Goal: Task Accomplishment & Management: Complete application form

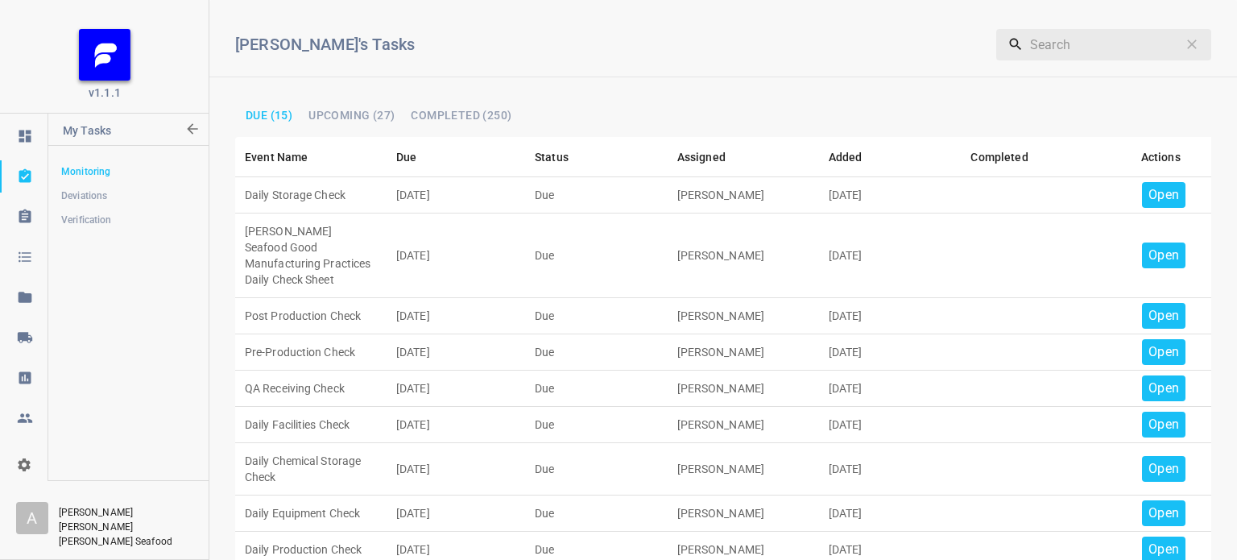
click at [1148, 199] on p "Open" at bounding box center [1163, 194] width 31 height 19
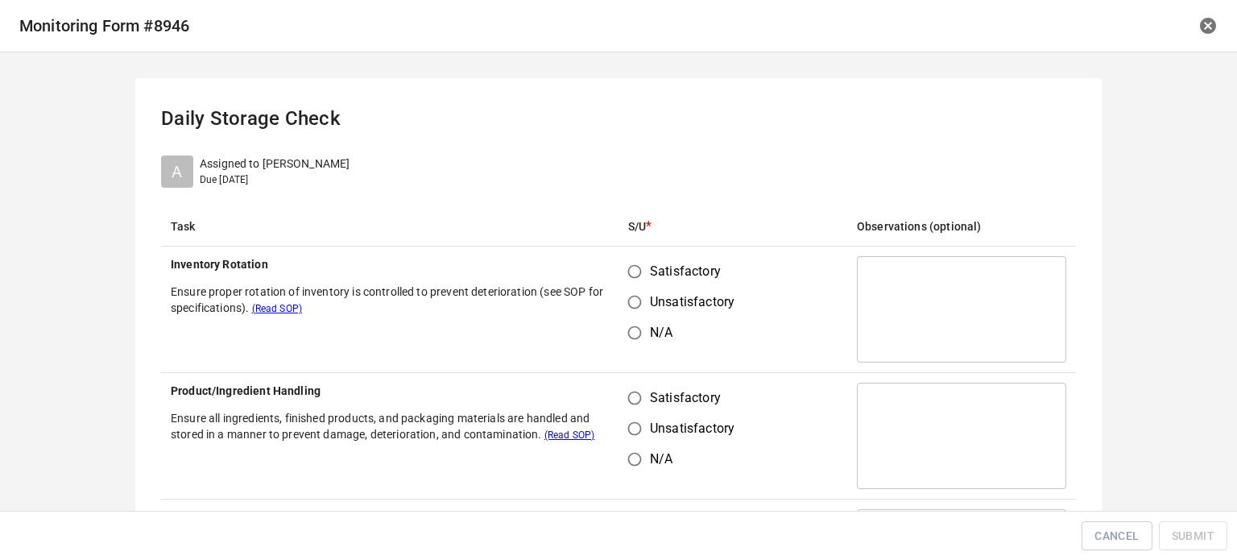
click at [636, 271] on input "Satisfactory" at bounding box center [634, 271] width 31 height 31
radio input "true"
click at [633, 403] on input "Satisfactory" at bounding box center [634, 397] width 31 height 31
radio input "true"
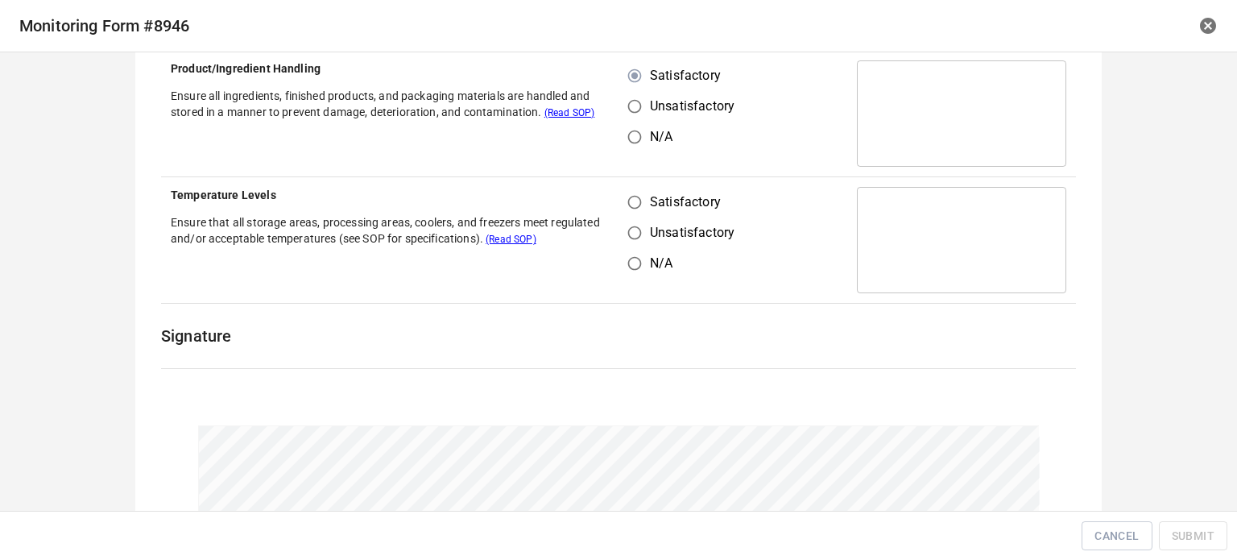
click at [626, 201] on input "Satisfactory" at bounding box center [634, 202] width 31 height 31
radio input "true"
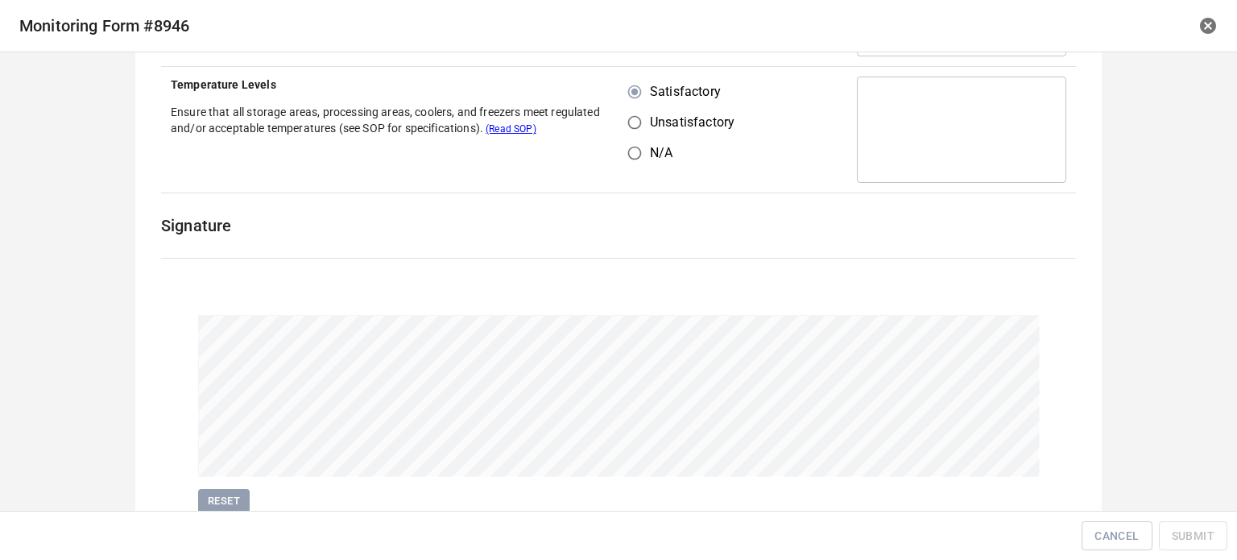
scroll to position [498, 0]
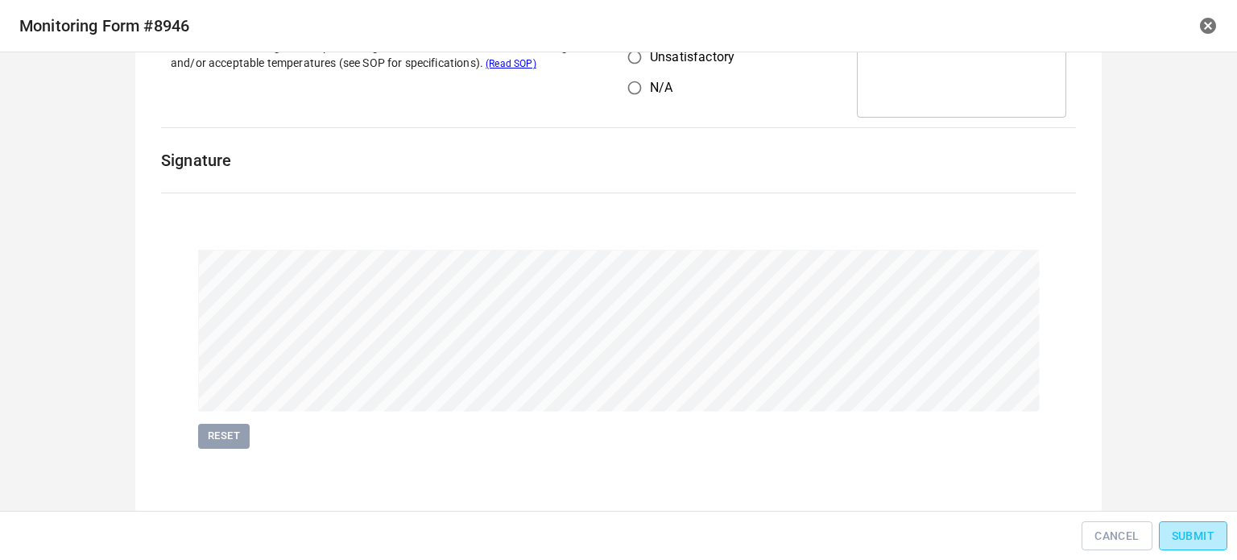
click at [1206, 537] on span "Submit" at bounding box center [1193, 536] width 43 height 20
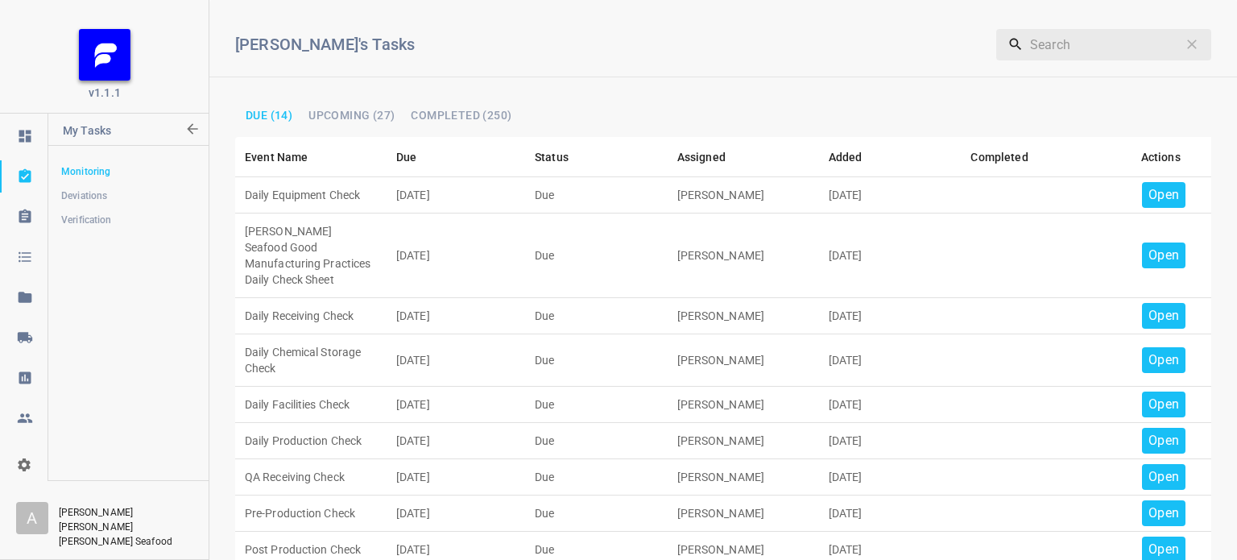
click at [1151, 188] on p "Open" at bounding box center [1163, 194] width 31 height 19
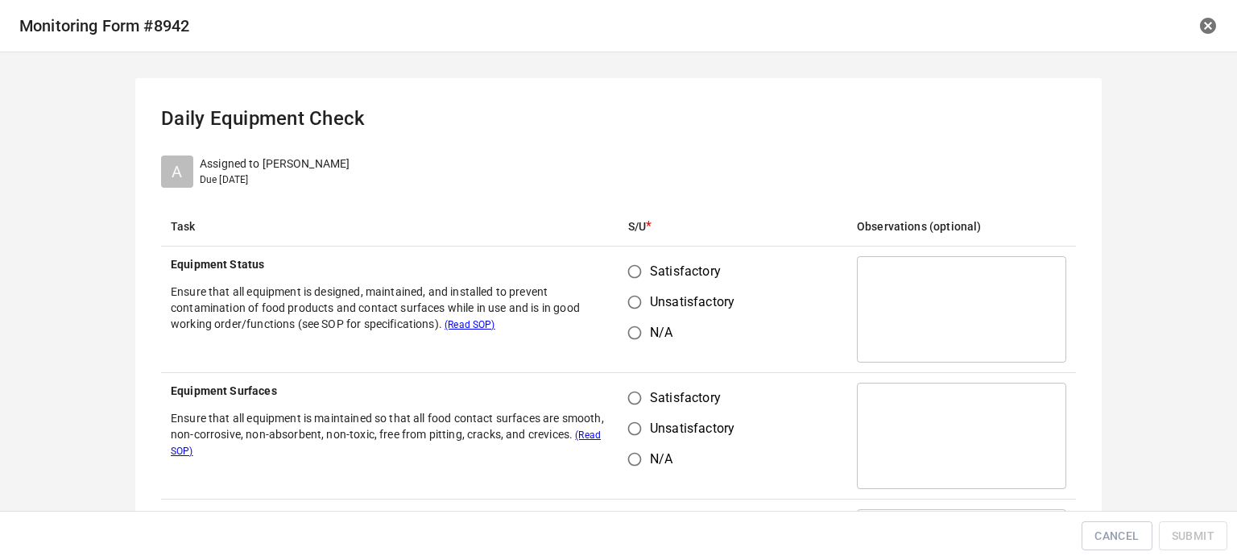
drag, startPoint x: 612, startPoint y: 269, endPoint x: 626, endPoint y: 275, distance: 14.8
click at [618, 270] on td "Satisfactory Unsatisfactory N/A" at bounding box center [732, 309] width 229 height 126
click at [631, 272] on input "Satisfactory" at bounding box center [634, 271] width 31 height 31
radio input "true"
click at [642, 382] on td "Satisfactory Unsatisfactory N/A" at bounding box center [732, 436] width 229 height 126
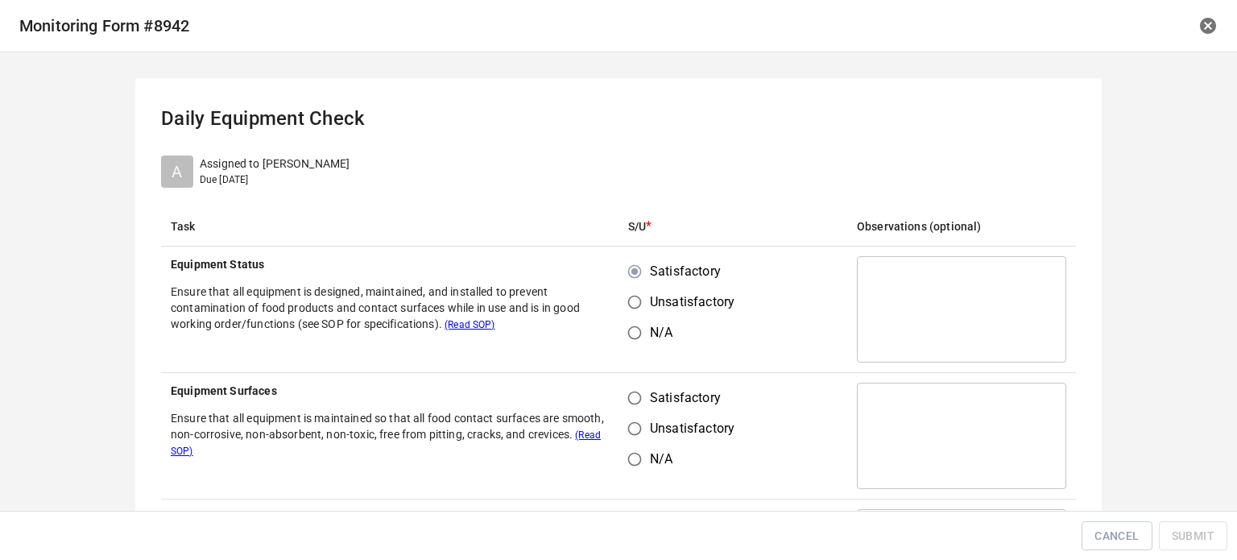
click at [635, 395] on input "Satisfactory" at bounding box center [634, 397] width 31 height 31
radio input "true"
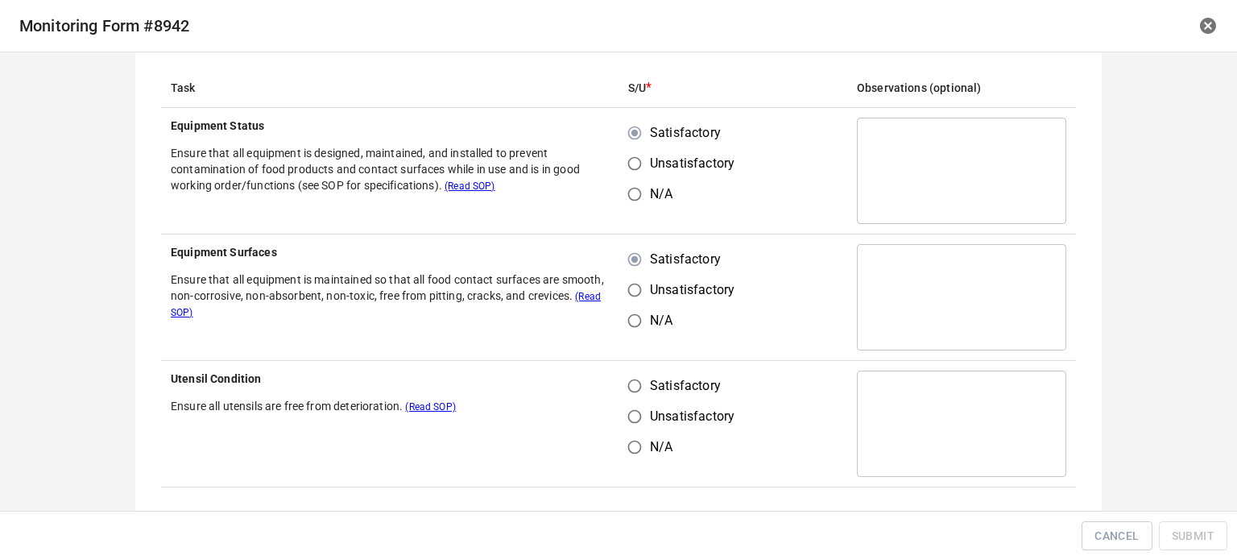
scroll to position [322, 0]
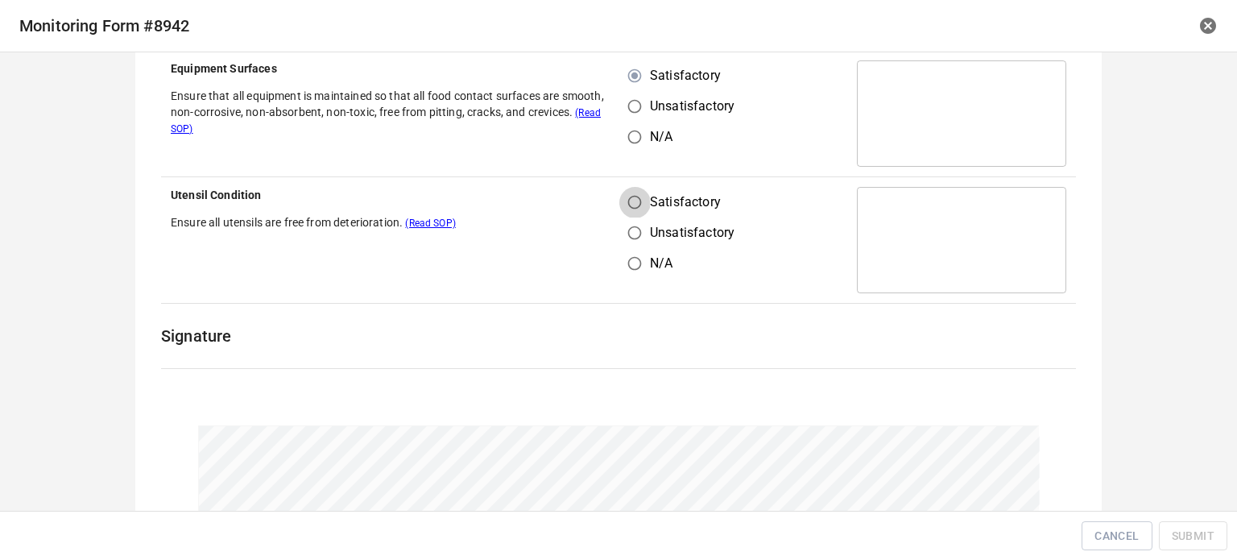
click at [631, 201] on input "Satisfactory" at bounding box center [634, 202] width 31 height 31
radio input "true"
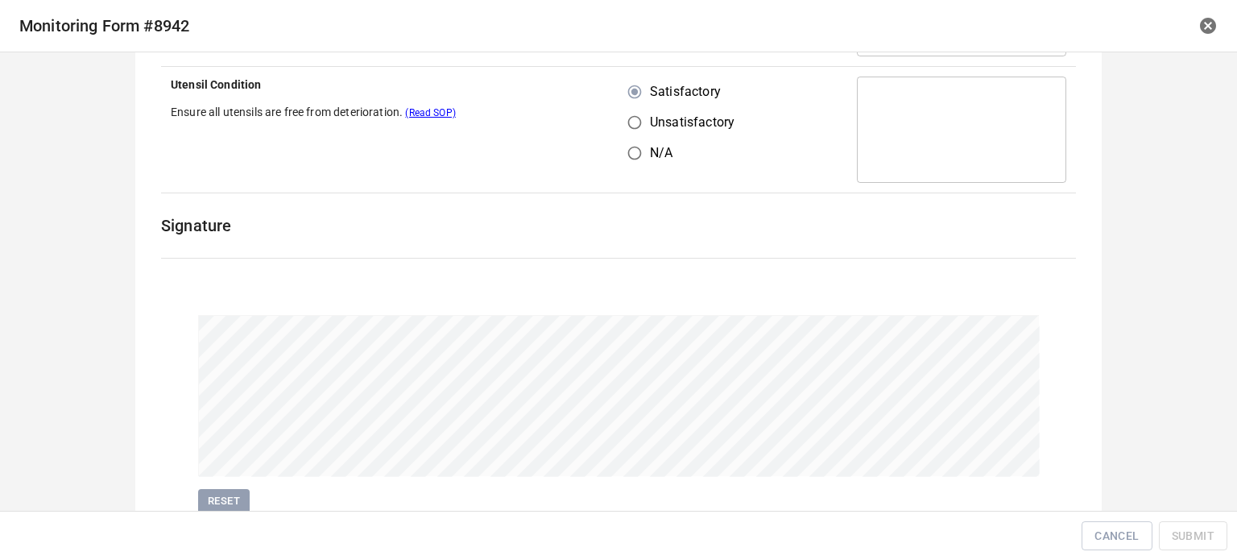
scroll to position [498, 0]
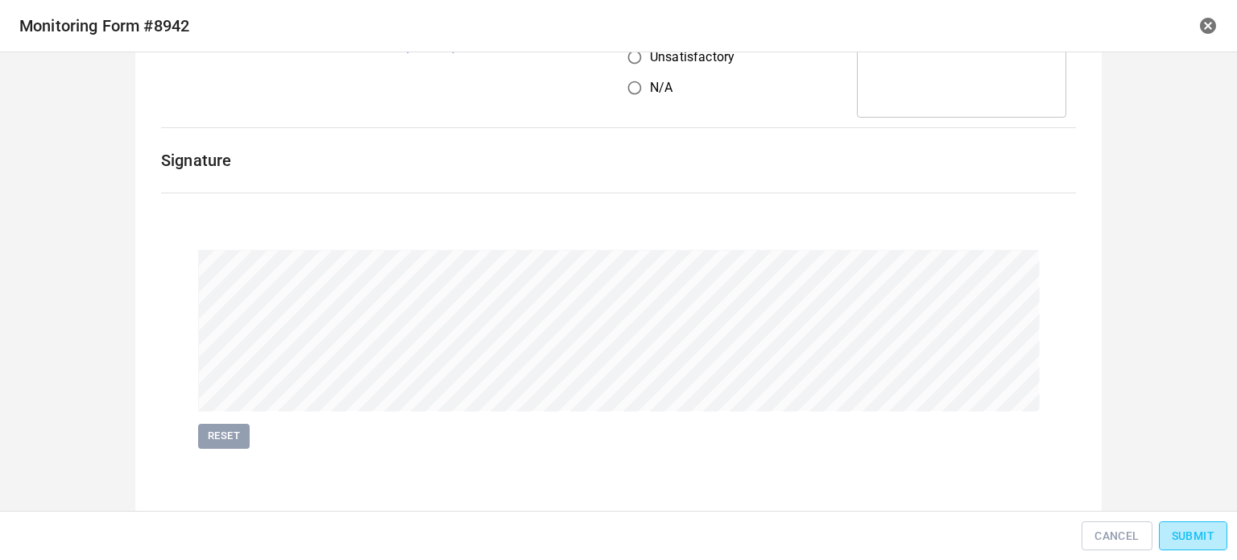
click at [1174, 529] on span "Submit" at bounding box center [1193, 536] width 43 height 20
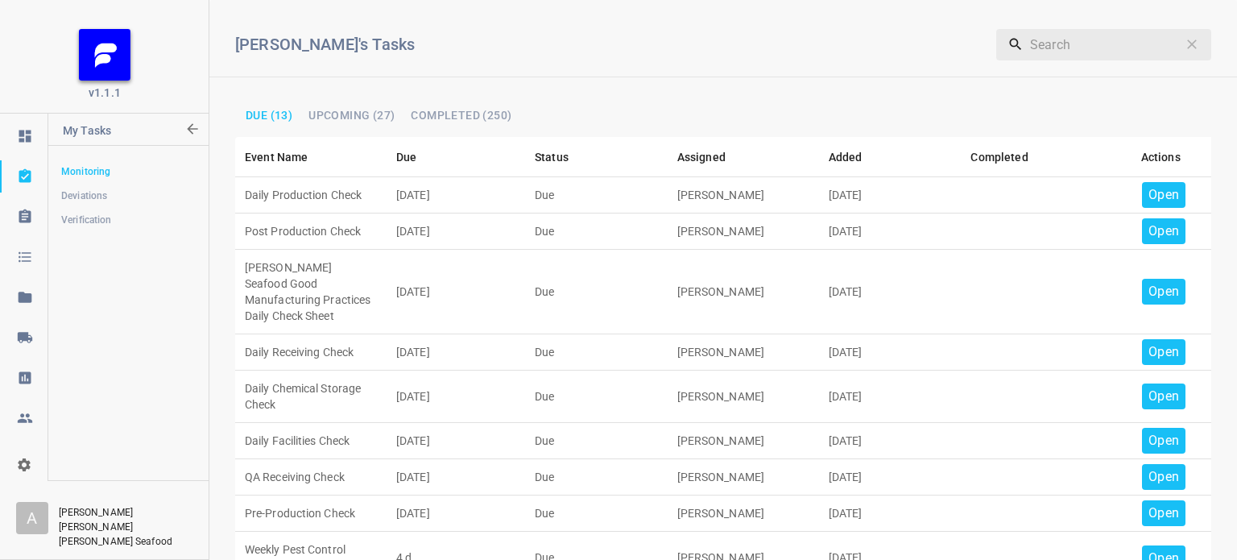
click at [1146, 182] on div "Open" at bounding box center [1163, 195] width 43 height 26
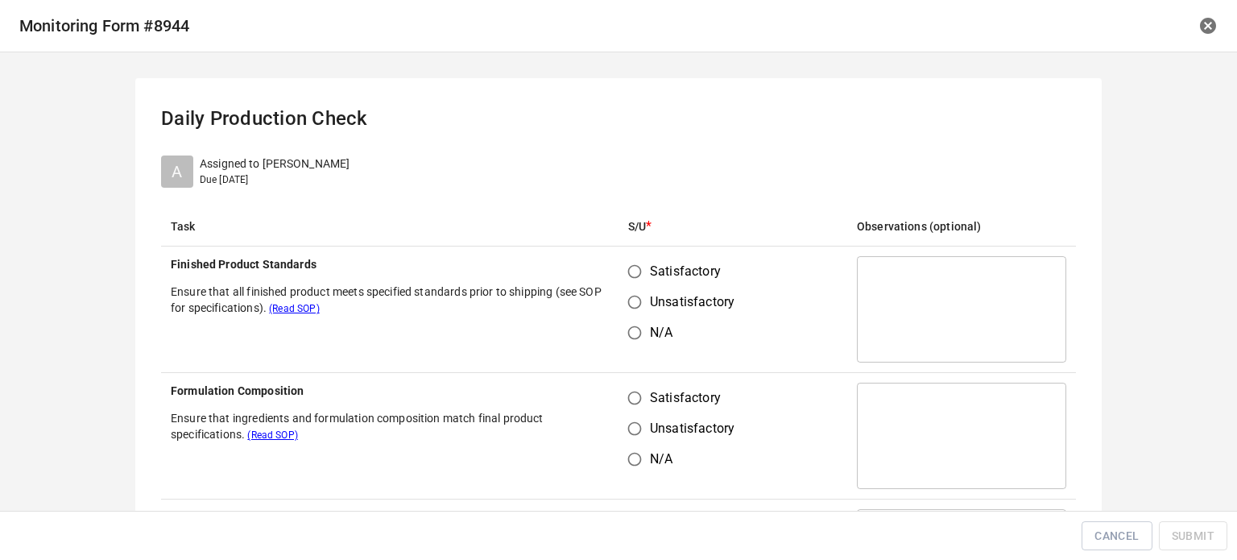
click at [639, 267] on input "Satisfactory" at bounding box center [634, 271] width 31 height 31
radio input "true"
click at [631, 408] on input "Satisfactory" at bounding box center [634, 397] width 31 height 31
radio input "true"
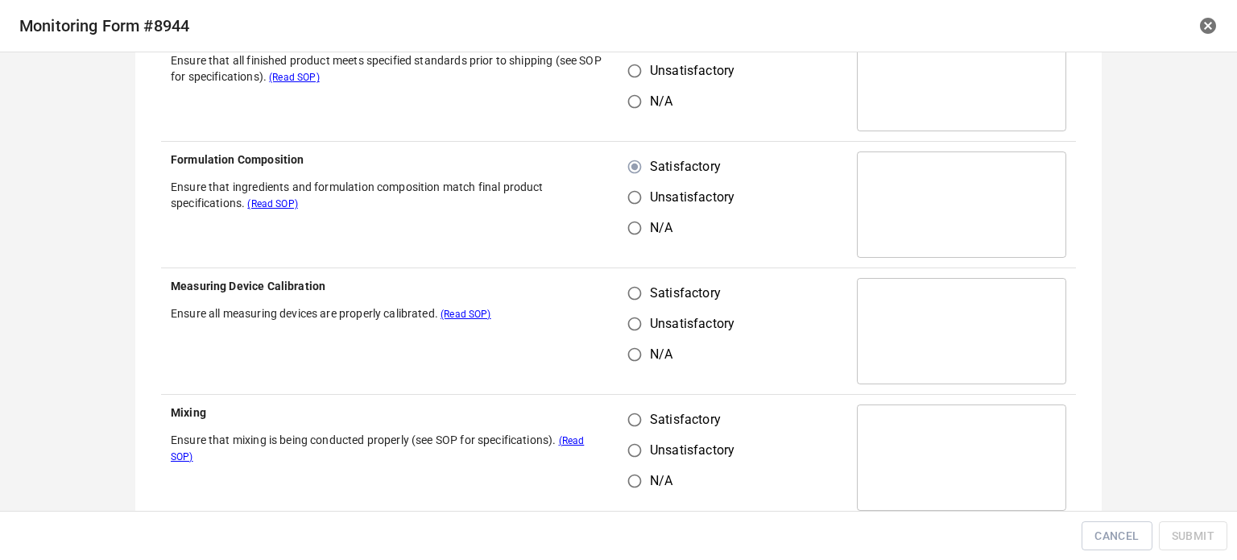
scroll to position [242, 0]
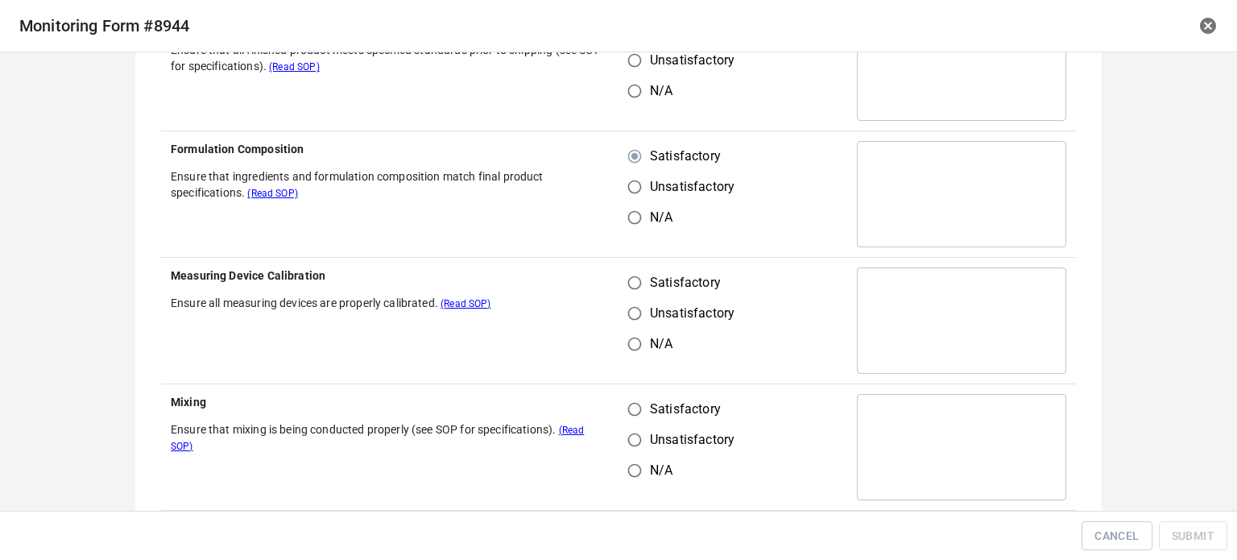
click at [635, 284] on input "Satisfactory" at bounding box center [634, 282] width 31 height 31
radio input "true"
click at [635, 398] on input "Satisfactory" at bounding box center [634, 409] width 31 height 31
radio input "true"
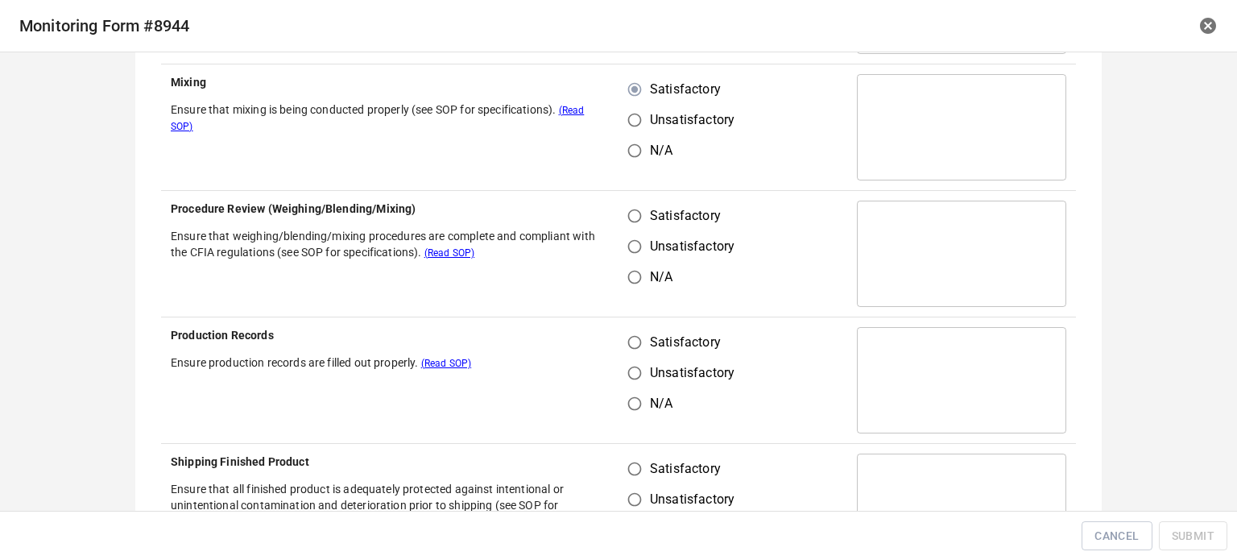
scroll to position [564, 0]
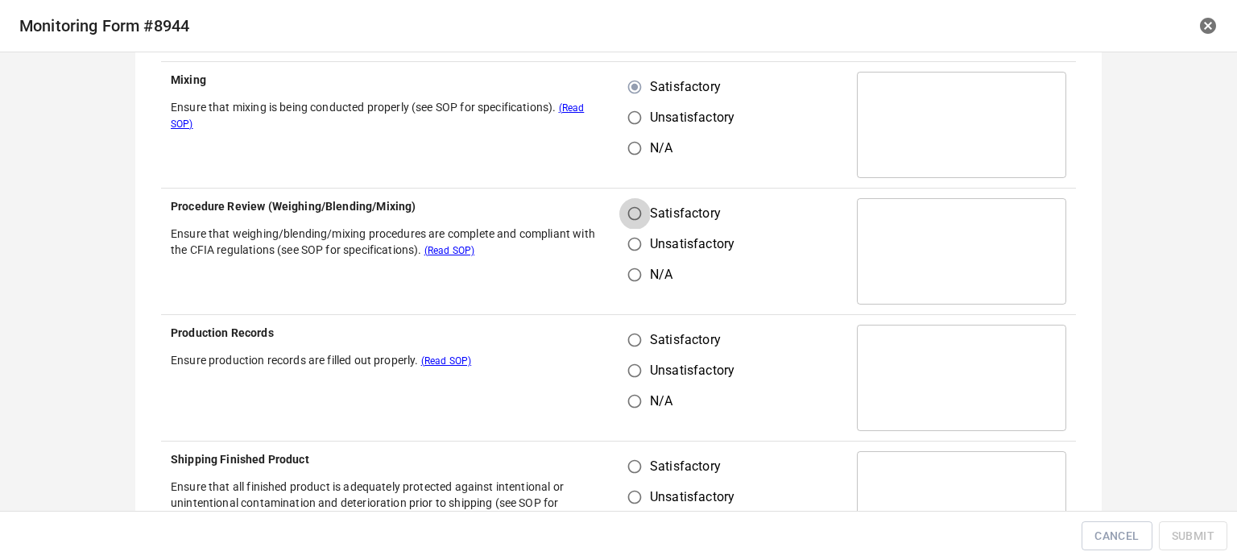
click at [628, 212] on input "Satisfactory" at bounding box center [634, 213] width 31 height 31
radio input "true"
click at [626, 337] on input "Satisfactory" at bounding box center [634, 340] width 31 height 31
radio input "true"
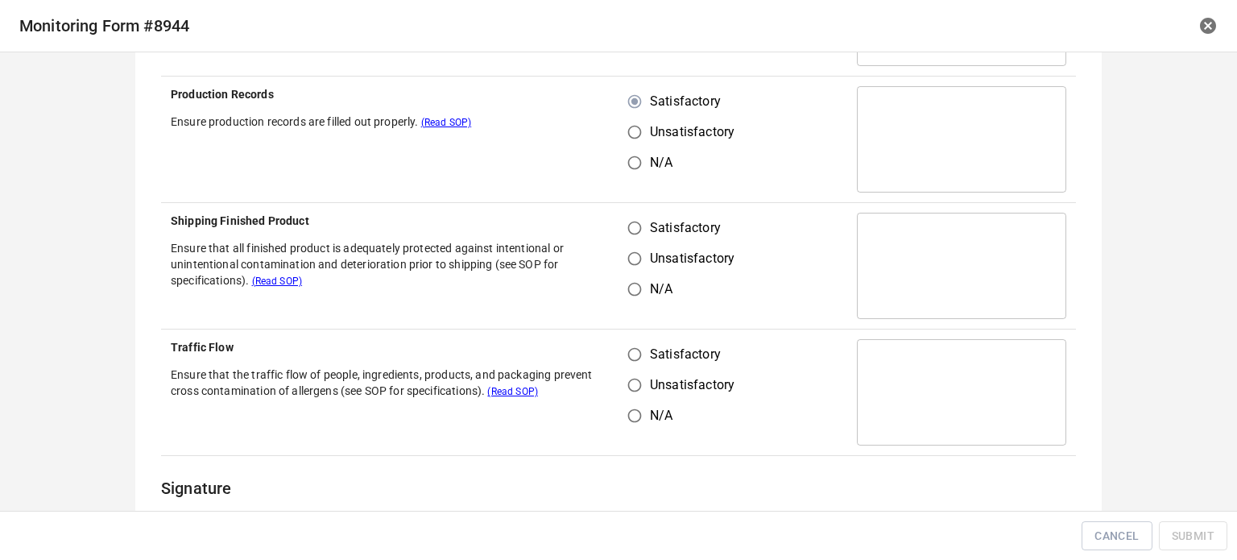
scroll to position [805, 0]
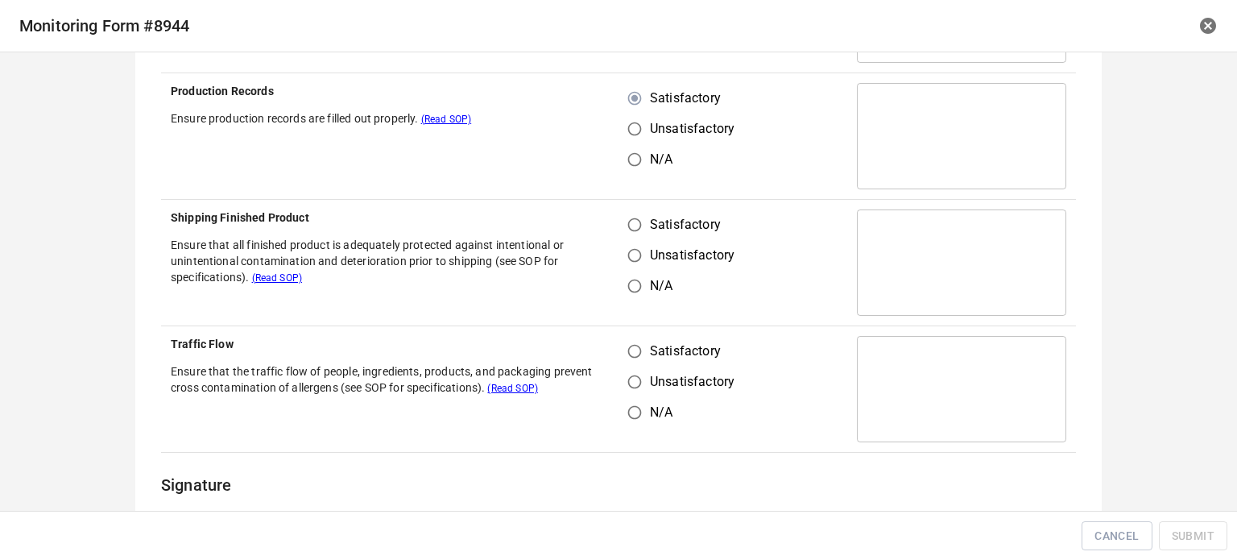
click at [631, 234] on input "Satisfactory" at bounding box center [634, 224] width 31 height 31
radio input "true"
click at [632, 349] on input "Satisfactory" at bounding box center [634, 351] width 31 height 31
radio input "true"
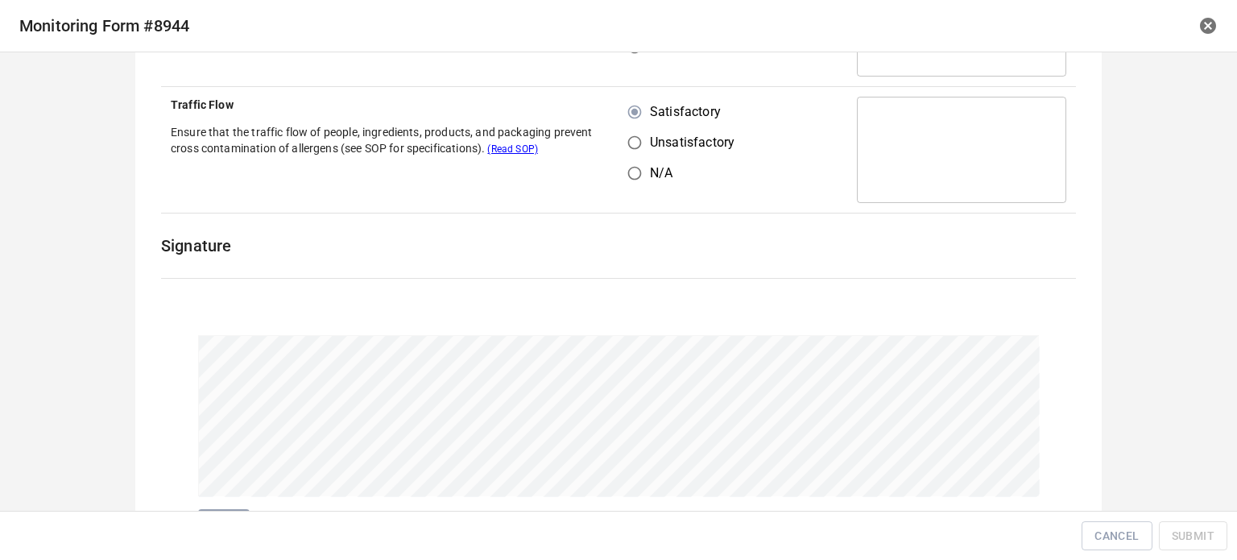
scroll to position [1047, 0]
click at [860, 321] on div "Reset" at bounding box center [618, 432] width 934 height 292
click at [1203, 540] on span "Submit" at bounding box center [1193, 536] width 43 height 20
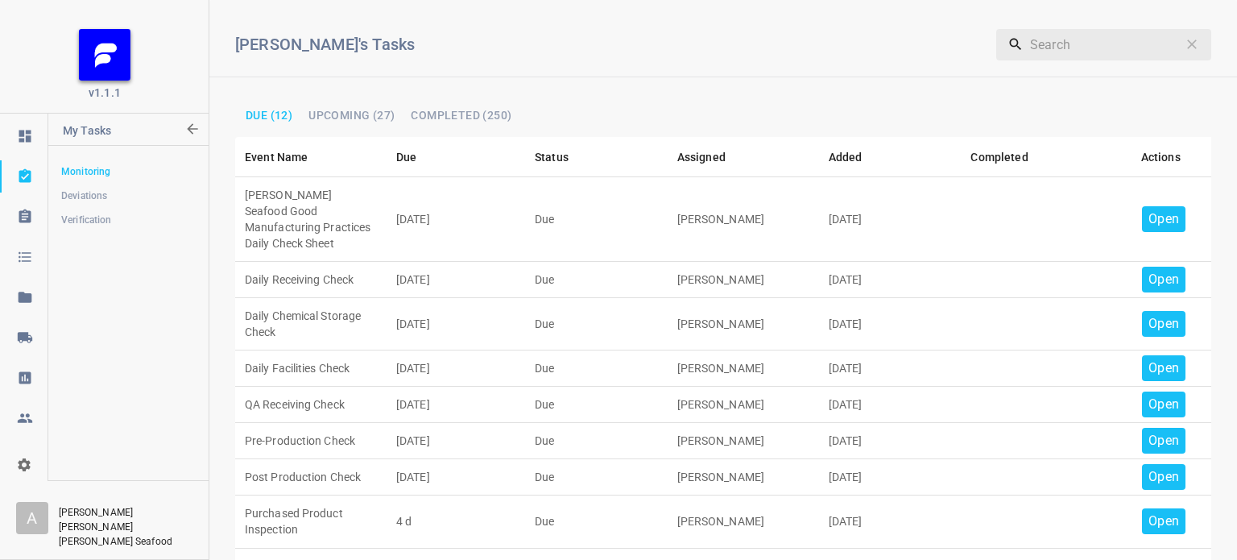
click at [1149, 209] on p "Open" at bounding box center [1163, 218] width 31 height 19
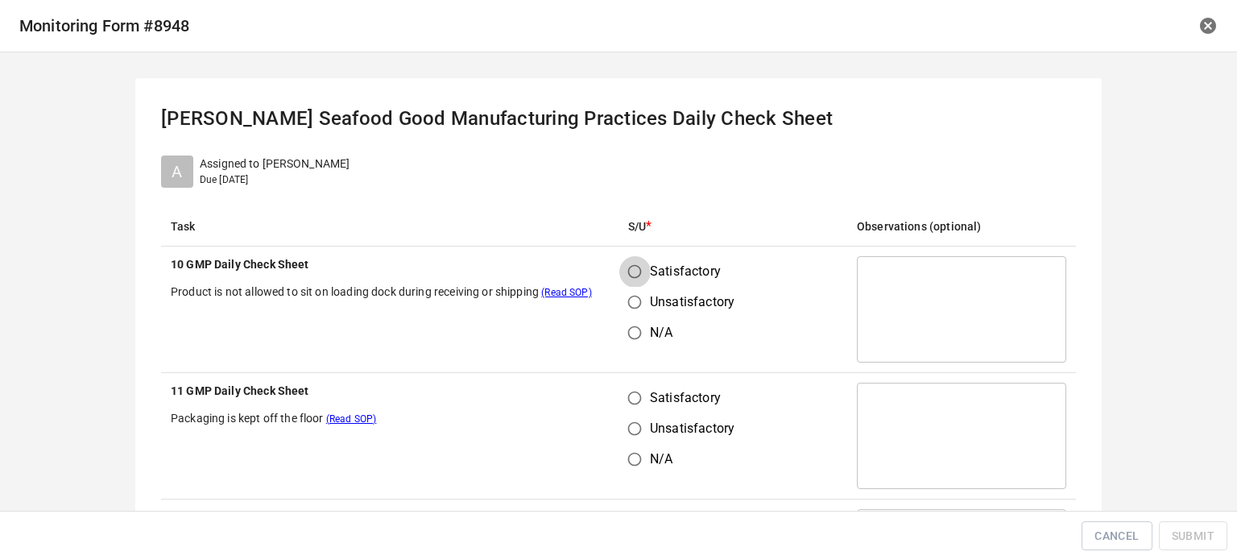
drag, startPoint x: 635, startPoint y: 263, endPoint x: 648, endPoint y: 319, distance: 57.2
click at [635, 267] on input "Satisfactory" at bounding box center [634, 271] width 31 height 31
radio input "true"
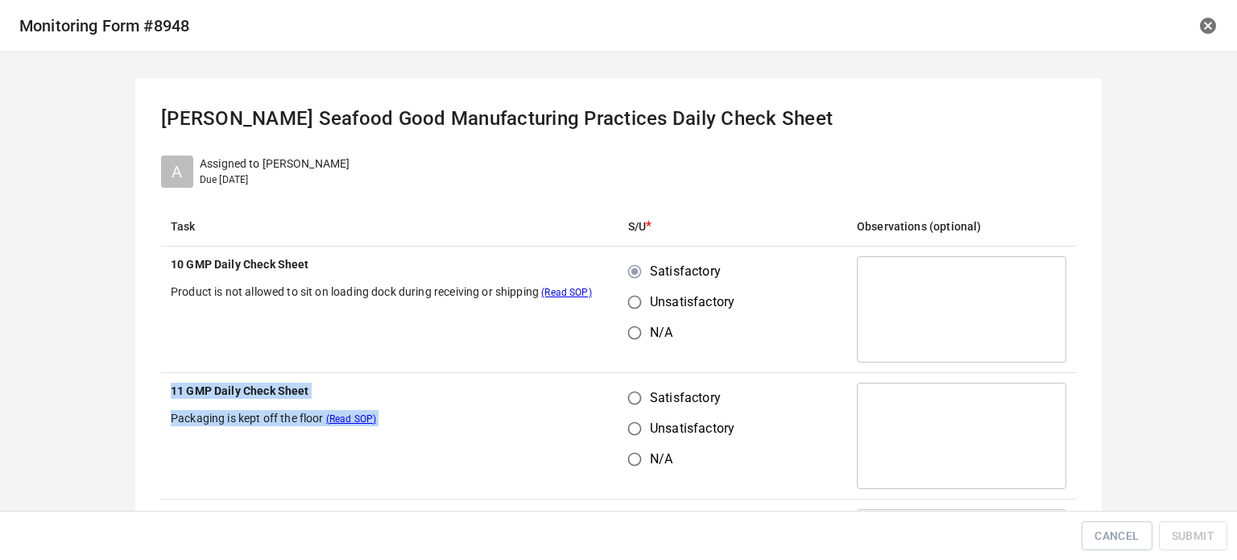
click at [640, 395] on input "Satisfactory" at bounding box center [634, 397] width 31 height 31
radio input "true"
click at [749, 351] on td "Satisfactory Unsatisfactory N/A" at bounding box center [732, 309] width 229 height 126
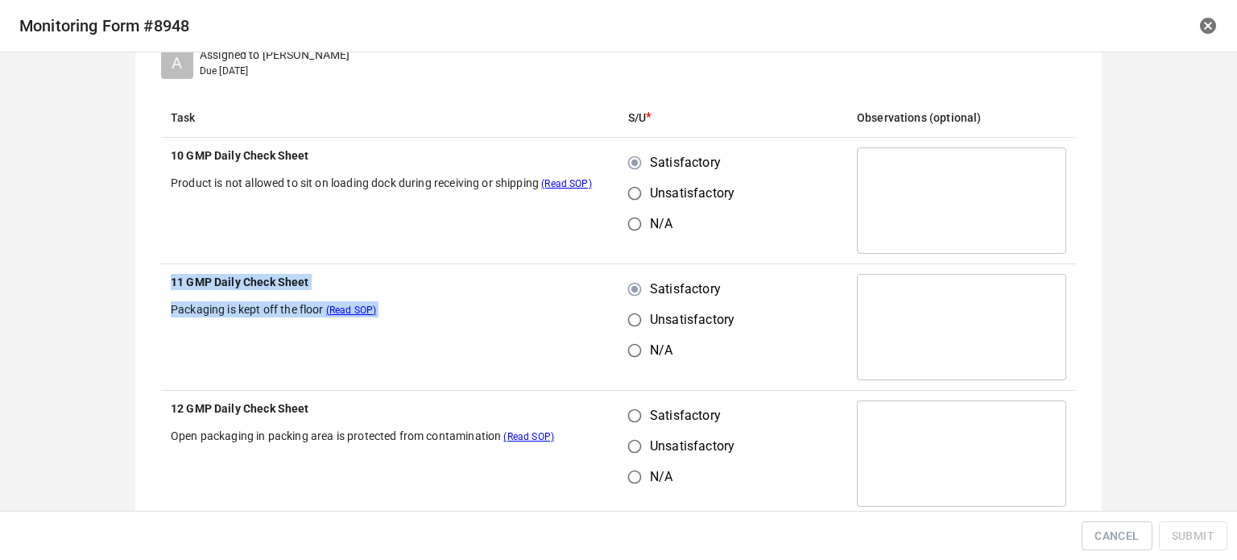
scroll to position [242, 0]
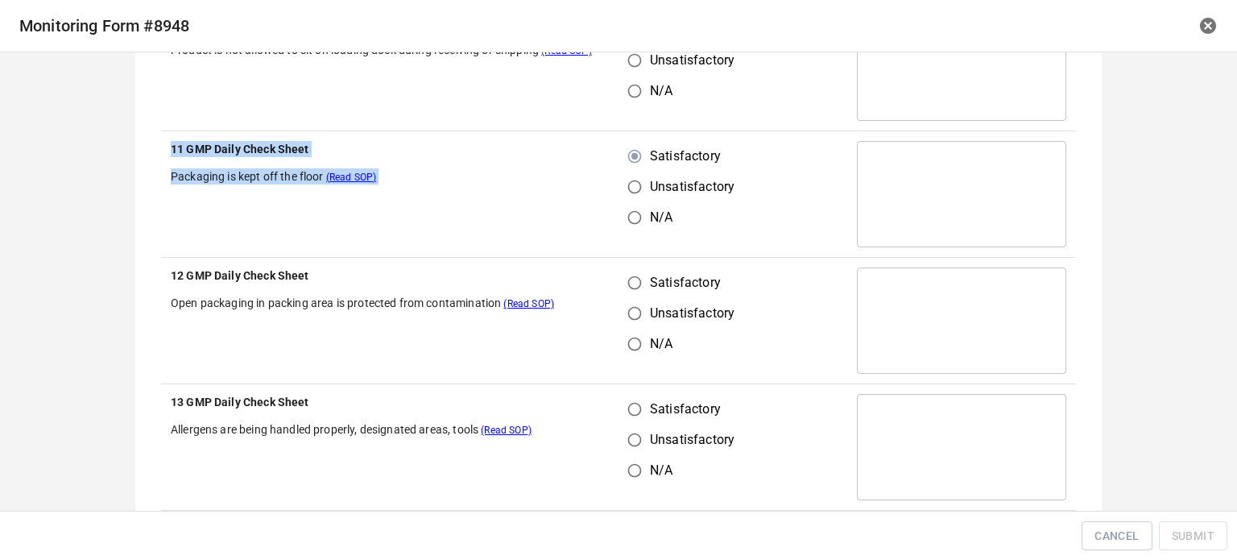
click at [638, 298] on input "Unsatisfactory" at bounding box center [634, 313] width 31 height 31
radio input "true"
click at [635, 285] on input "Satisfactory" at bounding box center [634, 282] width 31 height 31
radio input "true"
click at [586, 253] on th "11 GMP Daily Check Sheet Packaging is kept off the floor (Read SOP)" at bounding box center [389, 194] width 457 height 126
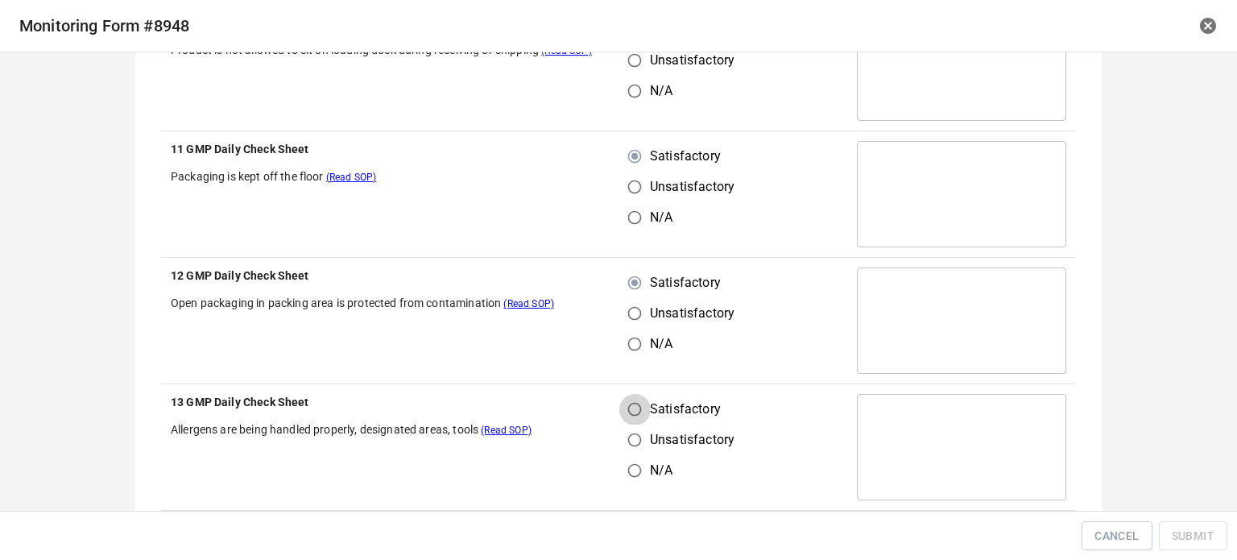
click at [641, 407] on input "Satisfactory" at bounding box center [634, 409] width 31 height 31
radio input "true"
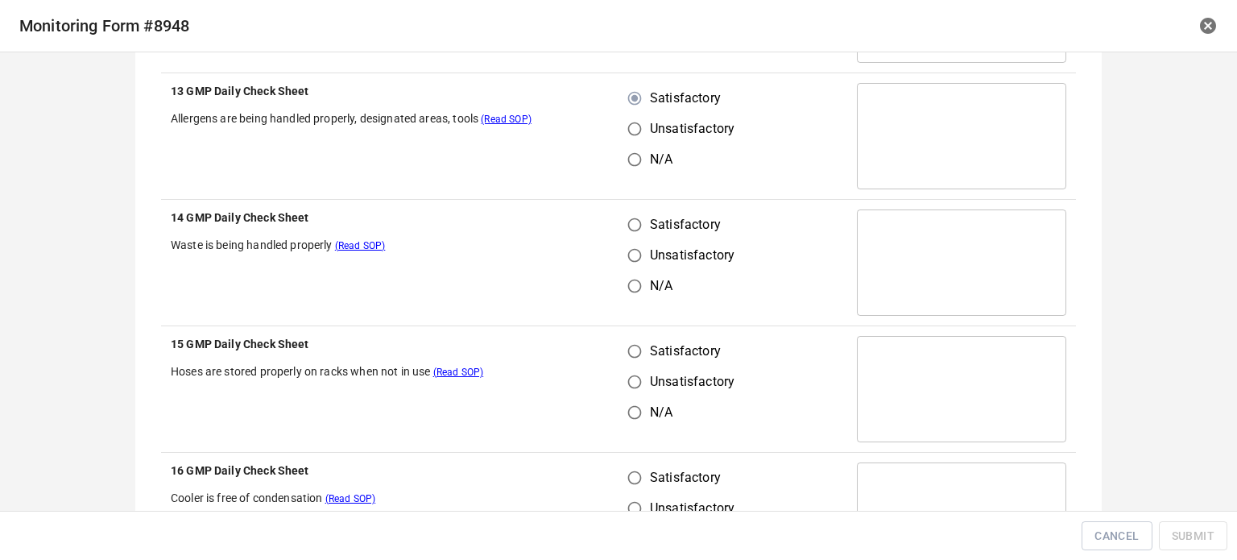
scroll to position [564, 0]
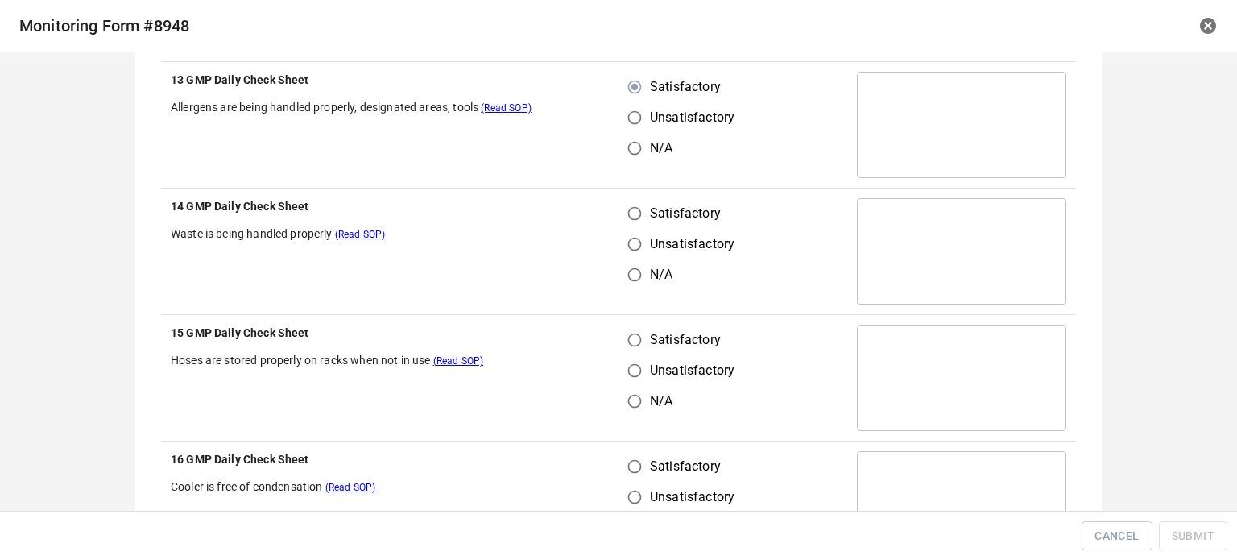
click at [626, 213] on input "Satisfactory" at bounding box center [634, 213] width 31 height 31
radio input "true"
click at [635, 343] on input "Satisfactory" at bounding box center [634, 340] width 31 height 31
radio input "true"
drag, startPoint x: 628, startPoint y: 457, endPoint x: 647, endPoint y: 466, distance: 21.3
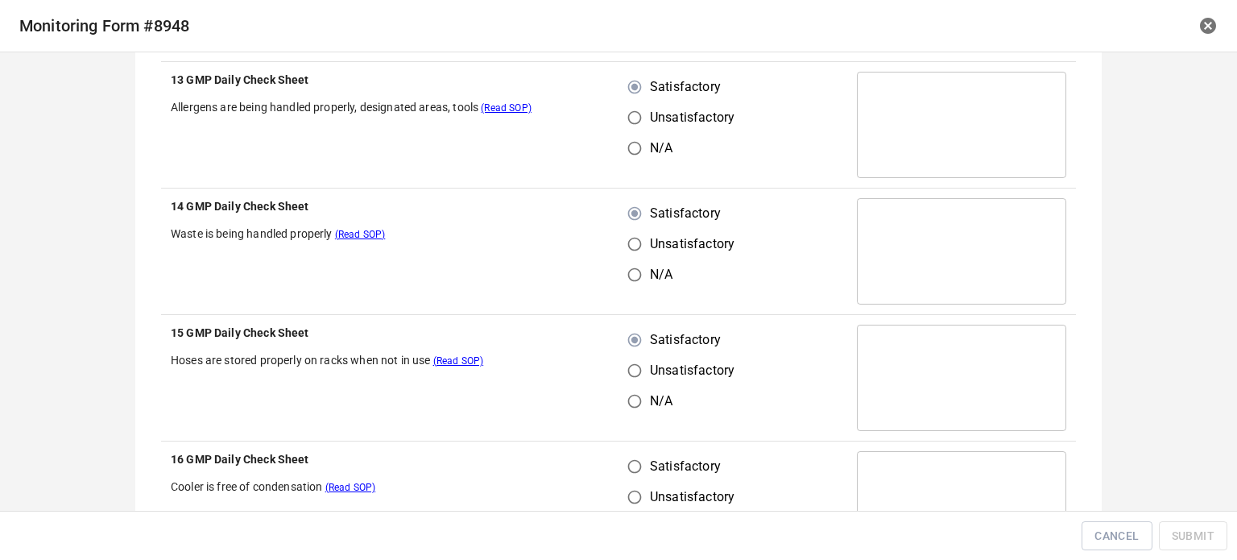
click at [635, 463] on input "Satisfactory" at bounding box center [634, 466] width 31 height 31
radio input "true"
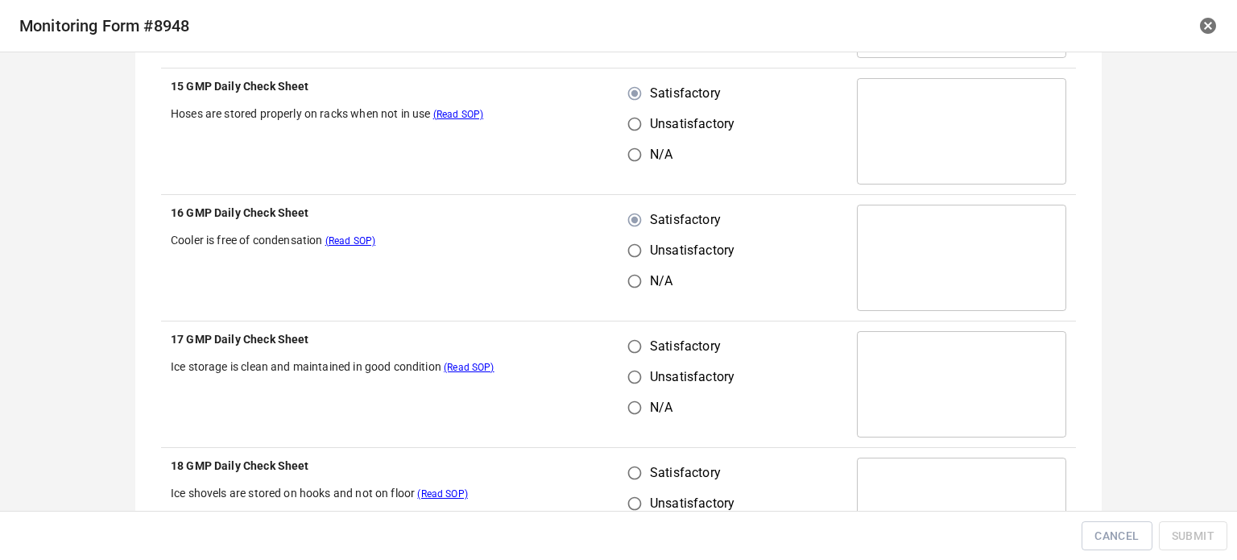
scroll to position [886, 0]
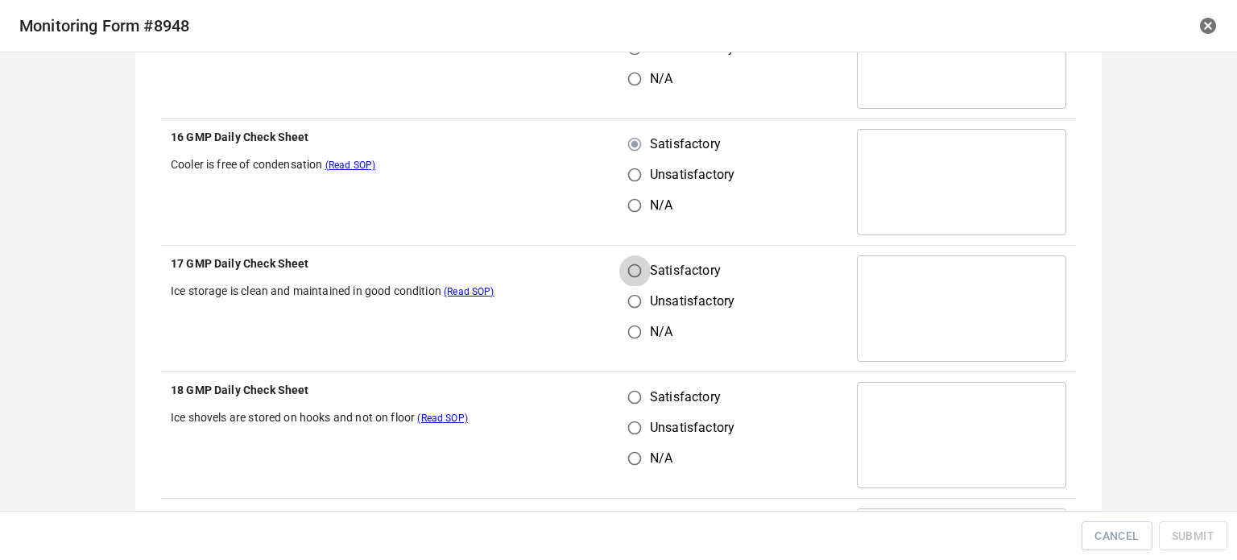
click at [632, 271] on input "Satisfactory" at bounding box center [634, 270] width 31 height 31
radio input "true"
click at [639, 394] on input "Satisfactory" at bounding box center [634, 397] width 31 height 31
radio input "true"
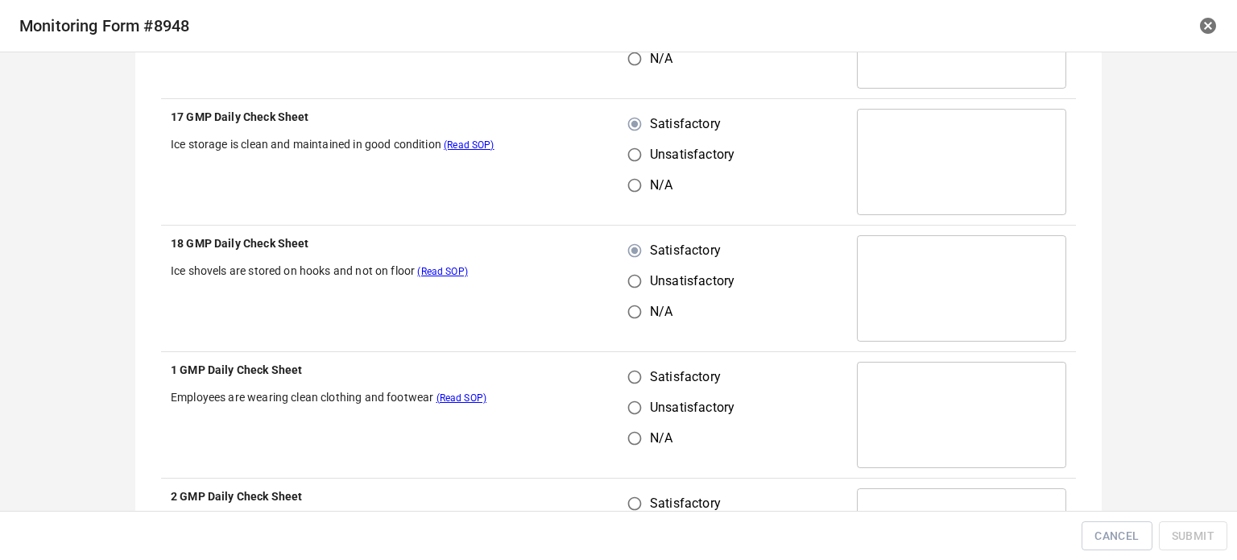
scroll to position [1127, 0]
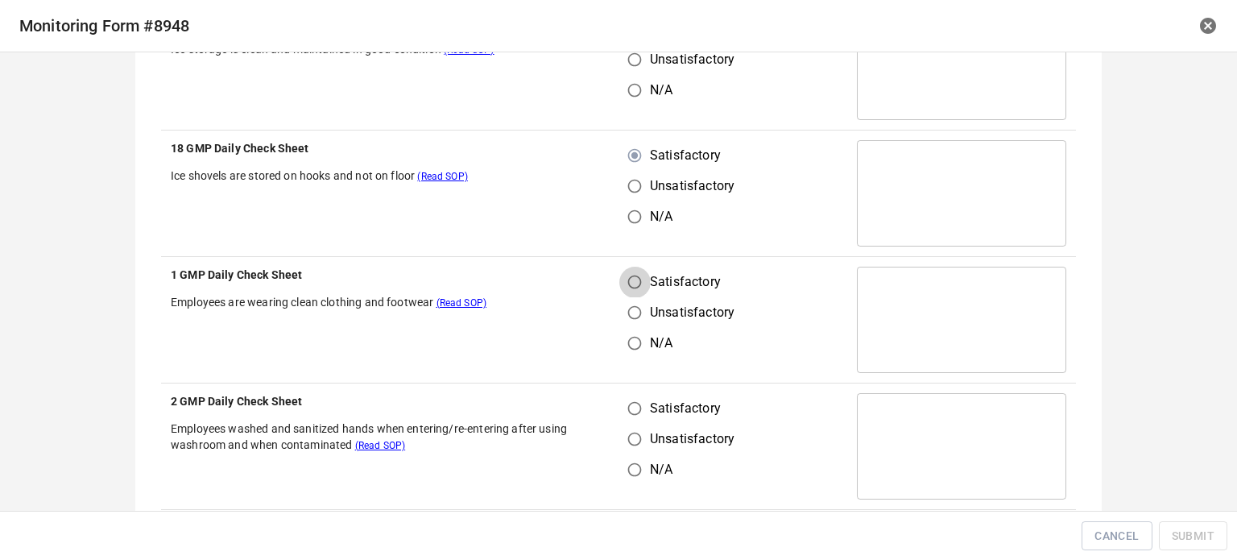
drag, startPoint x: 627, startPoint y: 285, endPoint x: 630, endPoint y: 382, distance: 97.5
click at [627, 287] on input "Satisfactory" at bounding box center [634, 282] width 31 height 31
radio input "true"
drag, startPoint x: 633, startPoint y: 403, endPoint x: 673, endPoint y: 380, distance: 46.5
click at [638, 403] on input "Satisfactory" at bounding box center [634, 408] width 31 height 31
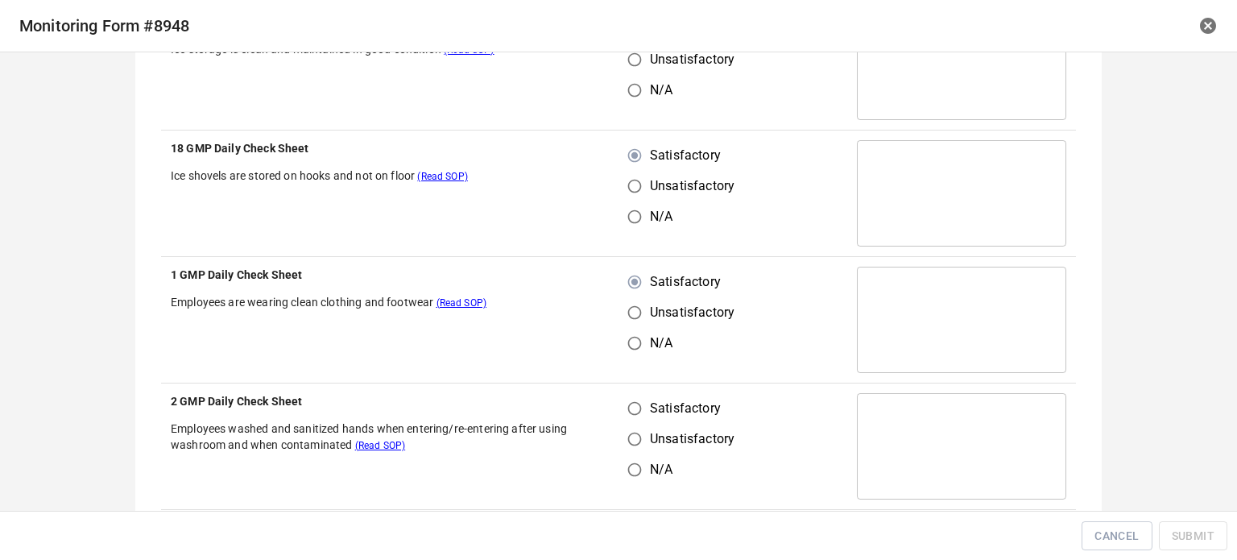
radio input "true"
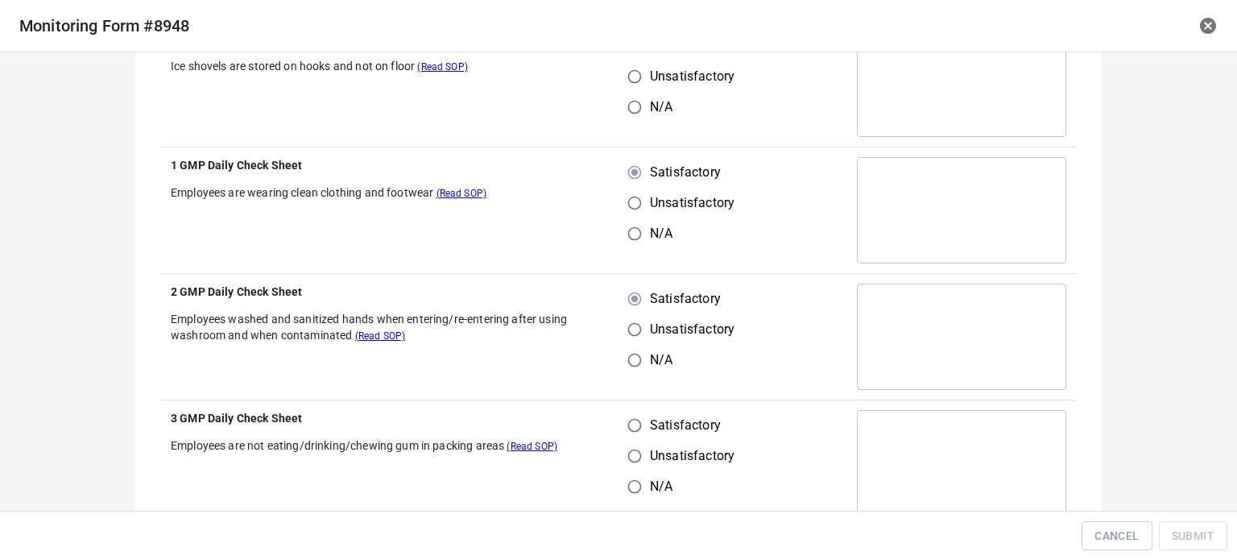
scroll to position [1369, 0]
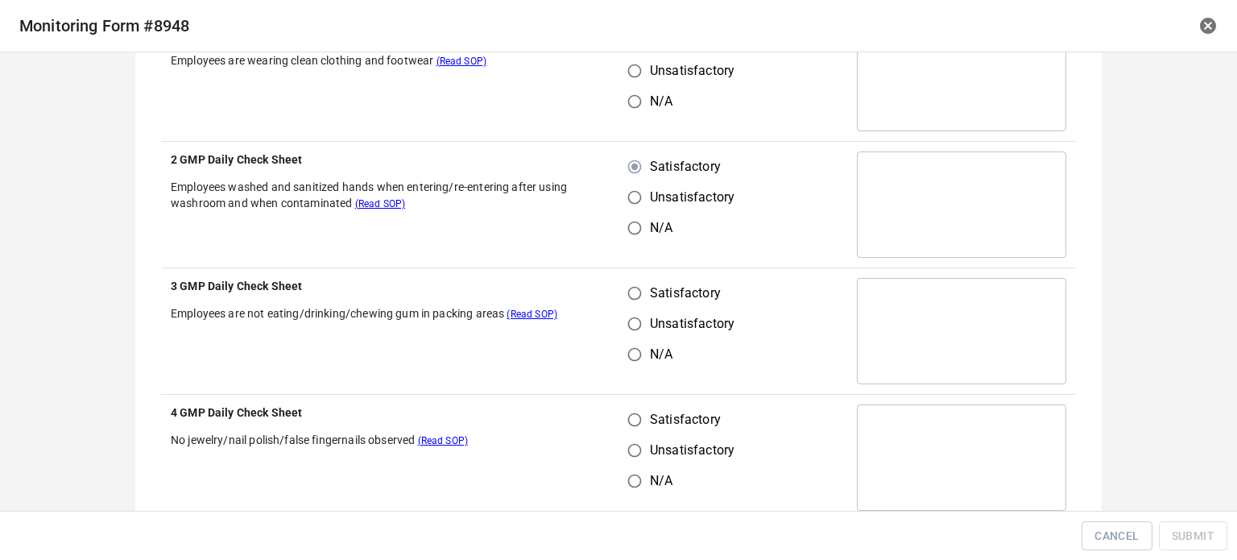
drag, startPoint x: 630, startPoint y: 279, endPoint x: 635, endPoint y: 304, distance: 25.3
click at [631, 291] on input "Satisfactory" at bounding box center [634, 293] width 31 height 31
radio input "true"
drag, startPoint x: 636, startPoint y: 445, endPoint x: 628, endPoint y: 412, distance: 34.0
click at [637, 439] on input "Unsatisfactory" at bounding box center [634, 450] width 31 height 31
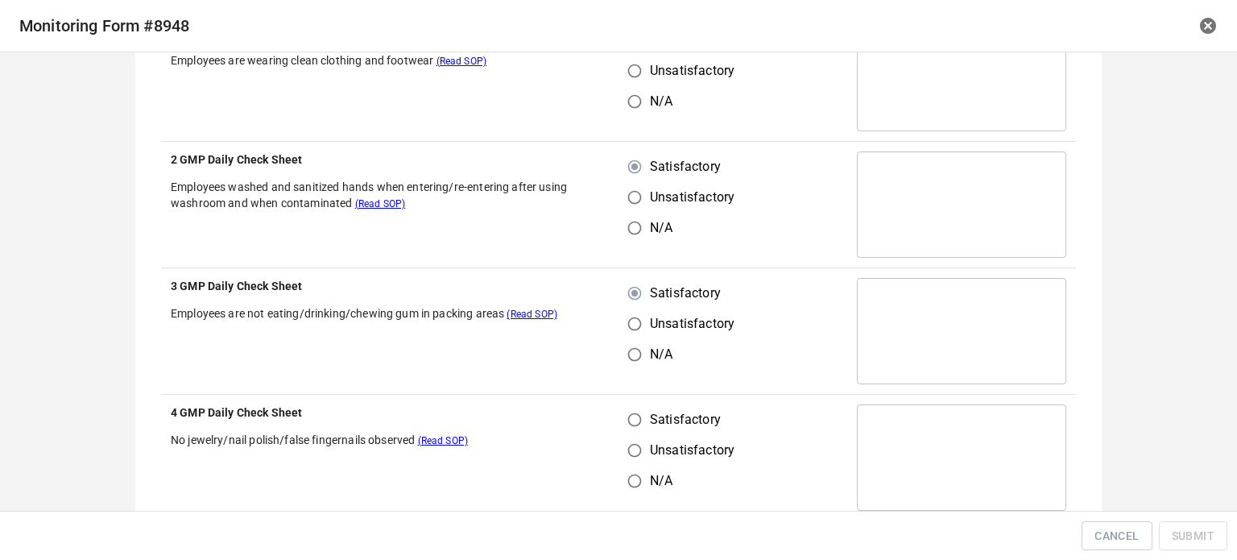
radio input "true"
click at [638, 411] on input "Satisfactory" at bounding box center [634, 419] width 31 height 31
radio input "true"
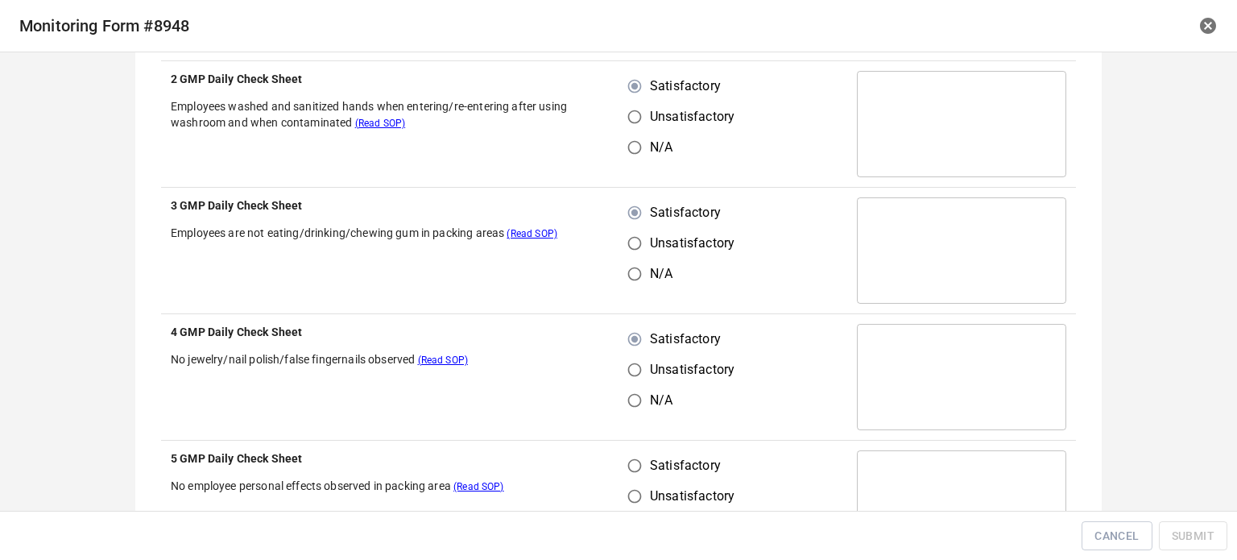
scroll to position [1610, 0]
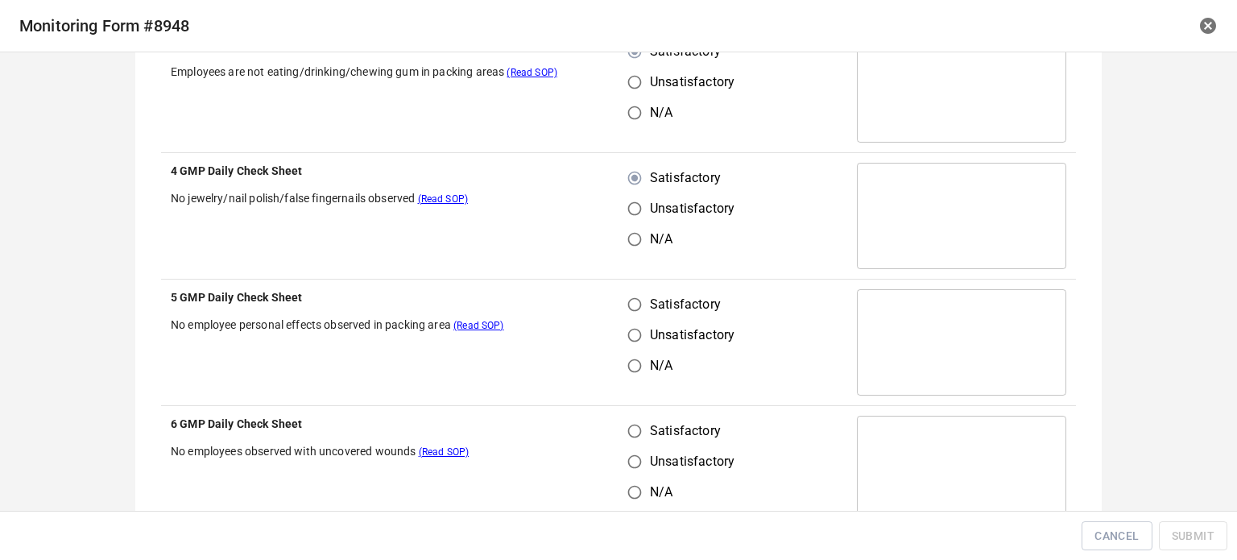
click at [630, 309] on input "Satisfactory" at bounding box center [634, 304] width 31 height 31
radio input "true"
drag, startPoint x: 635, startPoint y: 437, endPoint x: 693, endPoint y: 347, distance: 107.2
click at [640, 438] on input "Satisfactory" at bounding box center [634, 431] width 31 height 31
radio input "true"
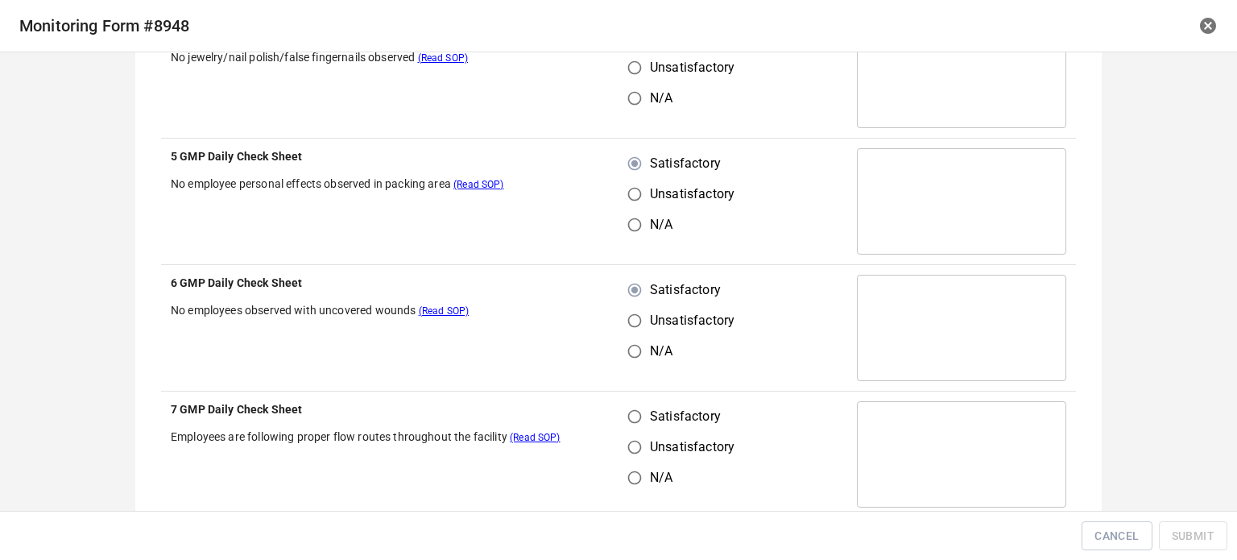
scroll to position [1852, 0]
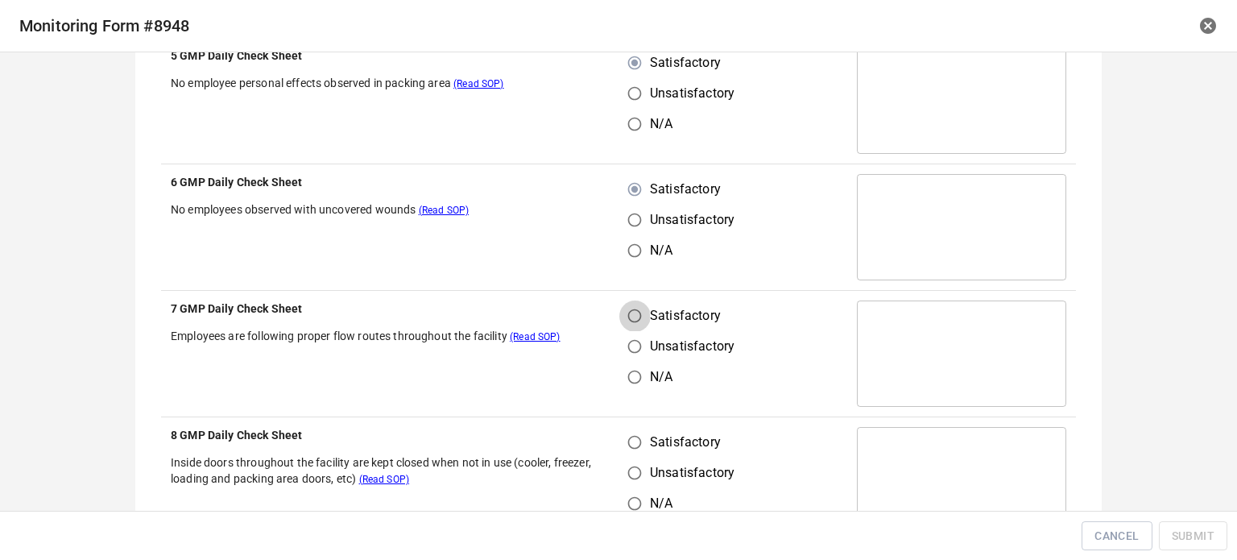
click at [631, 309] on input "Satisfactory" at bounding box center [634, 315] width 31 height 31
radio input "true"
click at [635, 458] on input "Unsatisfactory" at bounding box center [634, 472] width 31 height 31
radio input "true"
drag, startPoint x: 632, startPoint y: 443, endPoint x: 702, endPoint y: 347, distance: 118.7
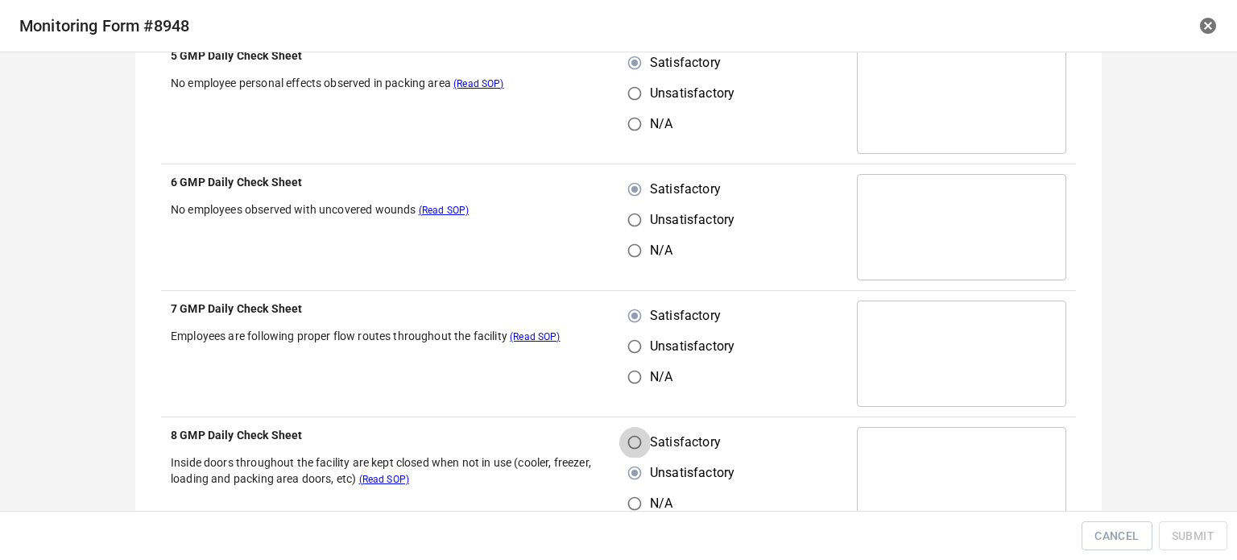
click at [635, 442] on input "Satisfactory" at bounding box center [634, 442] width 31 height 31
radio input "true"
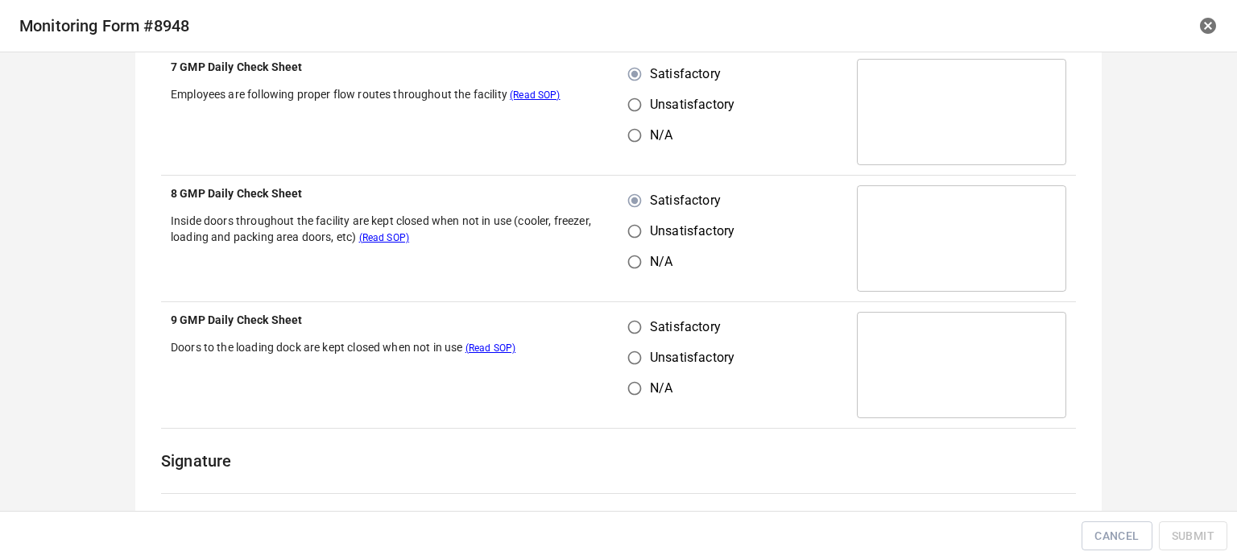
scroll to position [2174, 0]
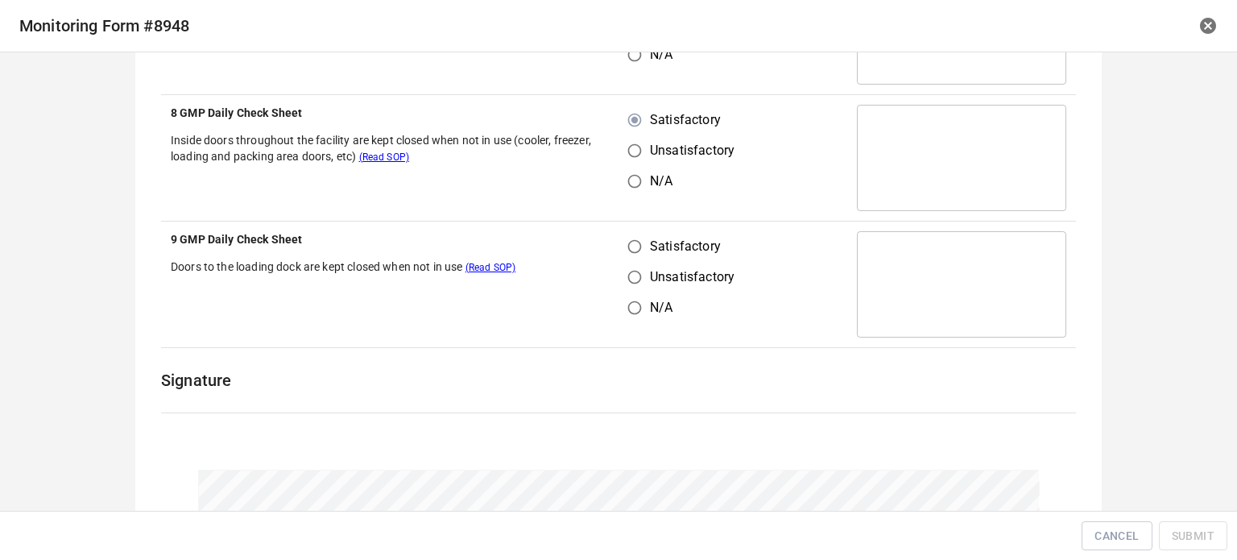
drag, startPoint x: 626, startPoint y: 219, endPoint x: 632, endPoint y: 245, distance: 26.6
click at [630, 236] on td "Satisfactory Unsatisfactory N/A" at bounding box center [732, 284] width 229 height 126
click at [632, 245] on input "Satisfactory" at bounding box center [634, 246] width 31 height 31
radio input "true"
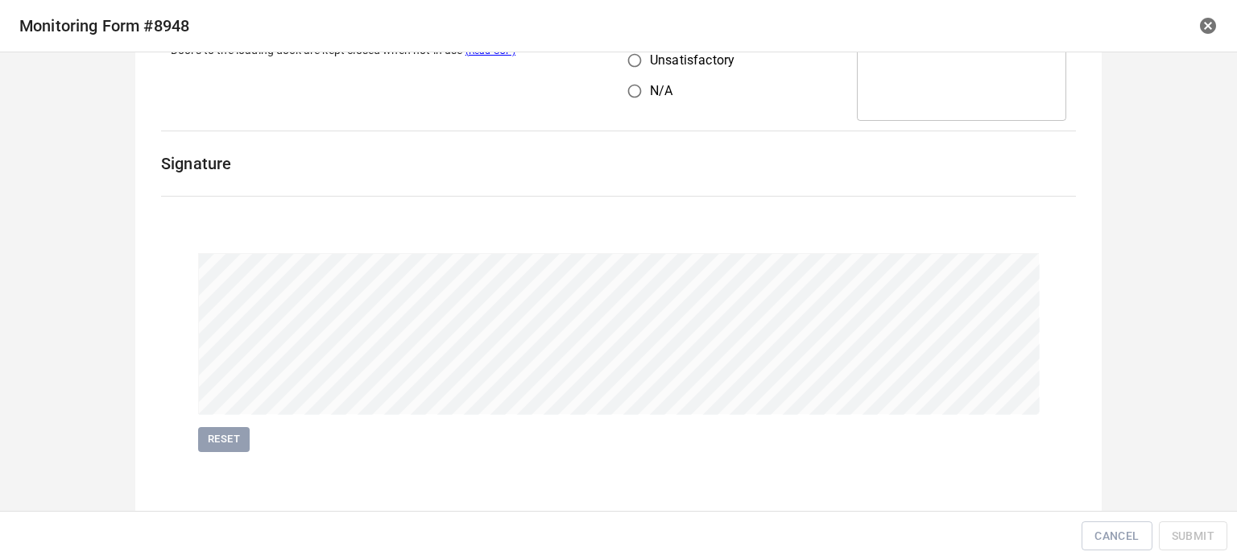
scroll to position [2392, 0]
click at [1194, 526] on span "Submit" at bounding box center [1193, 536] width 43 height 20
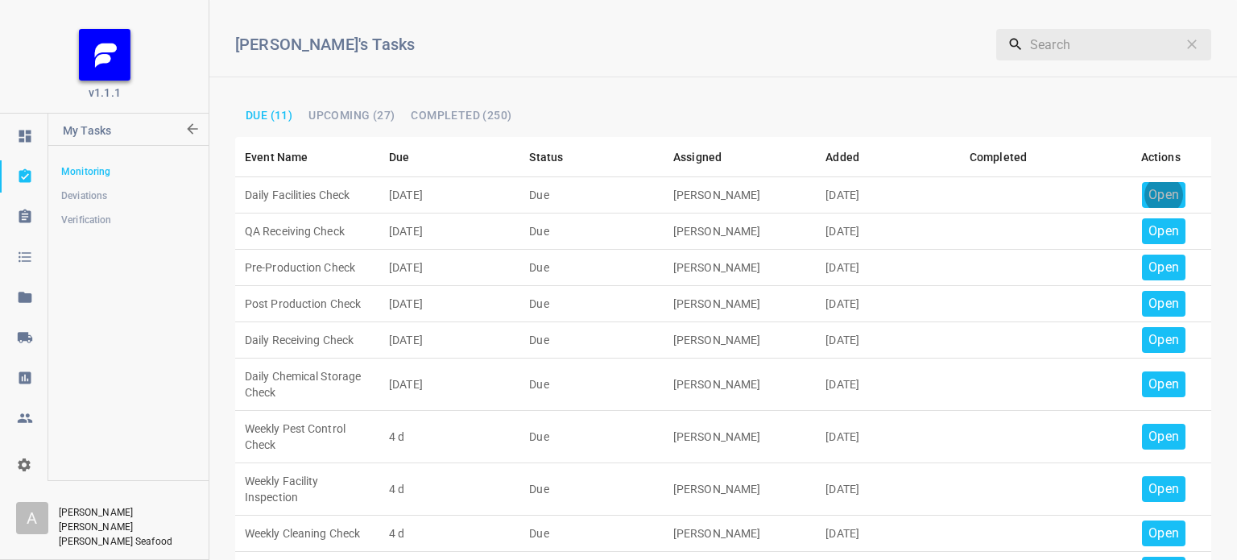
click at [1148, 196] on p "Open" at bounding box center [1163, 194] width 31 height 19
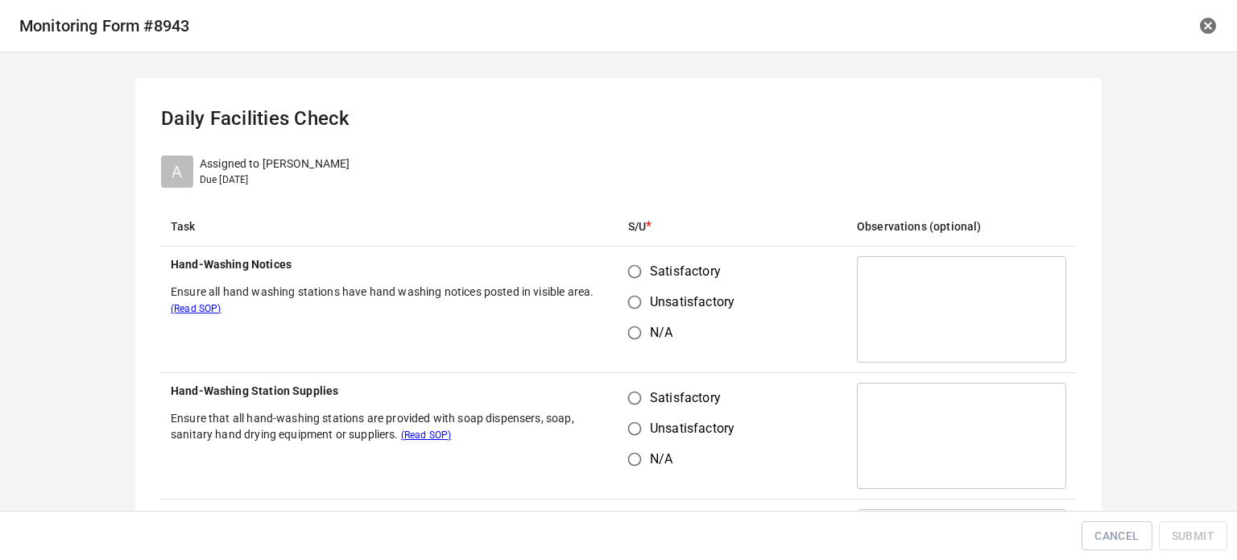
click at [640, 271] on input "Satisfactory" at bounding box center [634, 271] width 31 height 31
radio input "true"
drag, startPoint x: 645, startPoint y: 360, endPoint x: 637, endPoint y: 373, distance: 15.2
click at [642, 363] on td "Satisfactory Unsatisfactory N/A" at bounding box center [732, 309] width 229 height 126
click at [637, 386] on input "Satisfactory" at bounding box center [634, 397] width 31 height 31
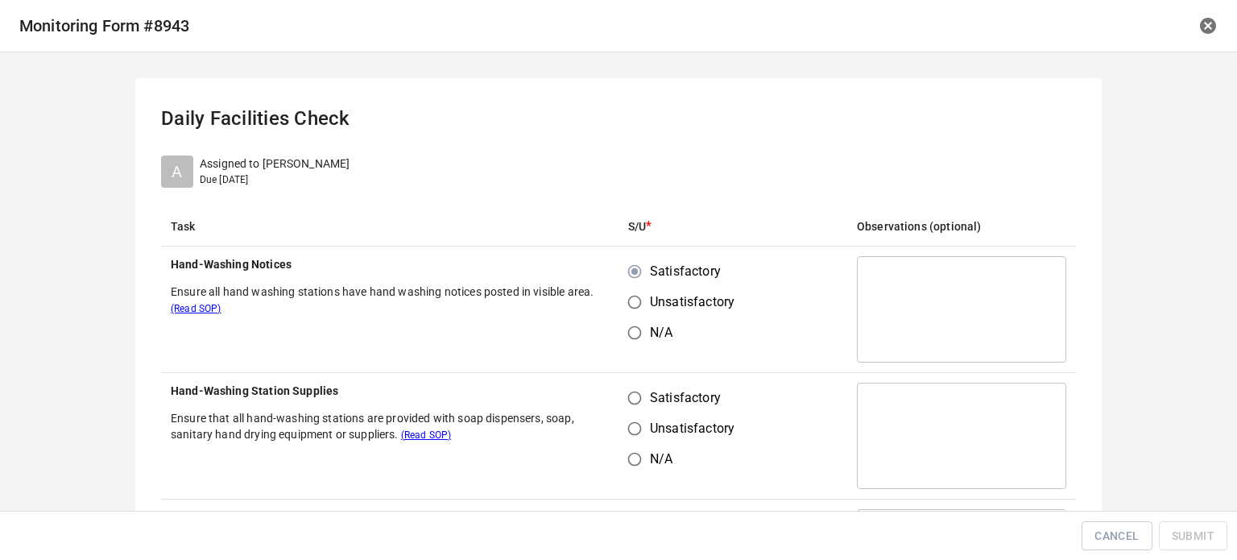
radio input "true"
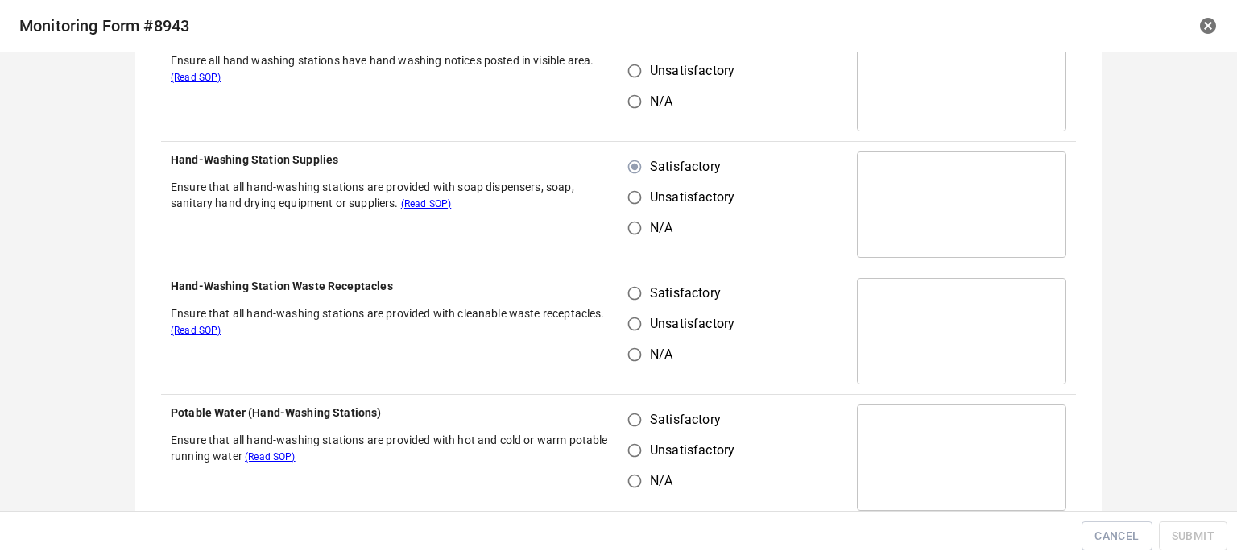
scroll to position [242, 0]
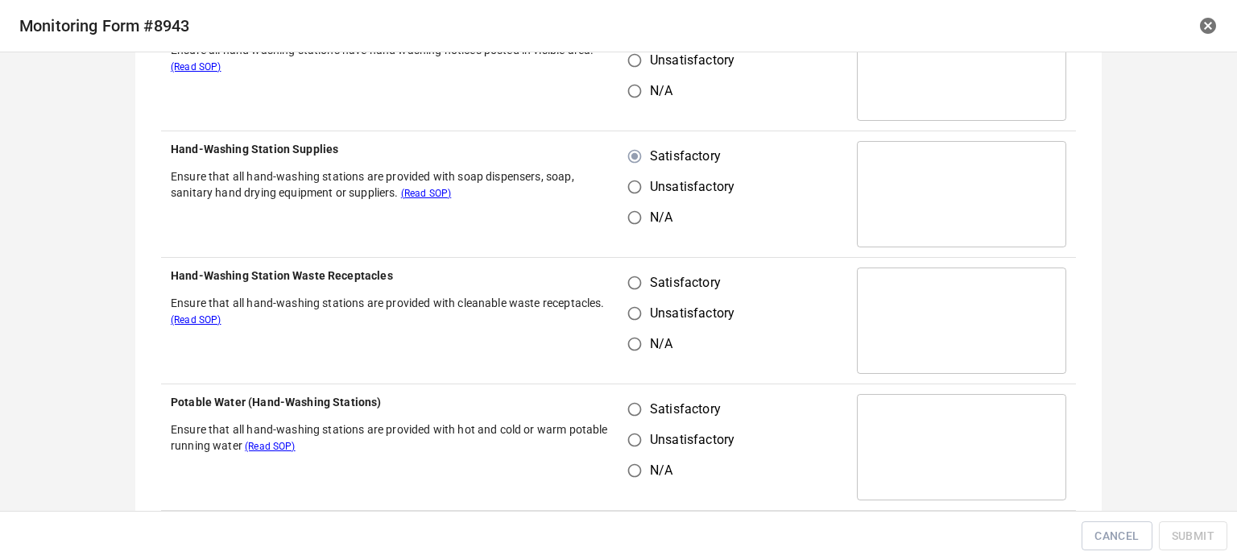
click at [625, 285] on input "Satisfactory" at bounding box center [634, 282] width 31 height 31
radio input "true"
drag, startPoint x: 624, startPoint y: 424, endPoint x: 638, endPoint y: 412, distance: 17.7
click at [628, 424] on input "Unsatisfactory" at bounding box center [634, 439] width 31 height 31
radio input "true"
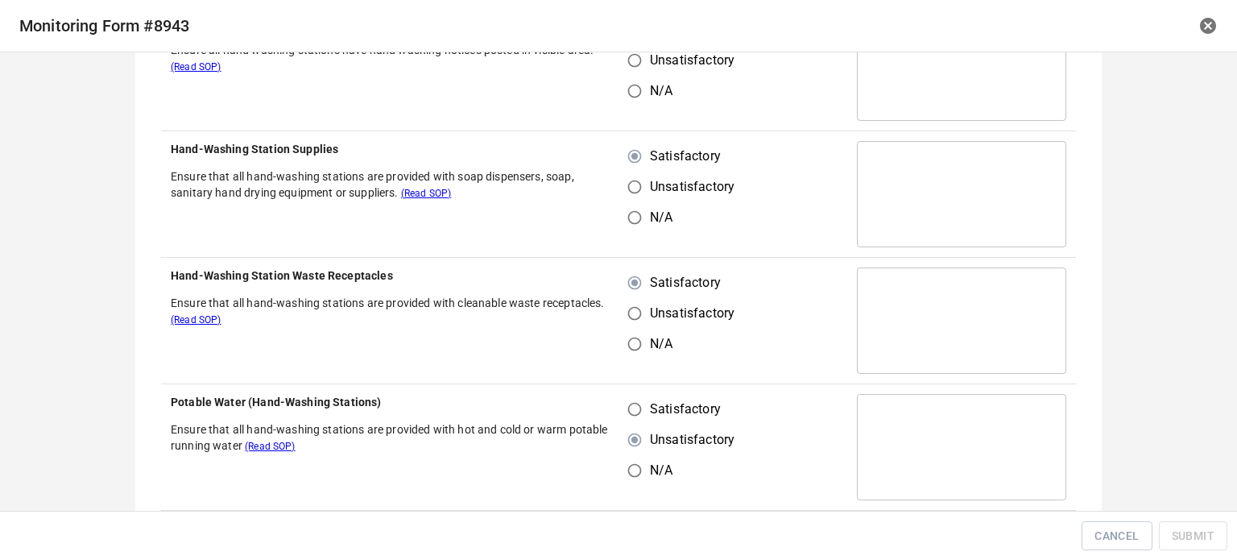
drag, startPoint x: 635, startPoint y: 411, endPoint x: 650, endPoint y: 405, distance: 15.9
click at [636, 411] on input "Satisfactory" at bounding box center [634, 409] width 31 height 31
radio input "true"
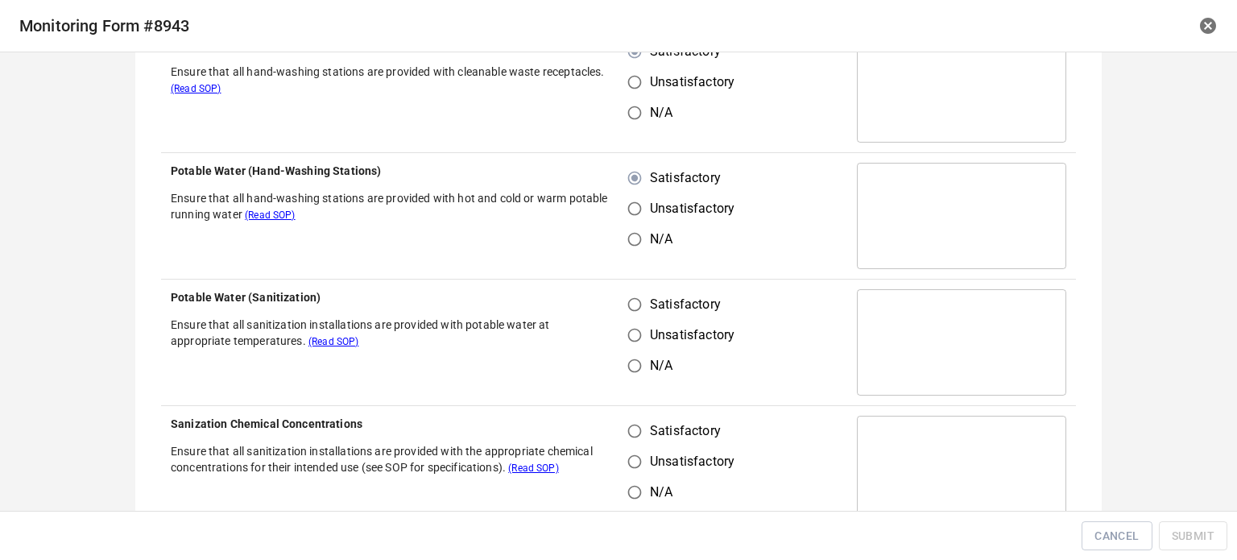
scroll to position [483, 0]
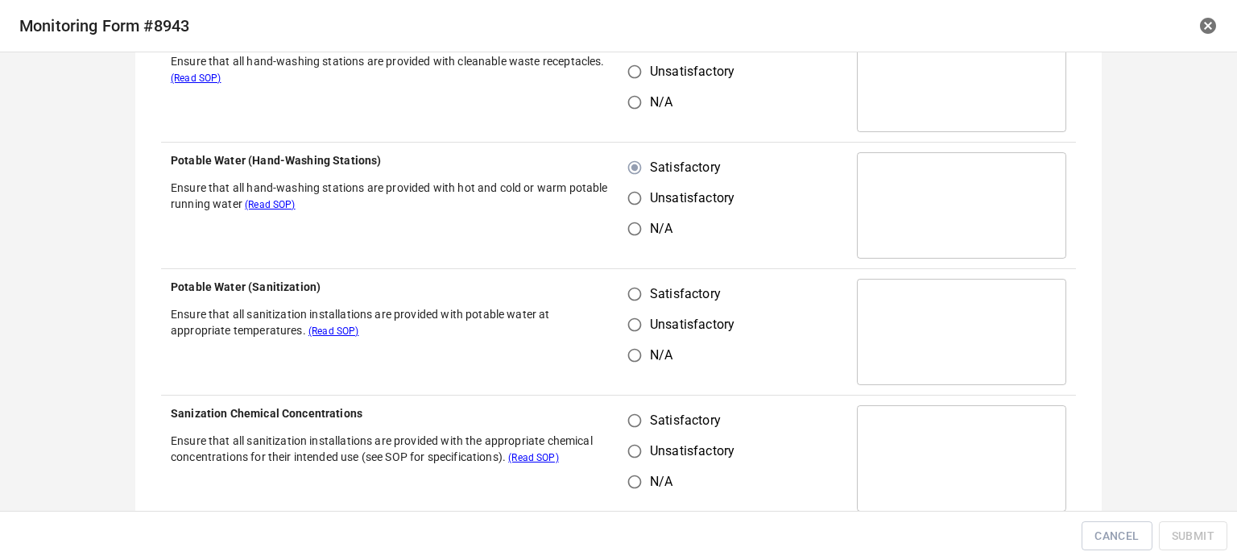
click at [631, 296] on input "Satisfactory" at bounding box center [634, 294] width 31 height 31
radio input "true"
click at [638, 441] on input "Unsatisfactory" at bounding box center [634, 451] width 31 height 31
radio input "true"
drag, startPoint x: 633, startPoint y: 423, endPoint x: 671, endPoint y: 411, distance: 39.7
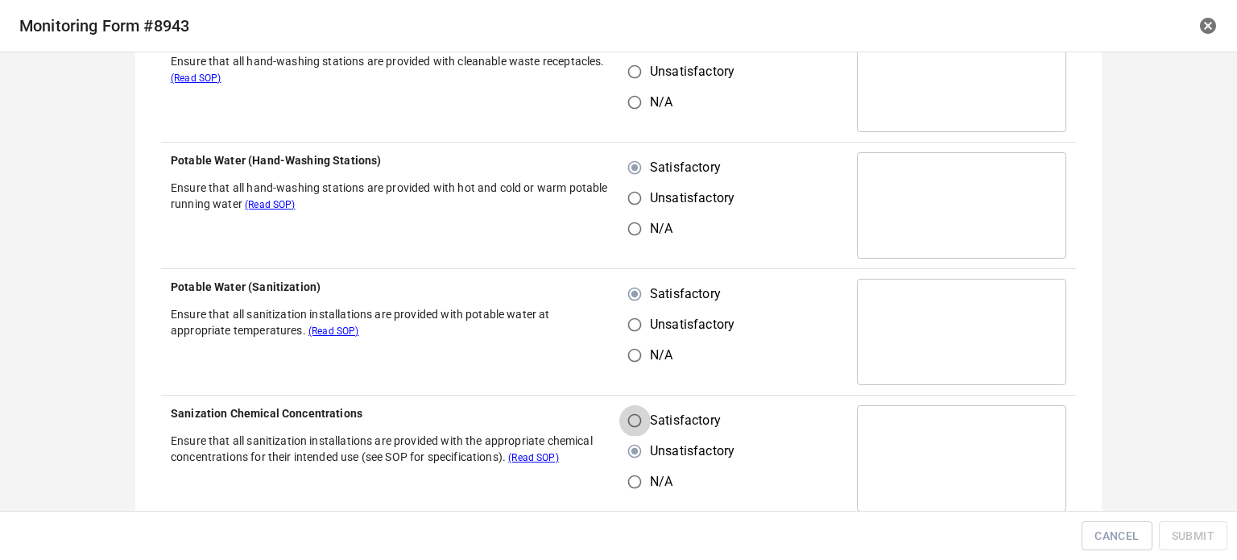
click at [647, 421] on label "Satisfactory" at bounding box center [676, 420] width 115 height 31
click at [647, 421] on input "Satisfactory" at bounding box center [634, 420] width 31 height 31
radio input "true"
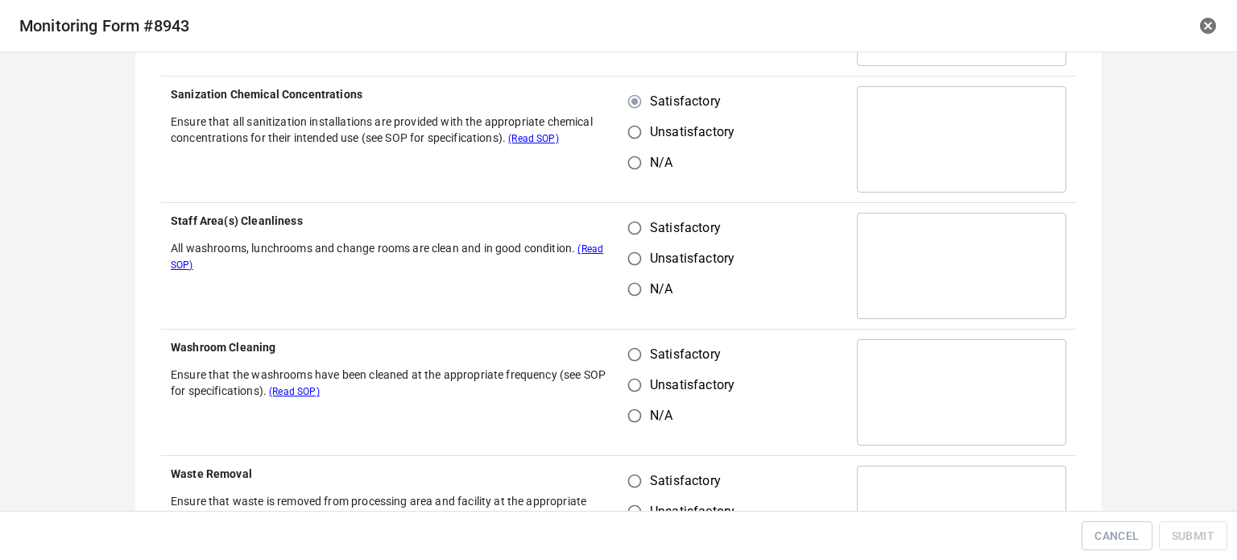
scroll to position [805, 0]
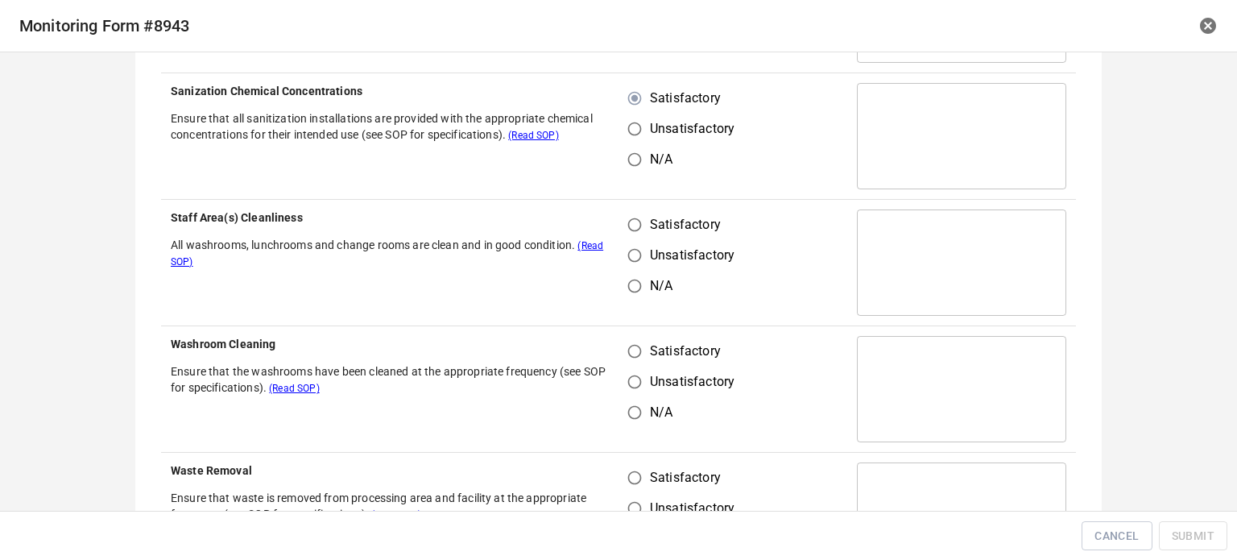
drag, startPoint x: 627, startPoint y: 225, endPoint x: 629, endPoint y: 236, distance: 10.6
click at [628, 233] on input "Satisfactory" at bounding box center [634, 224] width 31 height 31
radio input "true"
click at [626, 351] on input "Satisfactory" at bounding box center [634, 351] width 31 height 31
radio input "true"
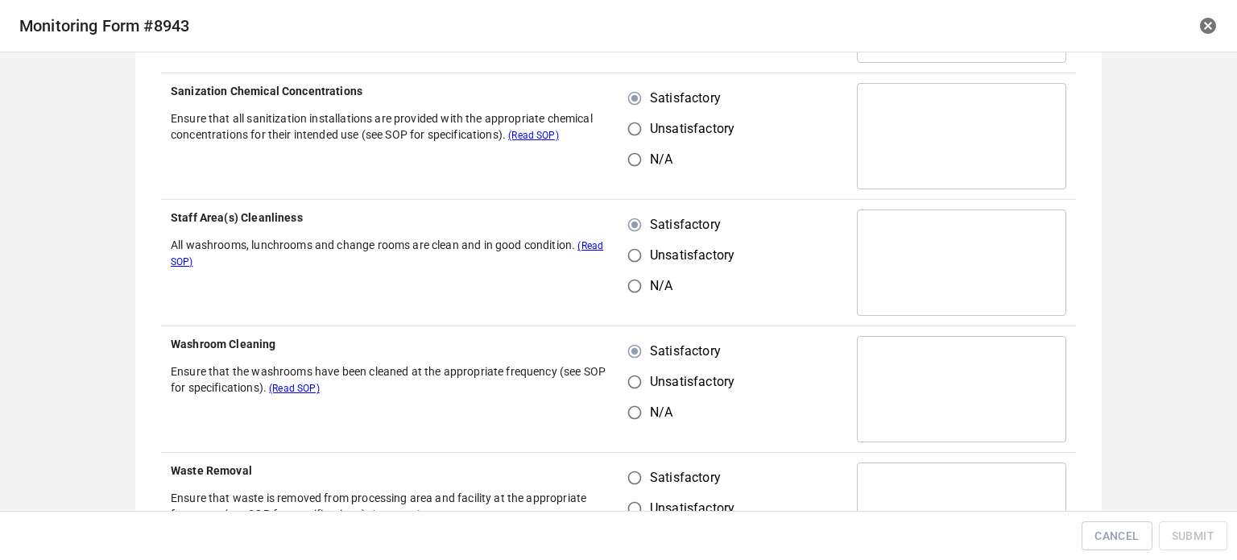
scroll to position [966, 0]
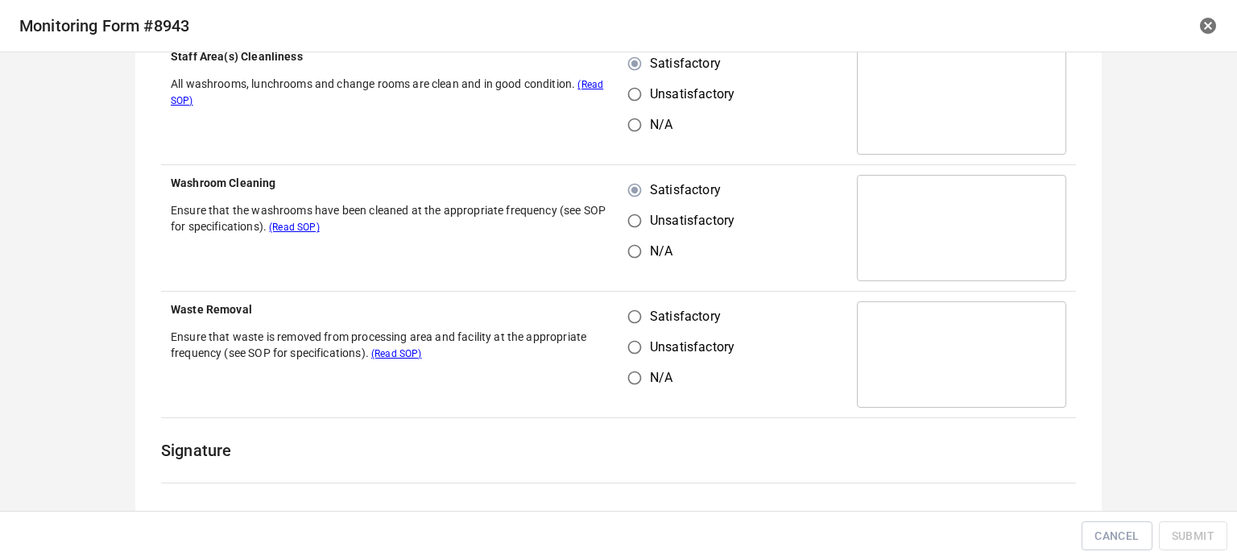
click at [626, 308] on input "Satisfactory" at bounding box center [634, 316] width 31 height 31
radio input "true"
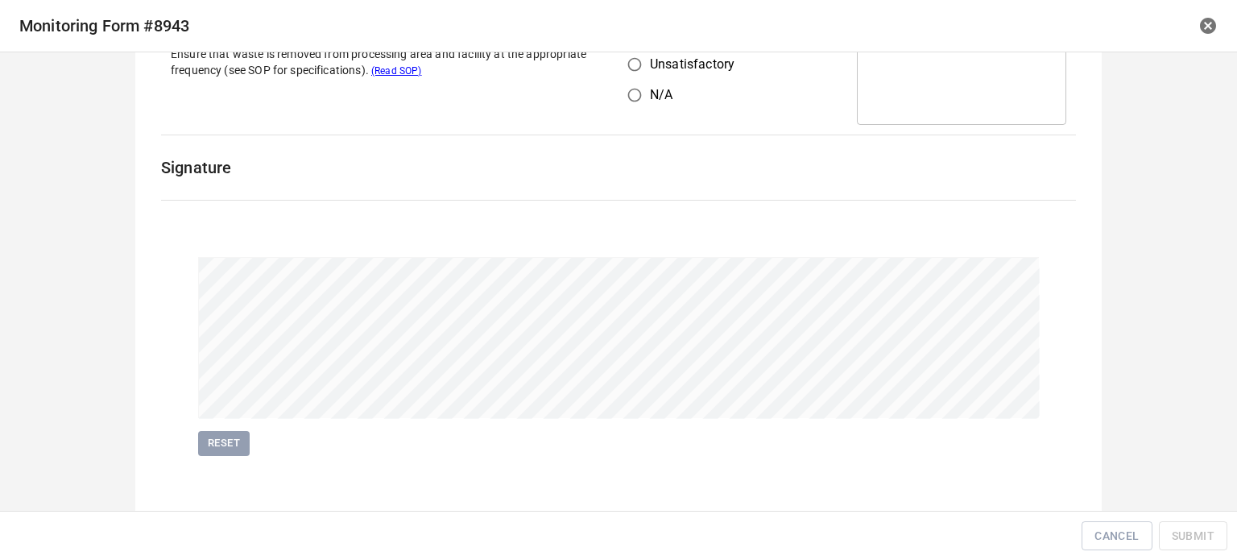
scroll to position [1255, 0]
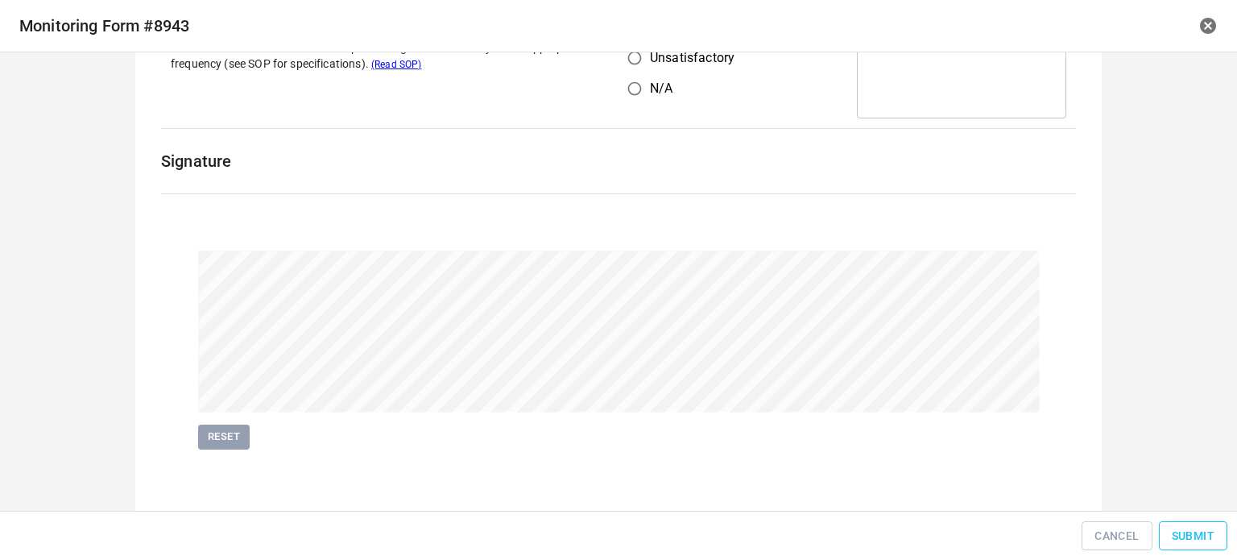
click at [1200, 524] on button "Submit" at bounding box center [1193, 536] width 68 height 30
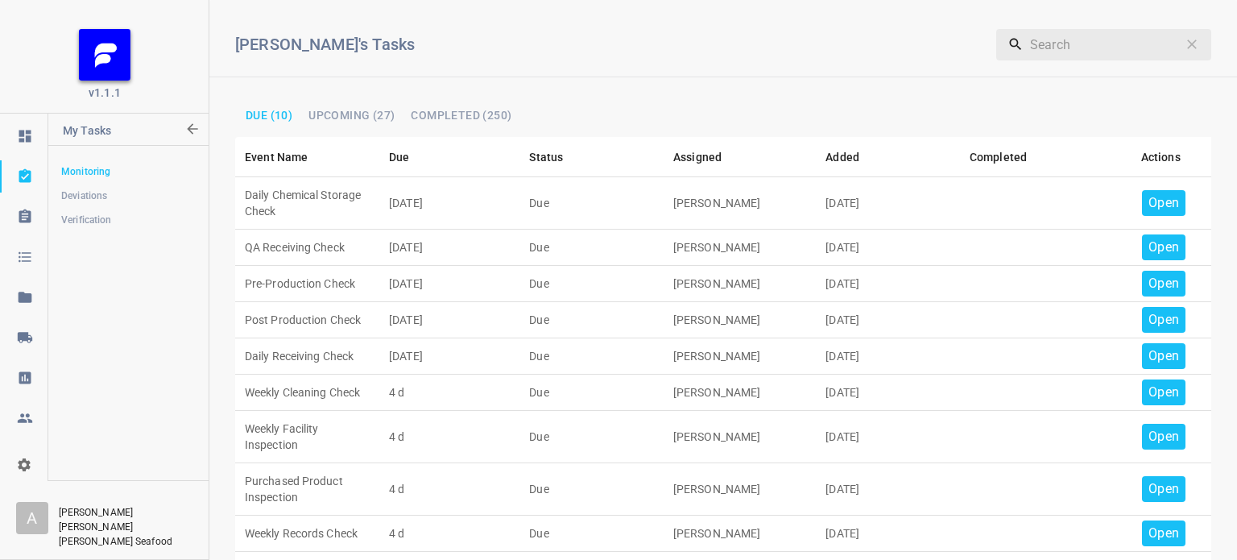
click at [1148, 193] on p "Open" at bounding box center [1163, 202] width 31 height 19
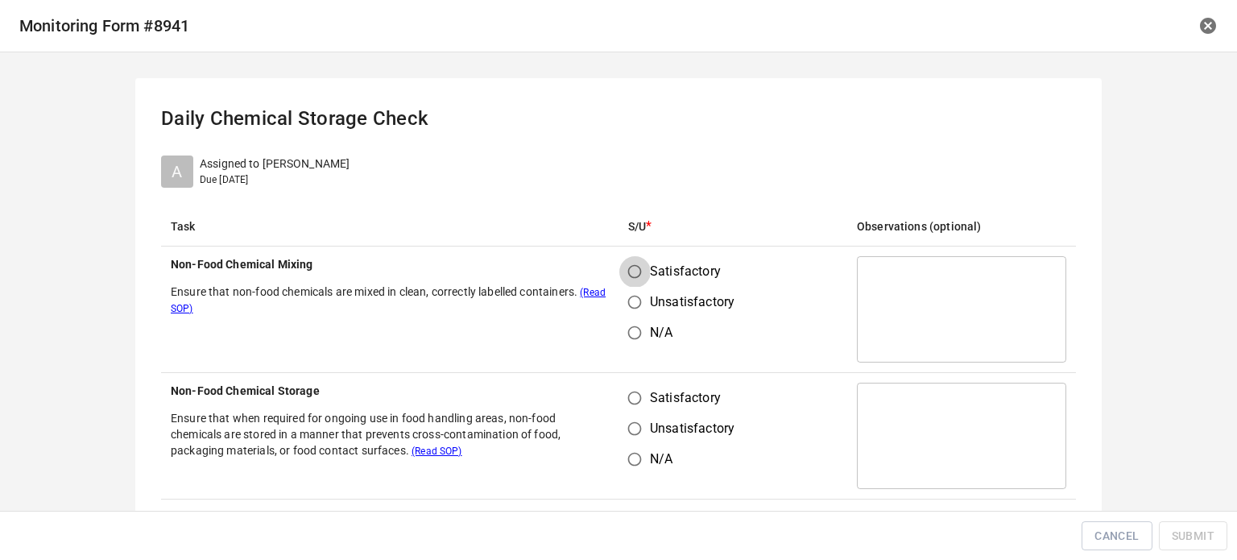
drag, startPoint x: 628, startPoint y: 267, endPoint x: 625, endPoint y: 362, distance: 95.9
click at [628, 270] on input "Satisfactory" at bounding box center [634, 271] width 31 height 31
radio input "true"
drag, startPoint x: 625, startPoint y: 396, endPoint x: 651, endPoint y: 394, distance: 25.9
click at [633, 396] on input "Satisfactory" at bounding box center [634, 397] width 31 height 31
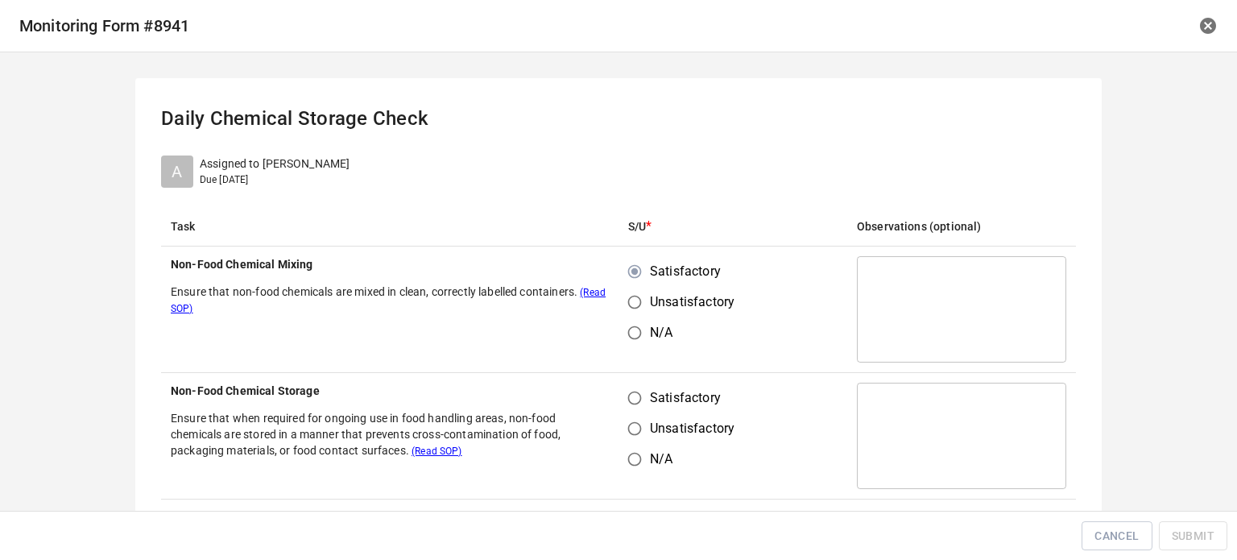
radio input "true"
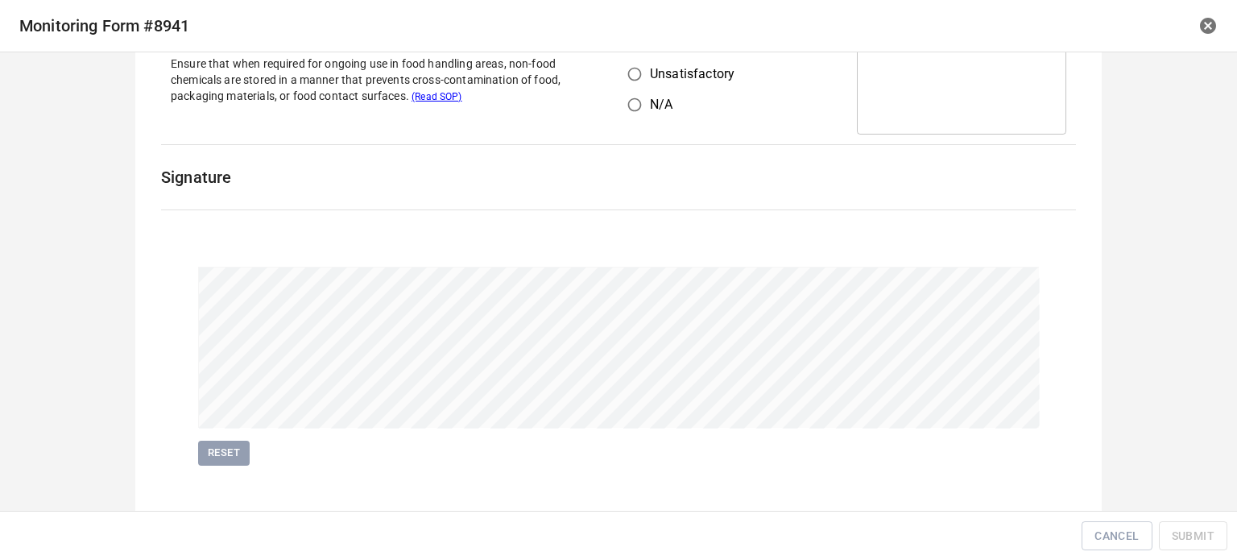
scroll to position [371, 0]
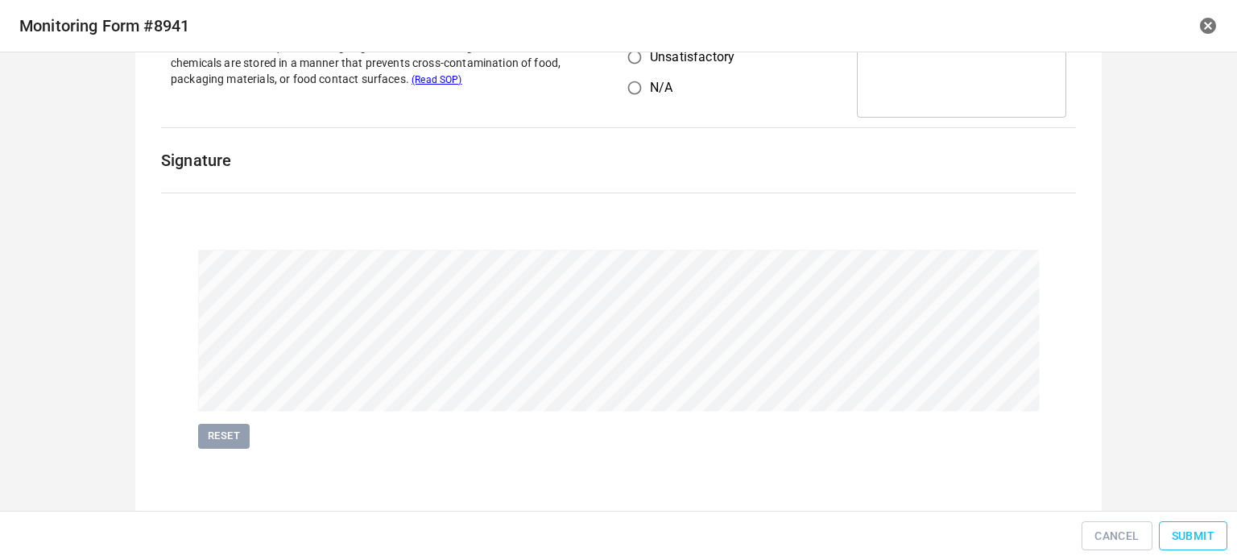
click at [1177, 521] on button "Submit" at bounding box center [1193, 536] width 68 height 30
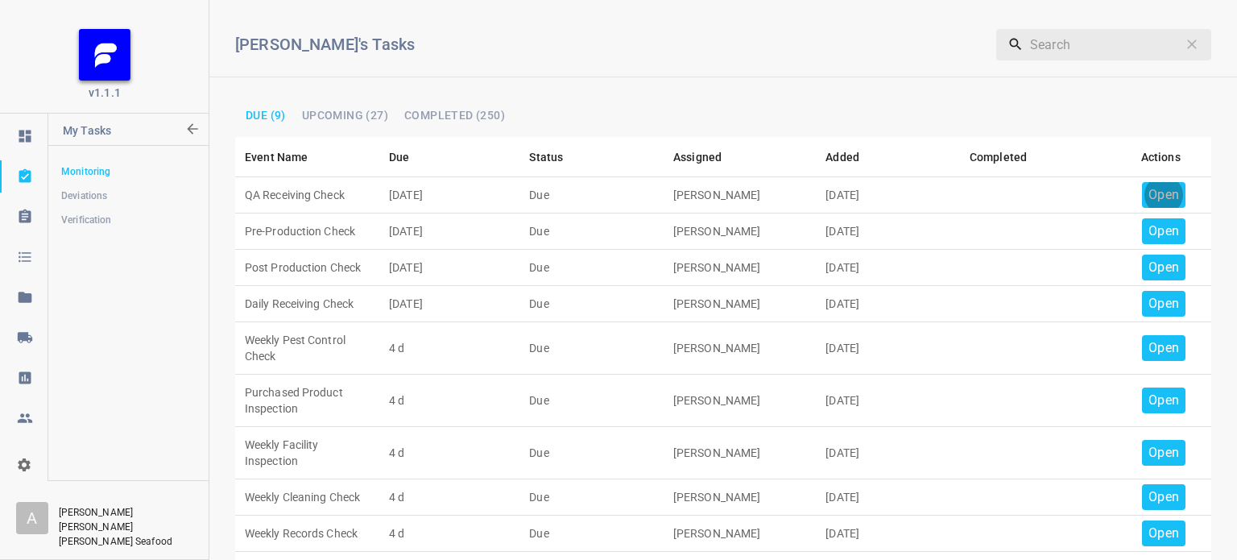
click at [1154, 189] on p "Open" at bounding box center [1163, 194] width 31 height 19
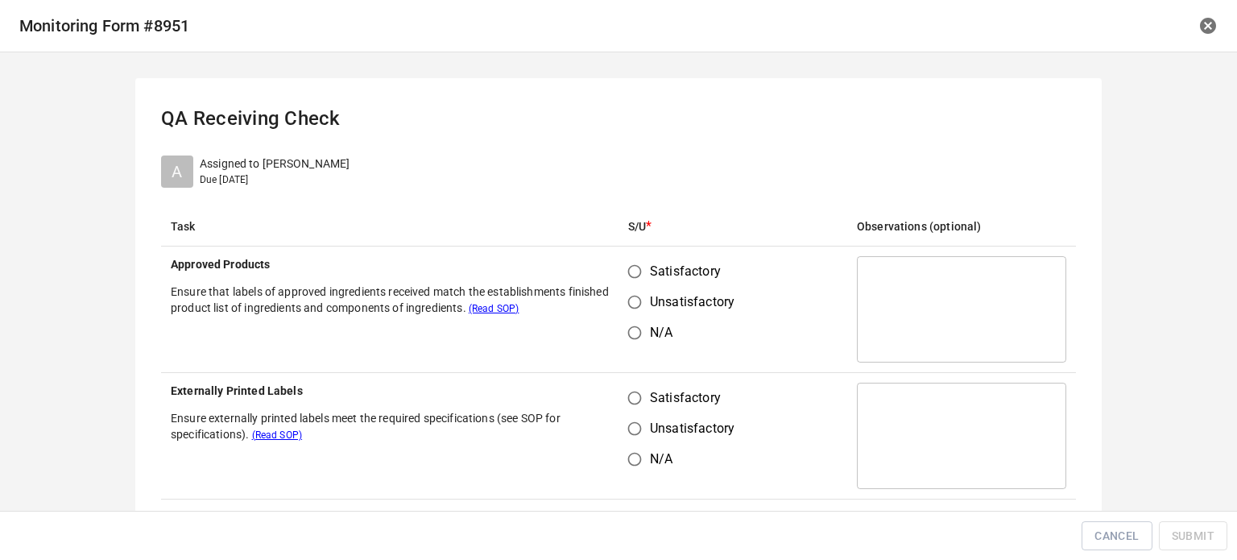
drag, startPoint x: 630, startPoint y: 270, endPoint x: 636, endPoint y: 349, distance: 79.9
click at [630, 273] on input "Satisfactory" at bounding box center [634, 271] width 31 height 31
radio input "true"
click at [639, 405] on input "Satisfactory" at bounding box center [634, 397] width 31 height 31
radio input "true"
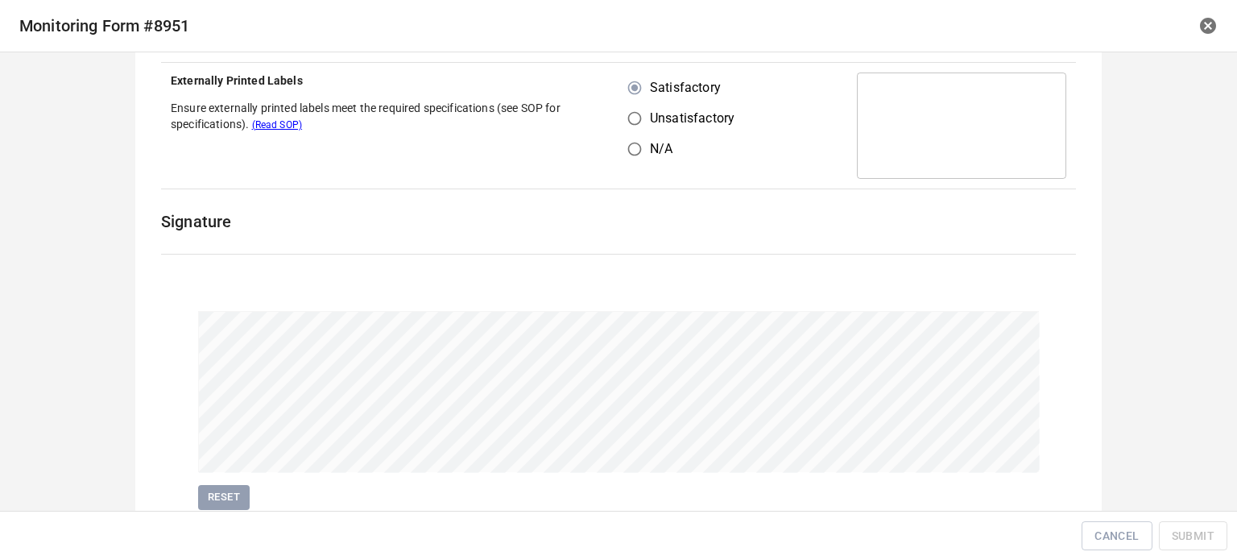
scroll to position [371, 0]
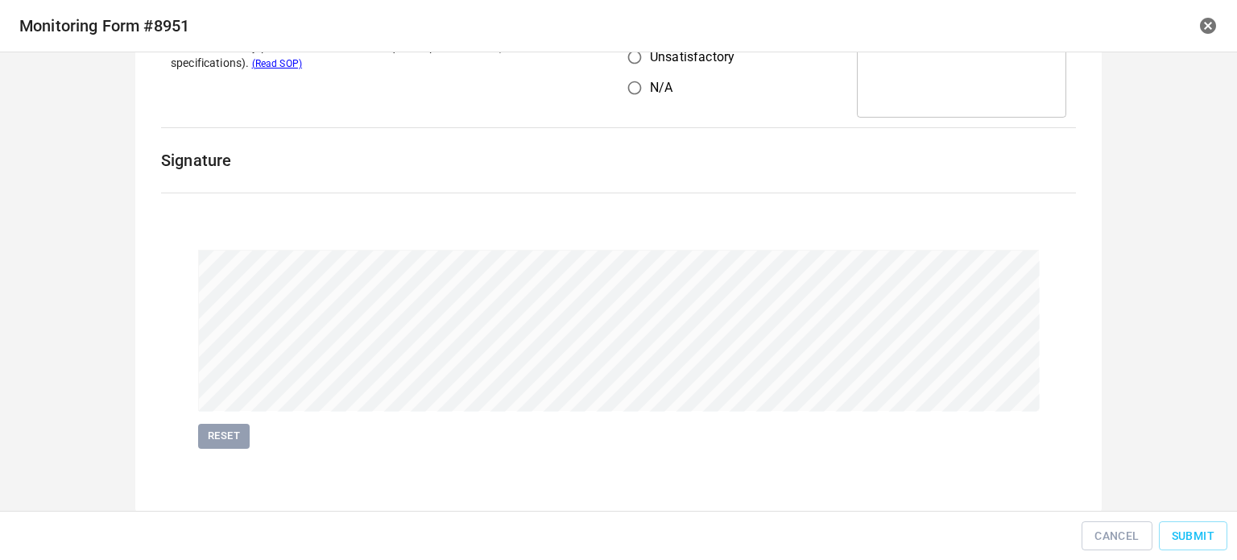
click at [1168, 519] on div "Cancel Submit" at bounding box center [618, 536] width 1237 height 50
click at [1180, 536] on span "Submit" at bounding box center [1193, 536] width 43 height 20
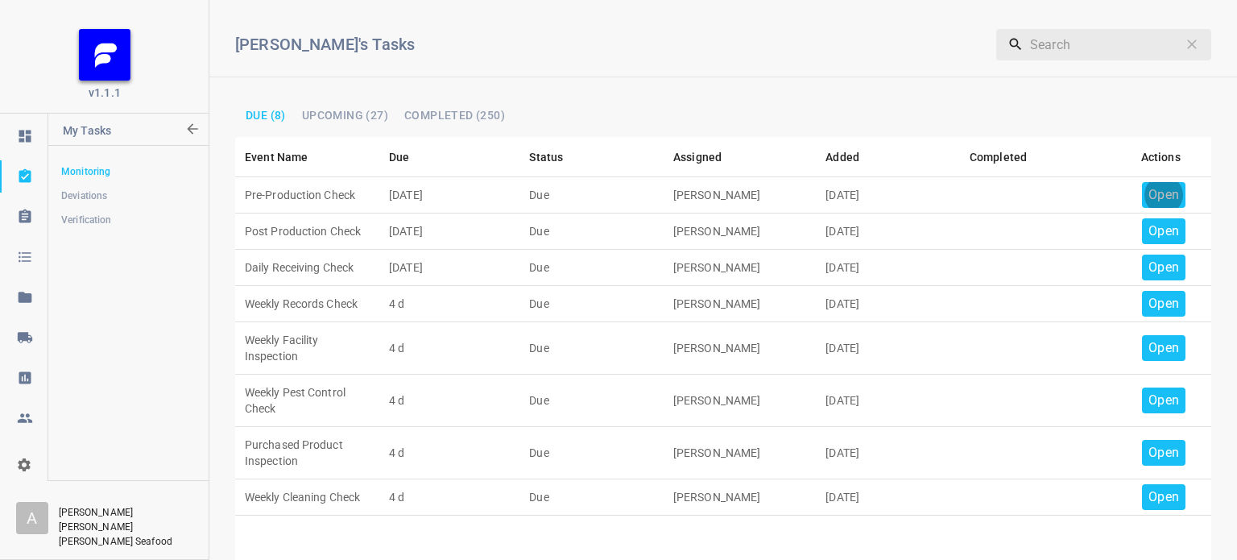
click at [1159, 192] on p "Open" at bounding box center [1163, 194] width 31 height 19
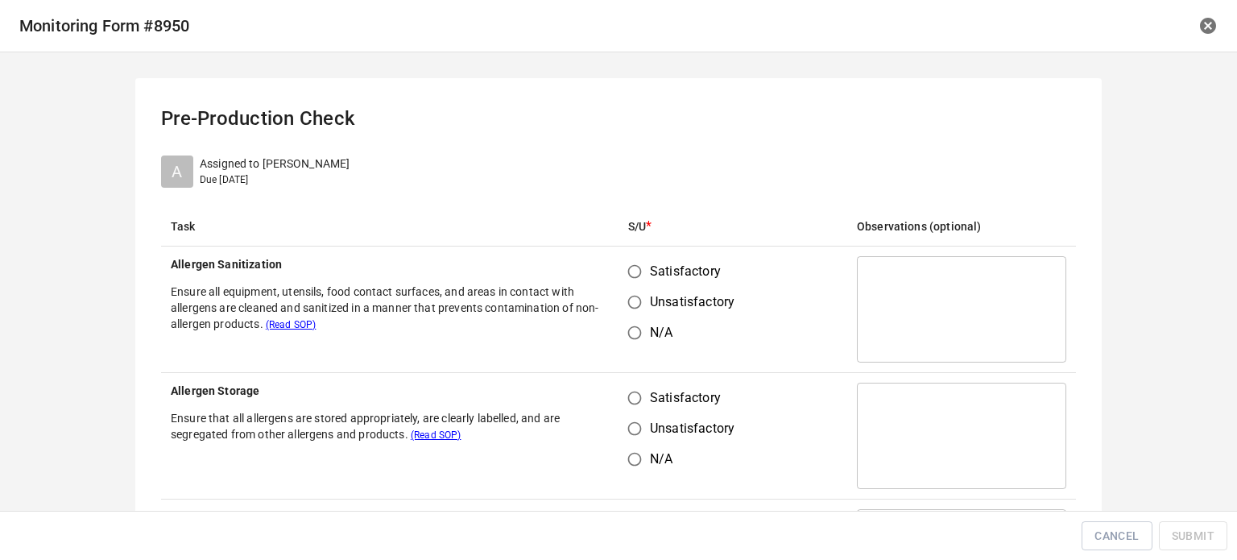
click at [635, 270] on input "Satisfactory" at bounding box center [634, 271] width 31 height 31
radio input "true"
click at [636, 389] on input "Satisfactory" at bounding box center [634, 397] width 31 height 31
radio input "true"
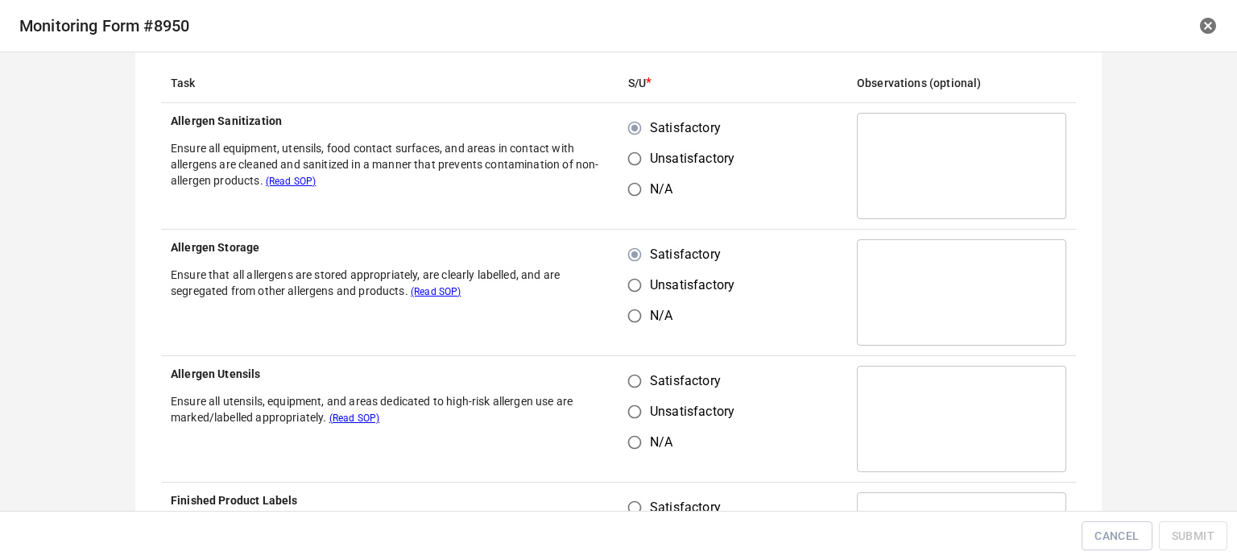
scroll to position [242, 0]
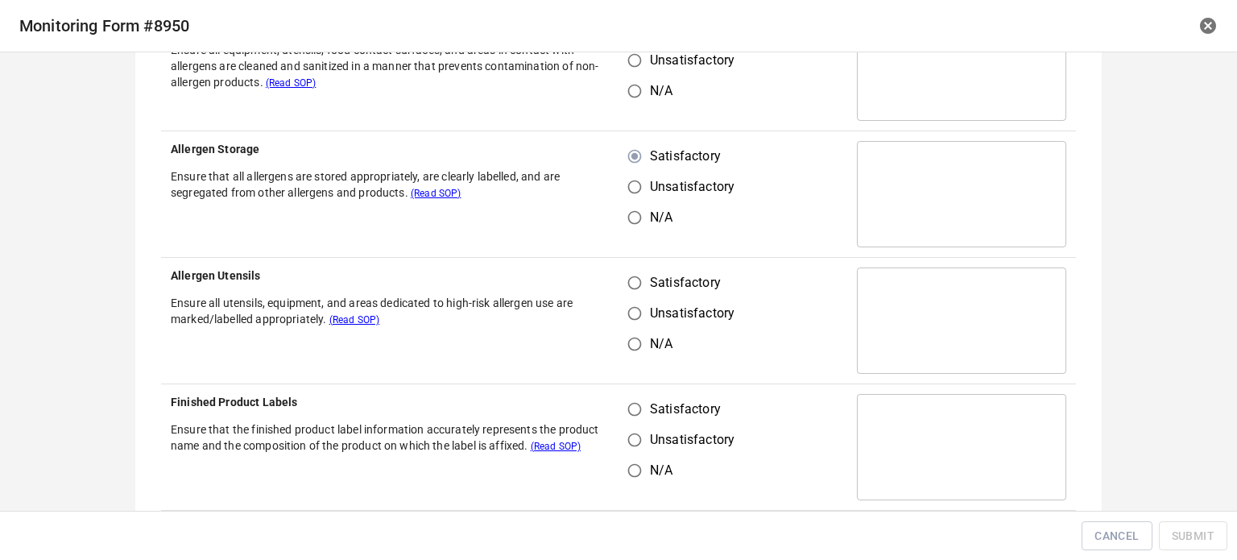
drag, startPoint x: 628, startPoint y: 274, endPoint x: 628, endPoint y: 283, distance: 8.9
click at [628, 279] on input "Satisfactory" at bounding box center [634, 282] width 31 height 31
radio input "true"
drag, startPoint x: 625, startPoint y: 415, endPoint x: 652, endPoint y: 403, distance: 29.9
click at [630, 415] on input "Satisfactory" at bounding box center [634, 409] width 31 height 31
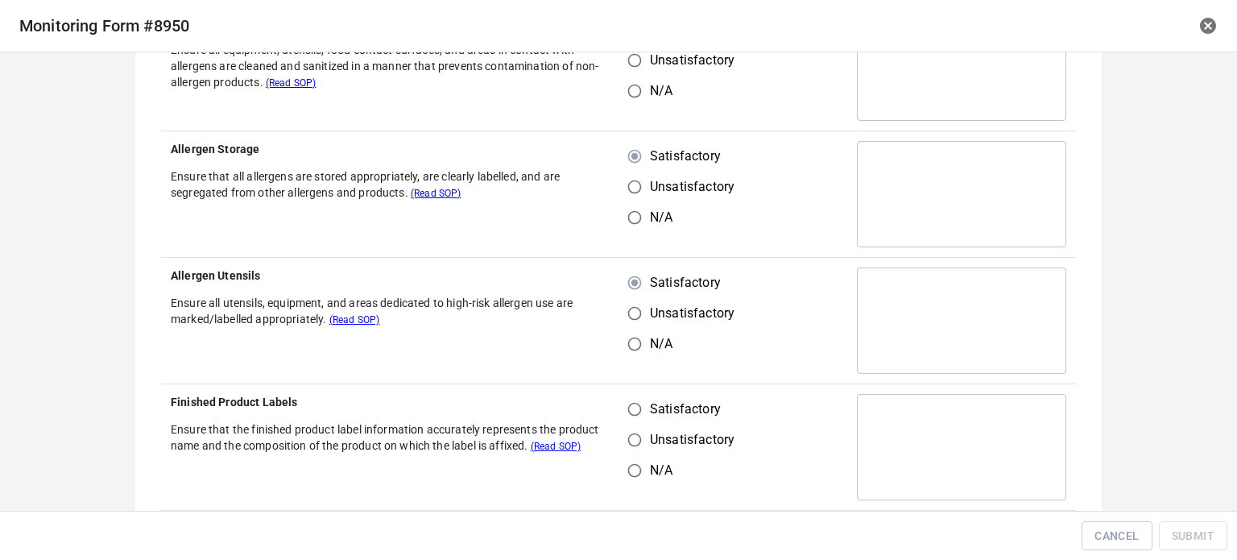
radio input "true"
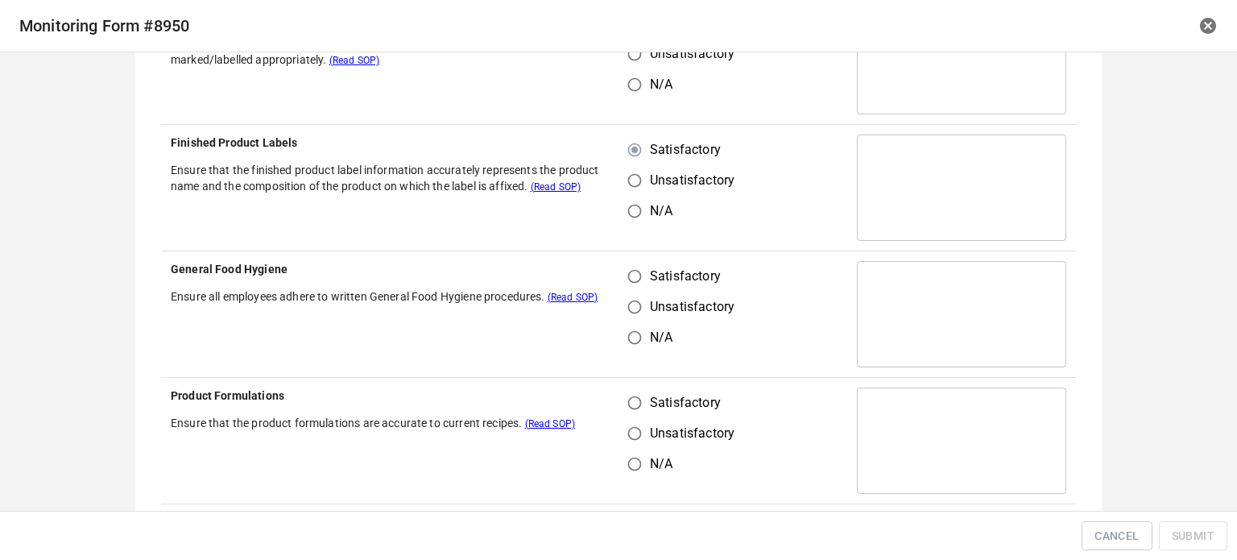
scroll to position [564, 0]
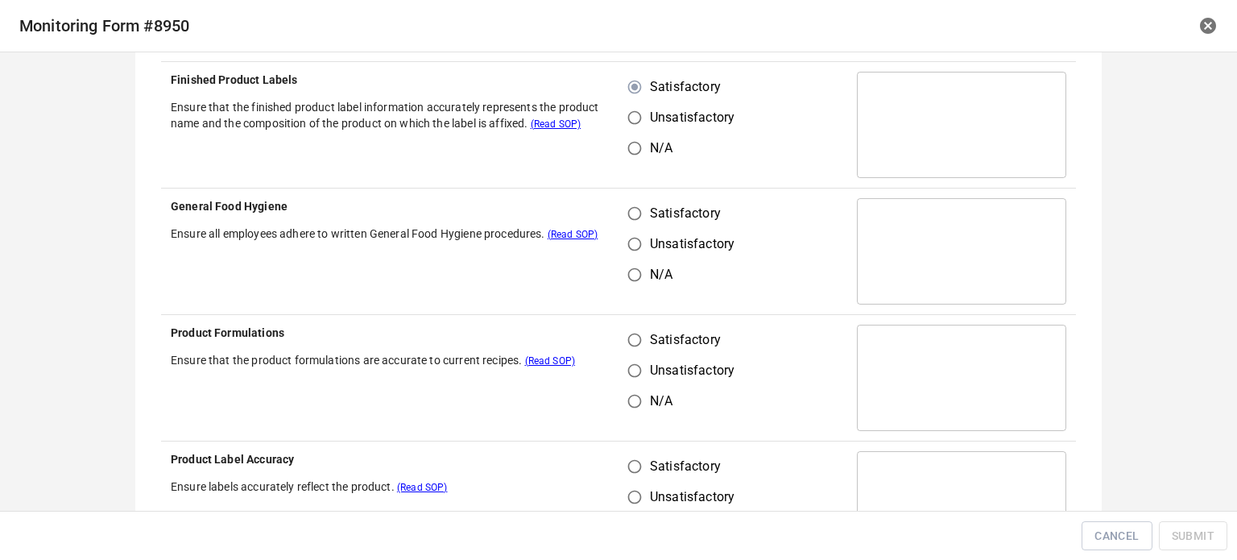
click at [631, 220] on input "Satisfactory" at bounding box center [634, 213] width 31 height 31
radio input "true"
click at [631, 320] on td "Satisfactory Unsatisfactory N/A" at bounding box center [732, 378] width 229 height 126
drag, startPoint x: 638, startPoint y: 334, endPoint x: 742, endPoint y: 230, distance: 146.9
click at [637, 334] on input "Satisfactory" at bounding box center [634, 340] width 31 height 31
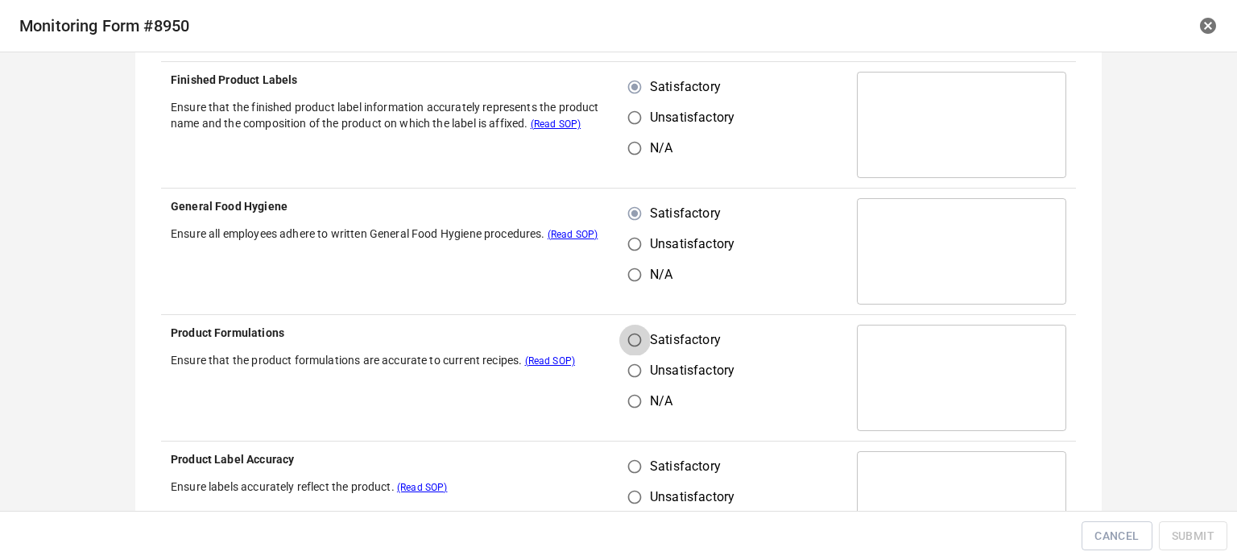
radio input "true"
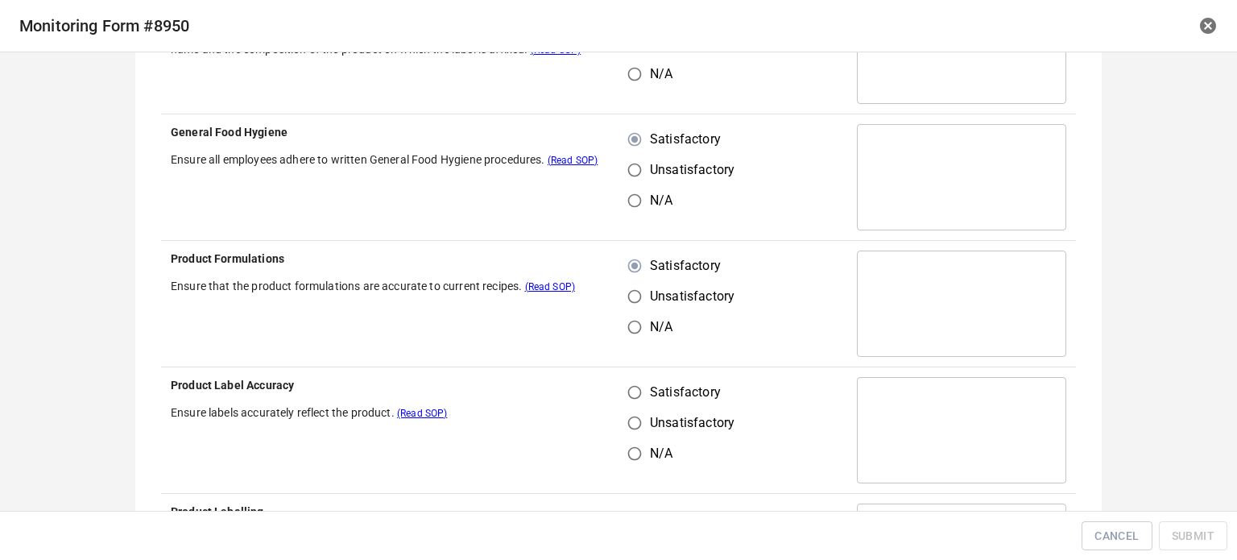
scroll to position [805, 0]
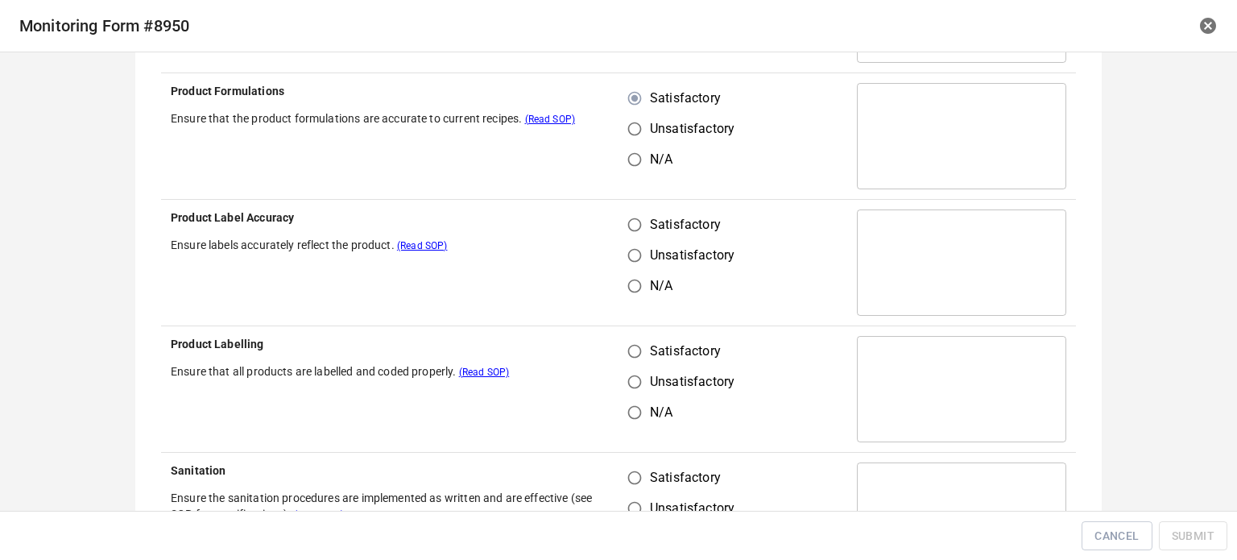
drag, startPoint x: 622, startPoint y: 262, endPoint x: 626, endPoint y: 218, distance: 43.7
click at [622, 245] on input "Unsatisfactory" at bounding box center [634, 255] width 31 height 31
radio input "true"
drag, startPoint x: 626, startPoint y: 218, endPoint x: 638, endPoint y: 355, distance: 137.4
click at [626, 221] on input "Satisfactory" at bounding box center [634, 224] width 31 height 31
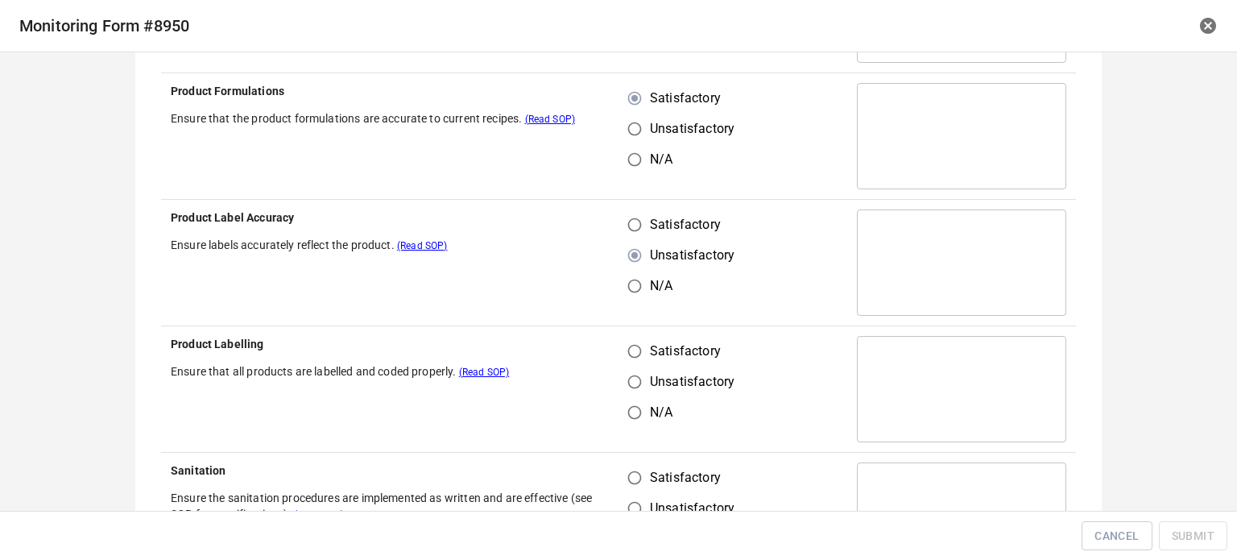
radio input "true"
drag, startPoint x: 630, startPoint y: 353, endPoint x: 818, endPoint y: 284, distance: 200.0
click at [634, 353] on input "Satisfactory" at bounding box center [634, 351] width 31 height 31
radio input "true"
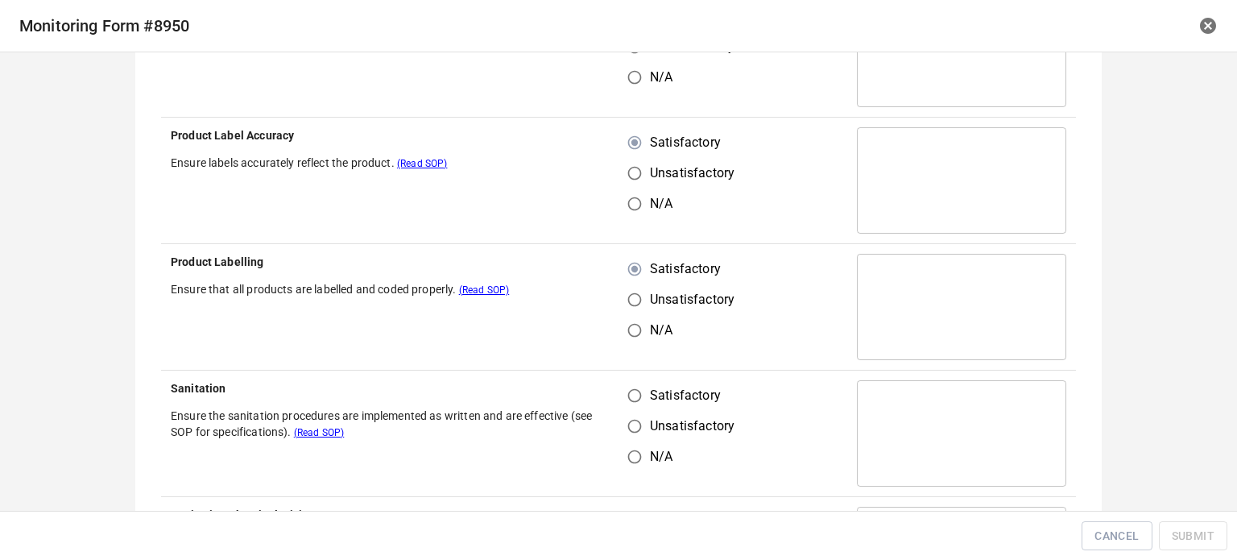
scroll to position [1047, 0]
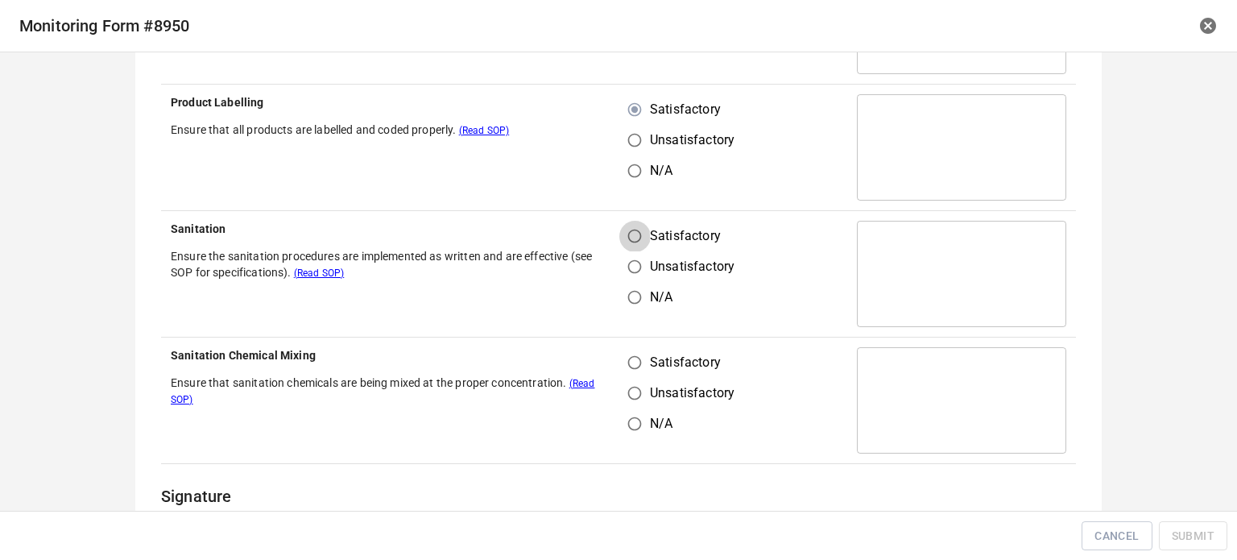
drag, startPoint x: 636, startPoint y: 225, endPoint x: 634, endPoint y: 325, distance: 99.9
click at [636, 234] on input "Satisfactory" at bounding box center [634, 236] width 31 height 31
radio input "true"
drag, startPoint x: 627, startPoint y: 348, endPoint x: 722, endPoint y: 367, distance: 97.0
click at [634, 350] on input "Satisfactory" at bounding box center [634, 362] width 31 height 31
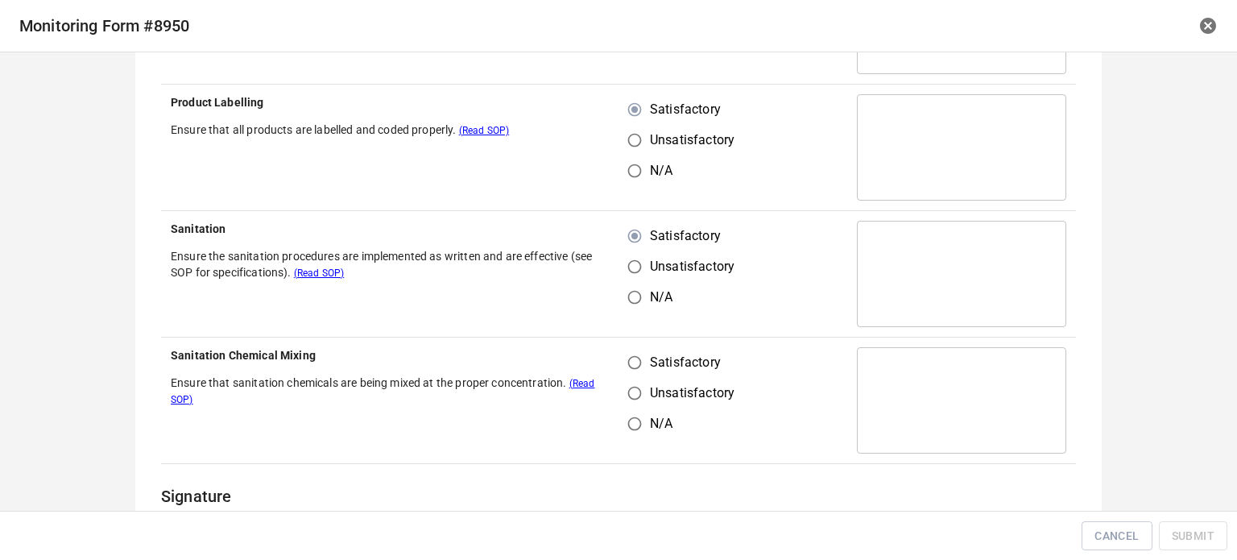
radio input "true"
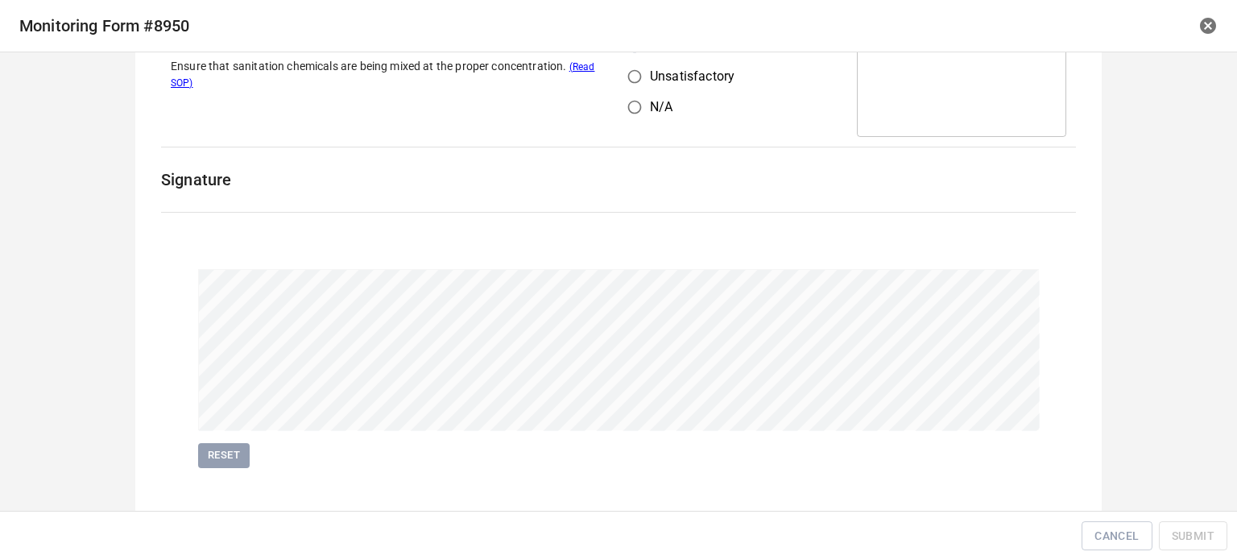
scroll to position [1369, 0]
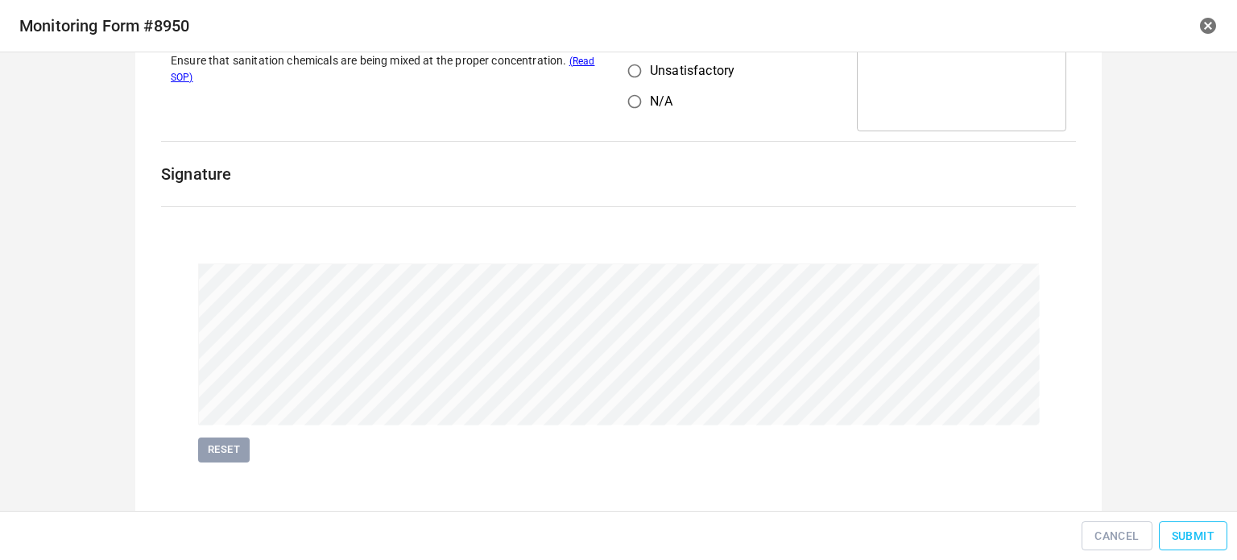
click at [1205, 528] on span "Submit" at bounding box center [1193, 536] width 43 height 20
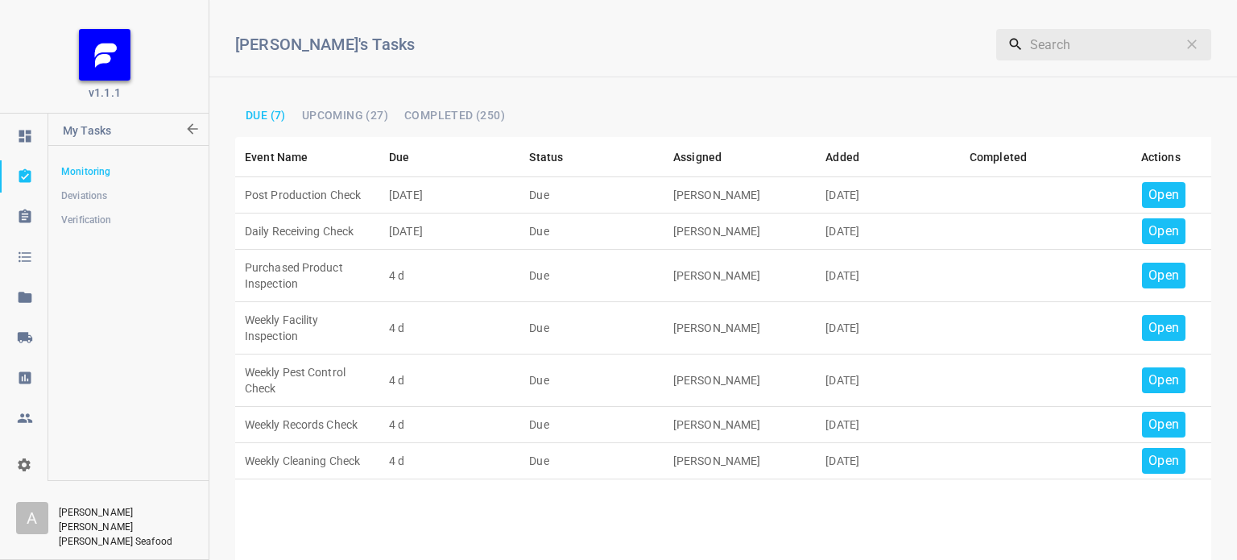
click at [1154, 193] on p "Open" at bounding box center [1163, 194] width 31 height 19
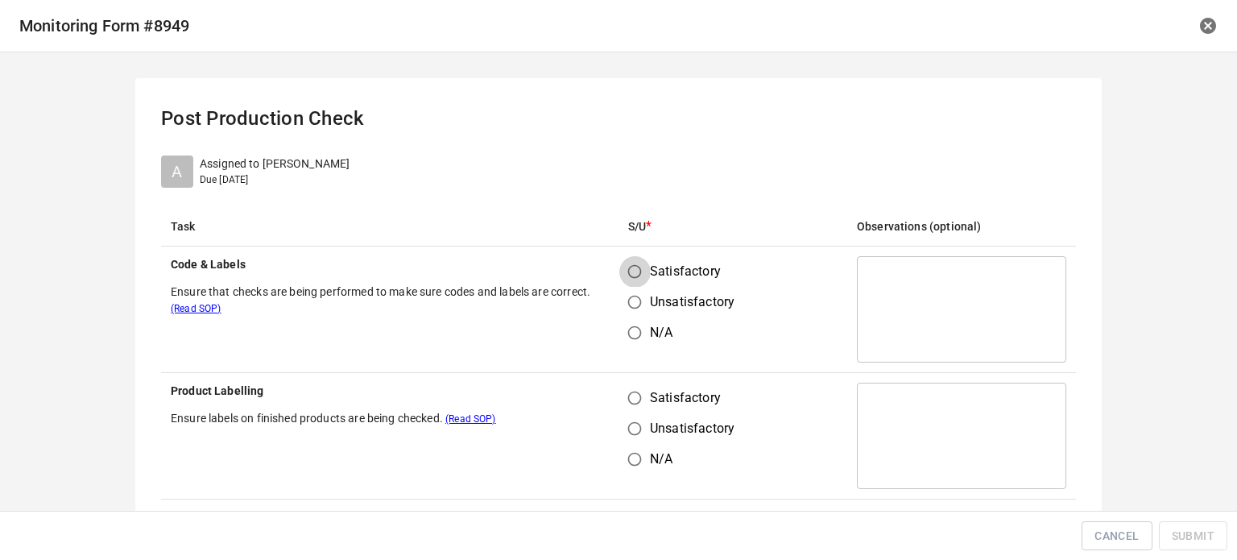
drag, startPoint x: 626, startPoint y: 270, endPoint x: 630, endPoint y: 312, distance: 42.1
click at [626, 274] on input "Satisfactory" at bounding box center [634, 271] width 31 height 31
radio input "true"
drag, startPoint x: 618, startPoint y: 405, endPoint x: 686, endPoint y: 401, distance: 67.8
click at [635, 411] on input "Satisfactory" at bounding box center [634, 397] width 31 height 31
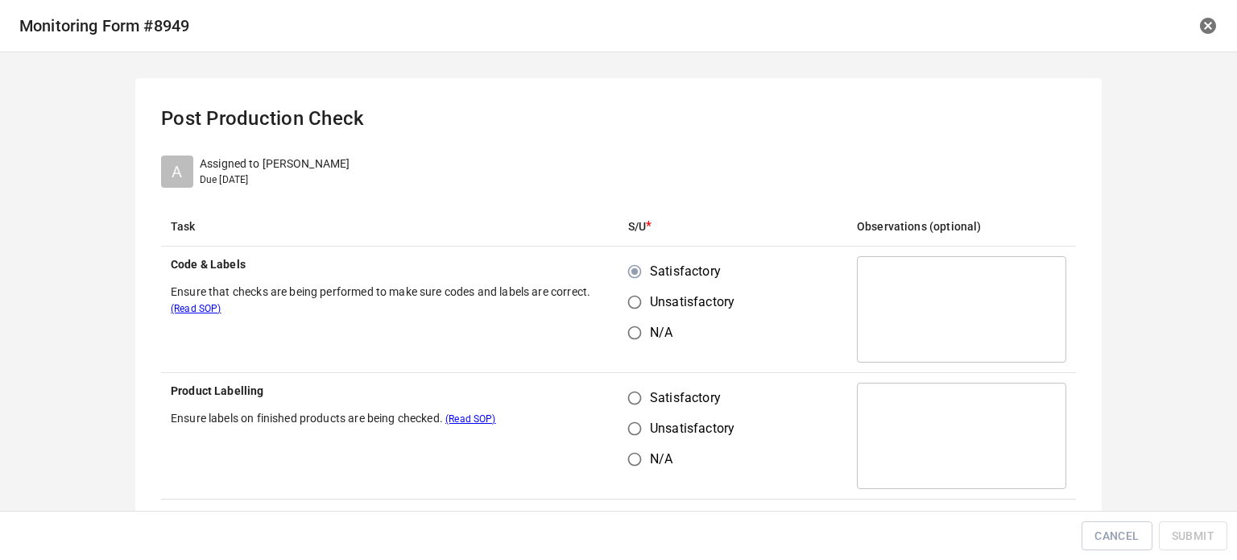
radio input "true"
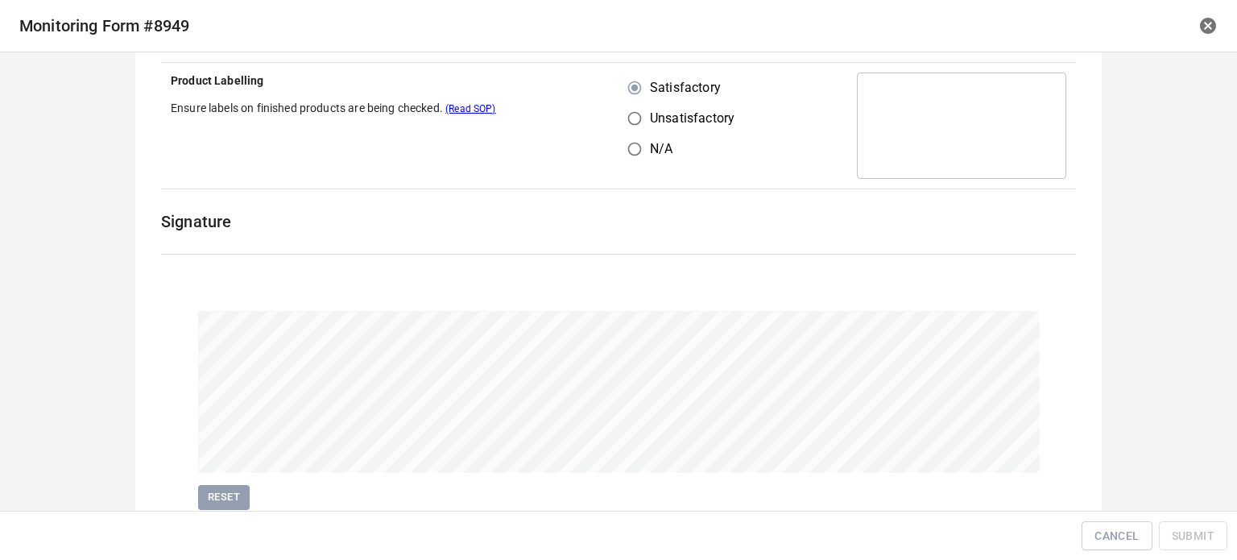
scroll to position [371, 0]
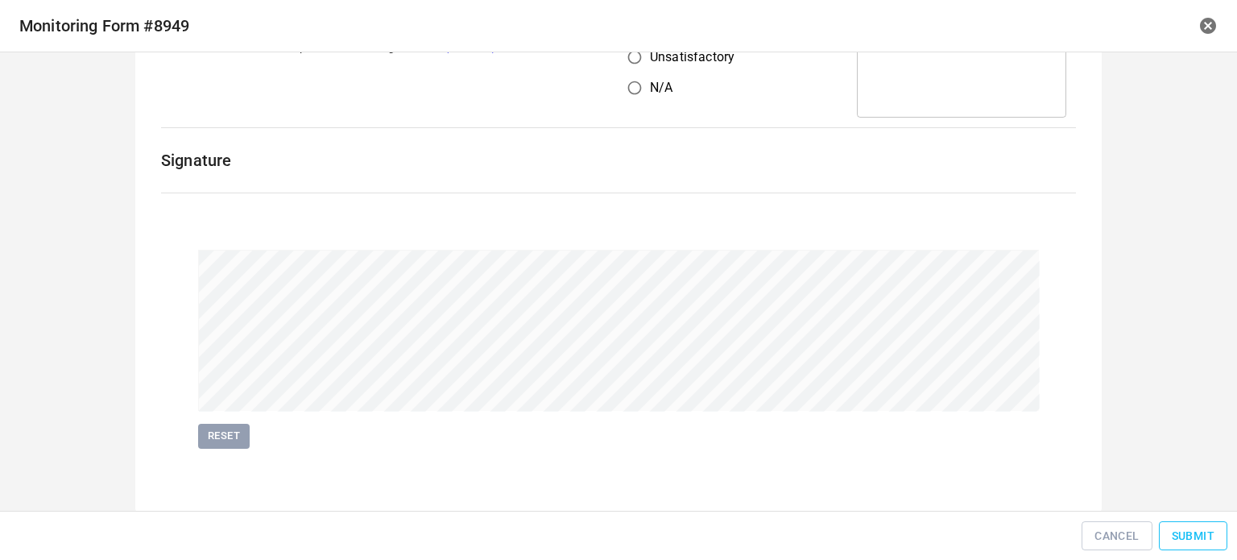
click at [1184, 526] on span "Submit" at bounding box center [1193, 536] width 43 height 20
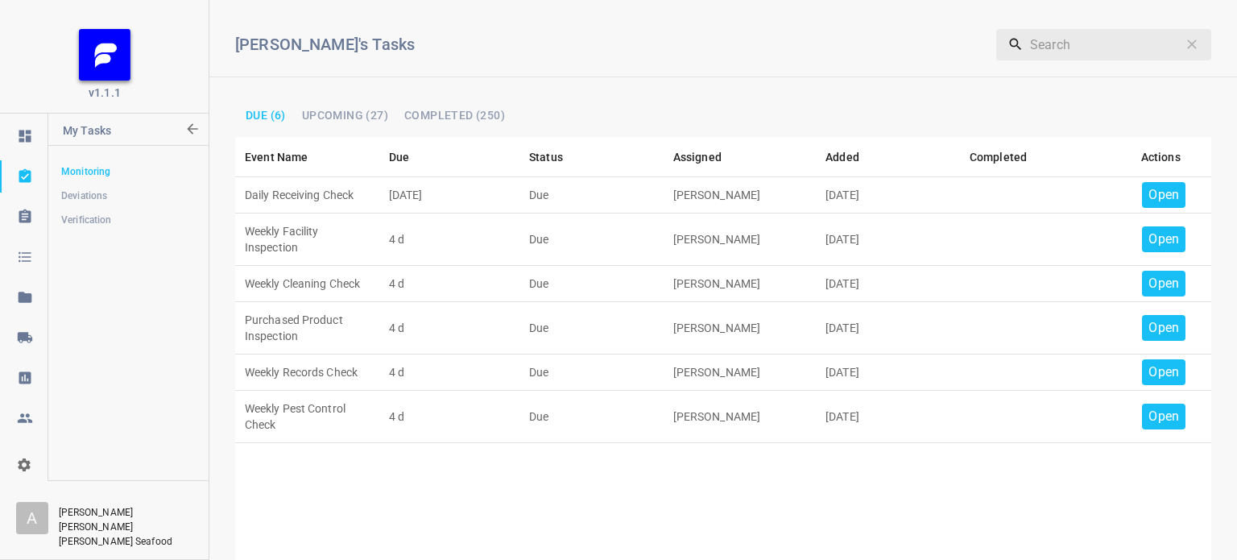
click at [1148, 192] on p "Open" at bounding box center [1163, 194] width 31 height 19
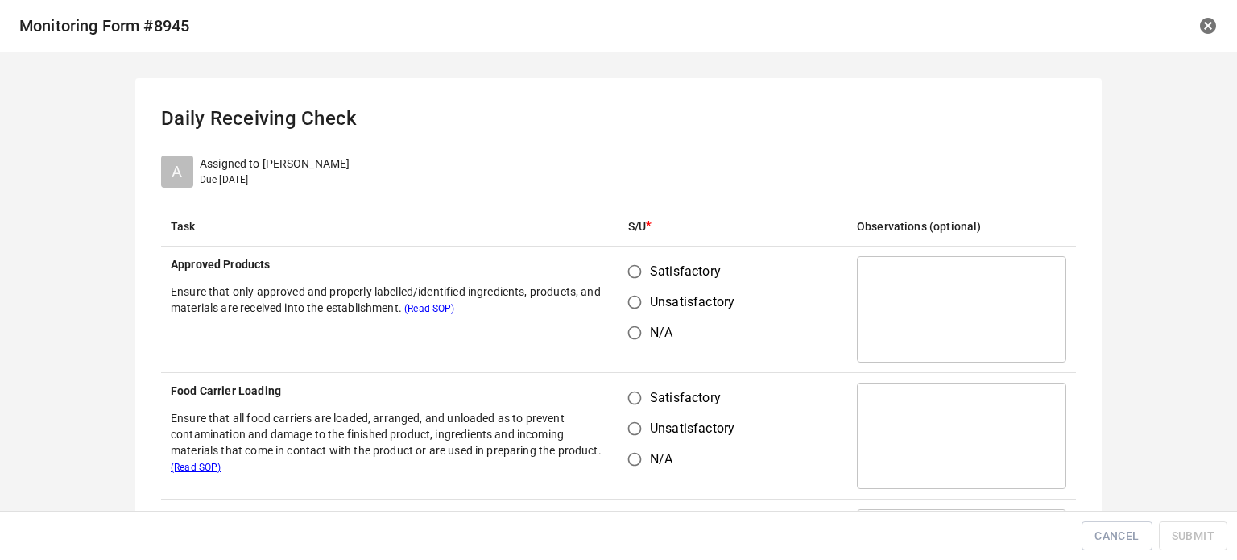
drag, startPoint x: 629, startPoint y: 273, endPoint x: 635, endPoint y: 289, distance: 17.1
click at [632, 283] on input "Satisfactory" at bounding box center [634, 271] width 31 height 31
radio input "true"
click at [635, 405] on input "Satisfactory" at bounding box center [634, 397] width 31 height 31
radio input "true"
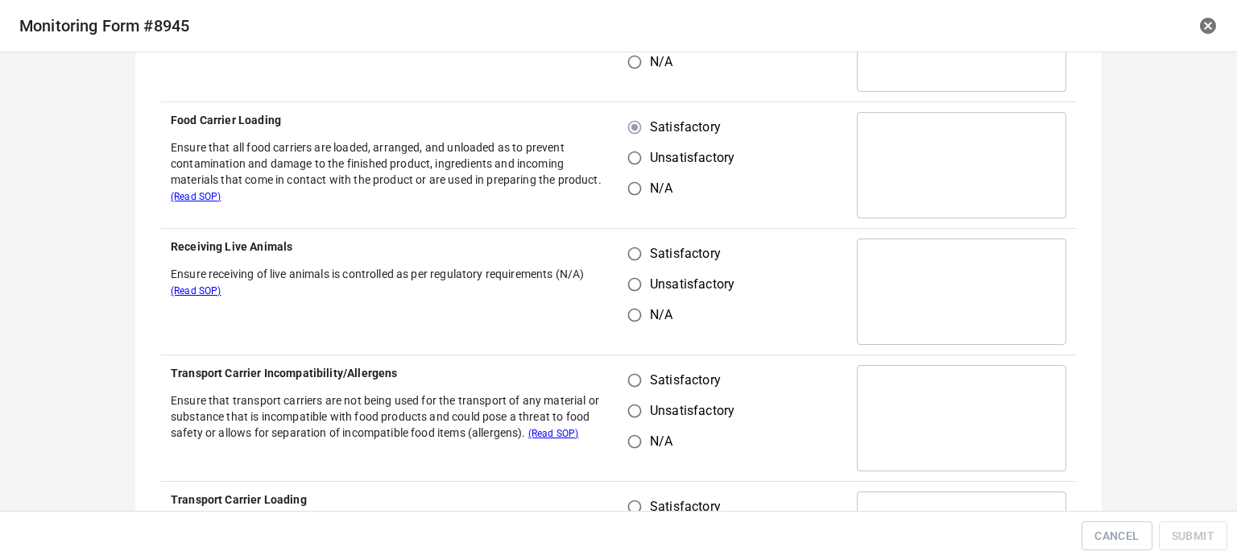
scroll to position [322, 0]
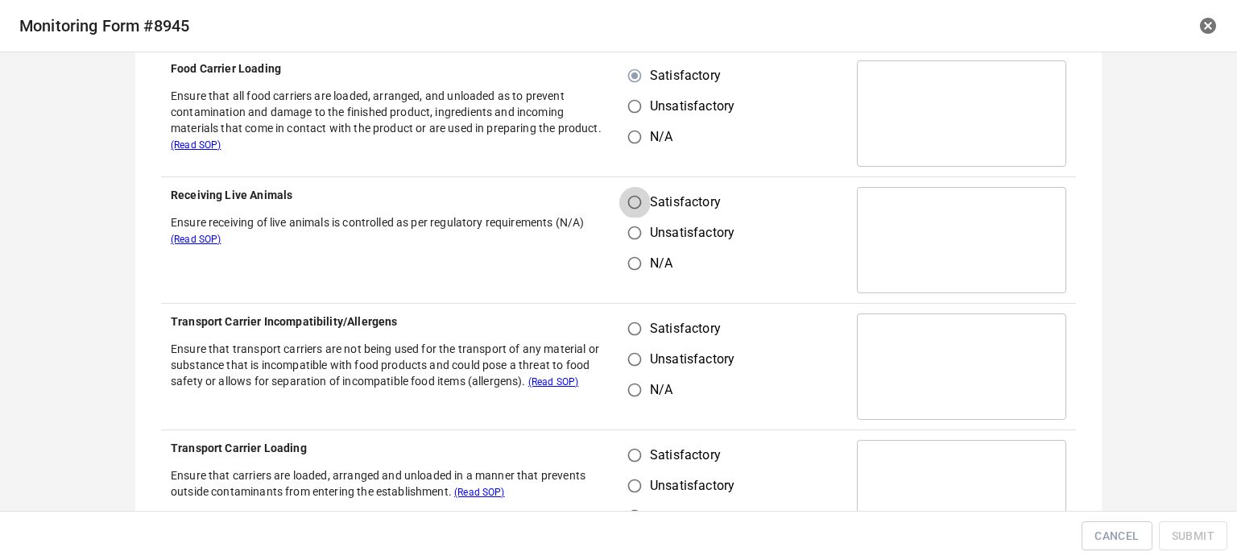
click at [630, 193] on input "Satisfactory" at bounding box center [634, 202] width 31 height 31
radio input "true"
drag, startPoint x: 625, startPoint y: 318, endPoint x: 660, endPoint y: 312, distance: 36.0
click at [631, 326] on input "Satisfactory" at bounding box center [634, 328] width 31 height 31
radio input "true"
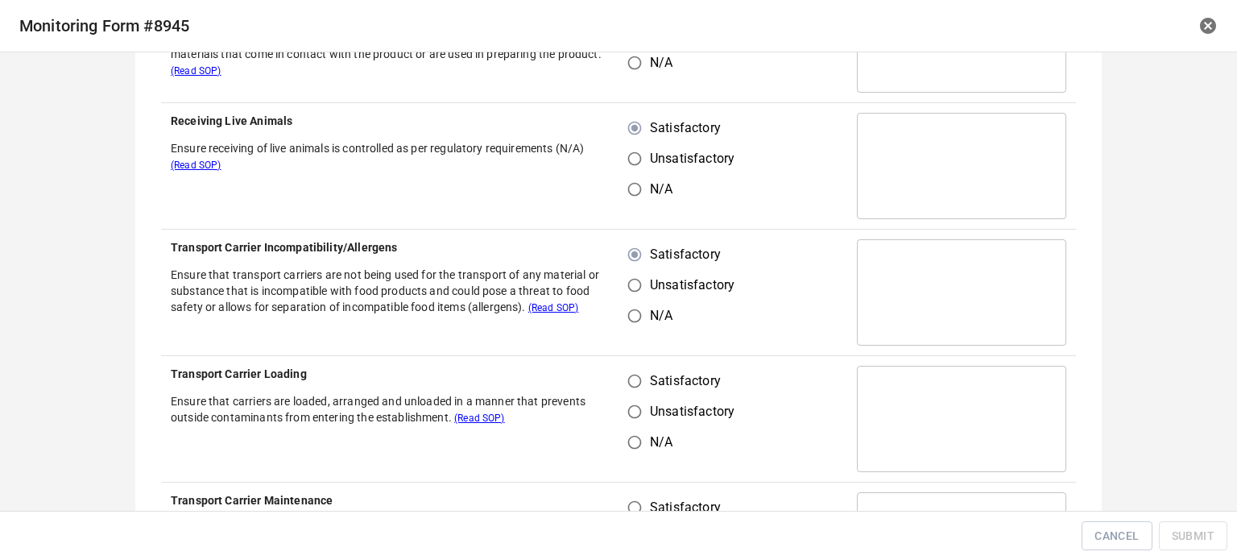
scroll to position [483, 0]
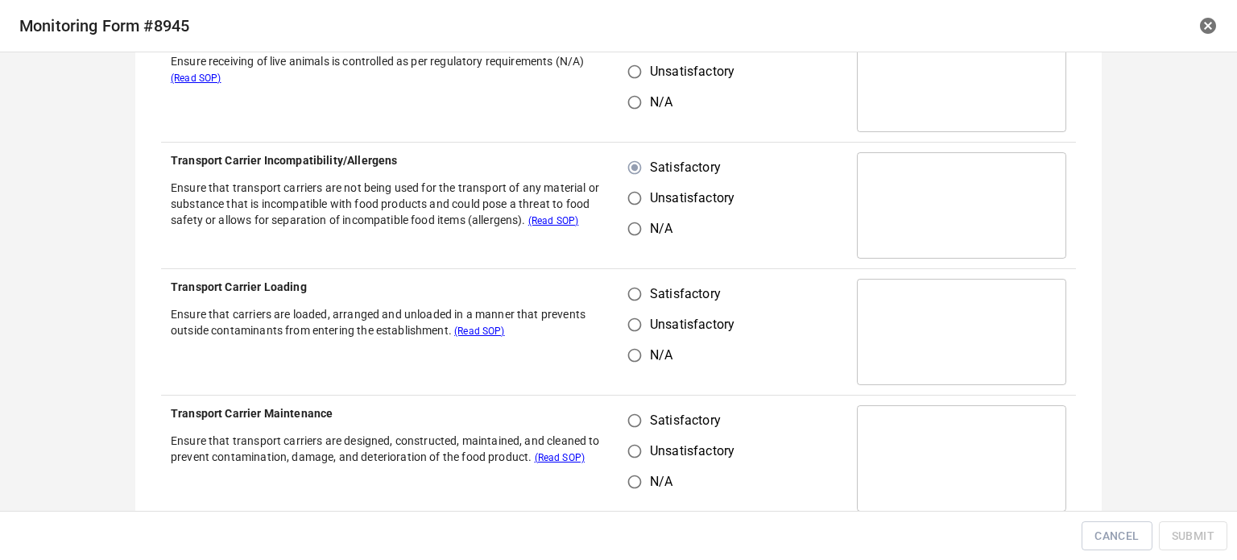
drag, startPoint x: 628, startPoint y: 296, endPoint x: 635, endPoint y: 317, distance: 22.2
click at [631, 300] on input "Satisfactory" at bounding box center [634, 294] width 31 height 31
radio input "true"
drag, startPoint x: 639, startPoint y: 428, endPoint x: 738, endPoint y: 323, distance: 144.7
click at [642, 430] on input "Satisfactory" at bounding box center [634, 420] width 31 height 31
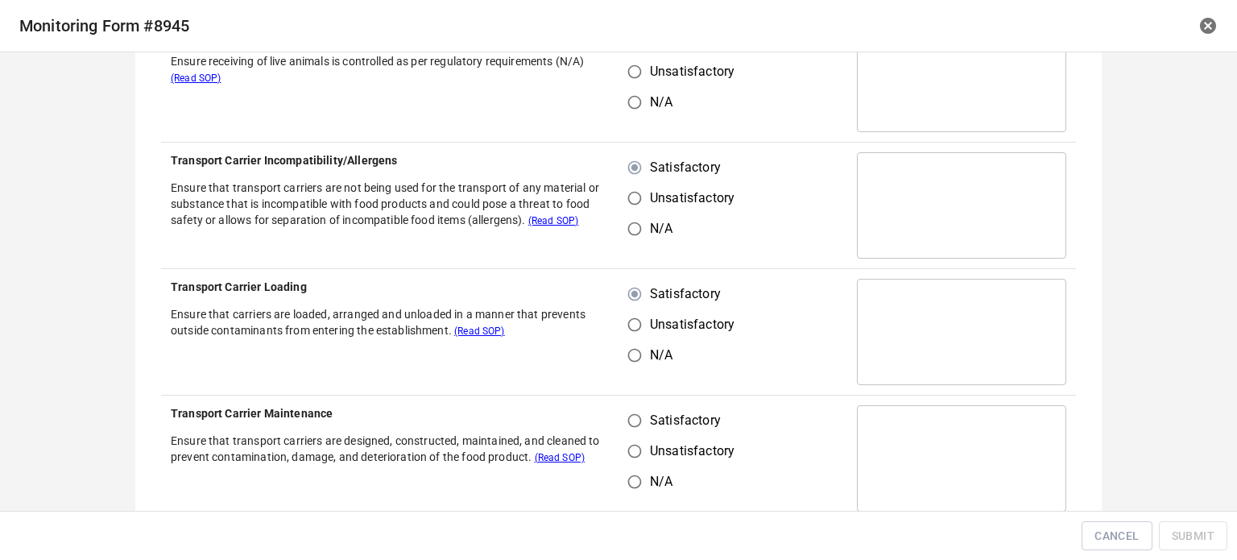
radio input "true"
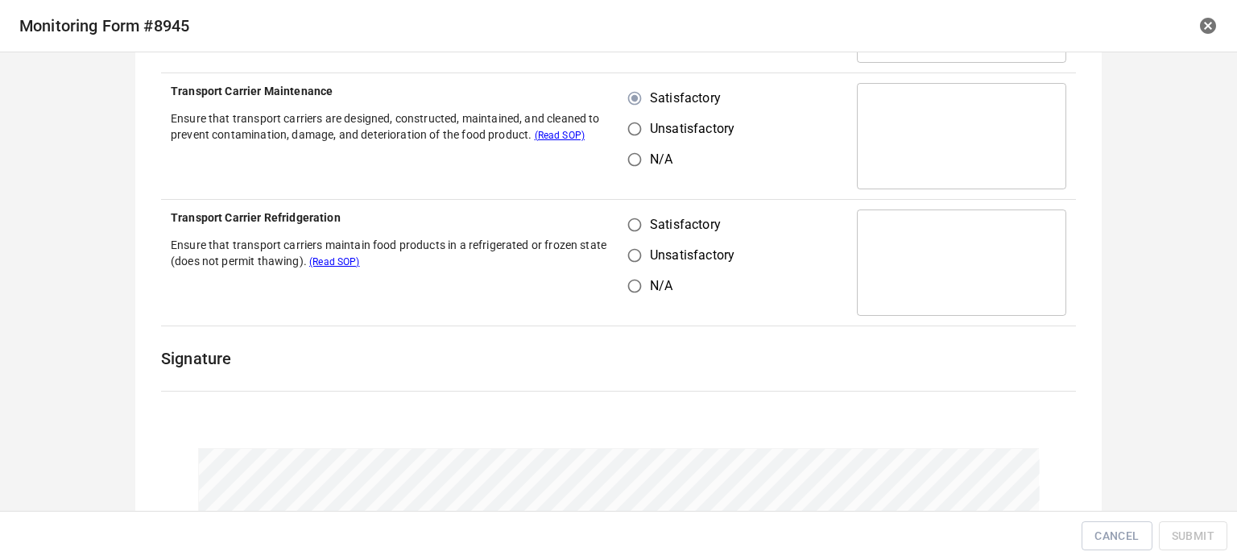
drag, startPoint x: 634, startPoint y: 211, endPoint x: 672, endPoint y: 218, distance: 39.3
click at [635, 211] on input "Satisfactory" at bounding box center [634, 224] width 31 height 31
radio input "true"
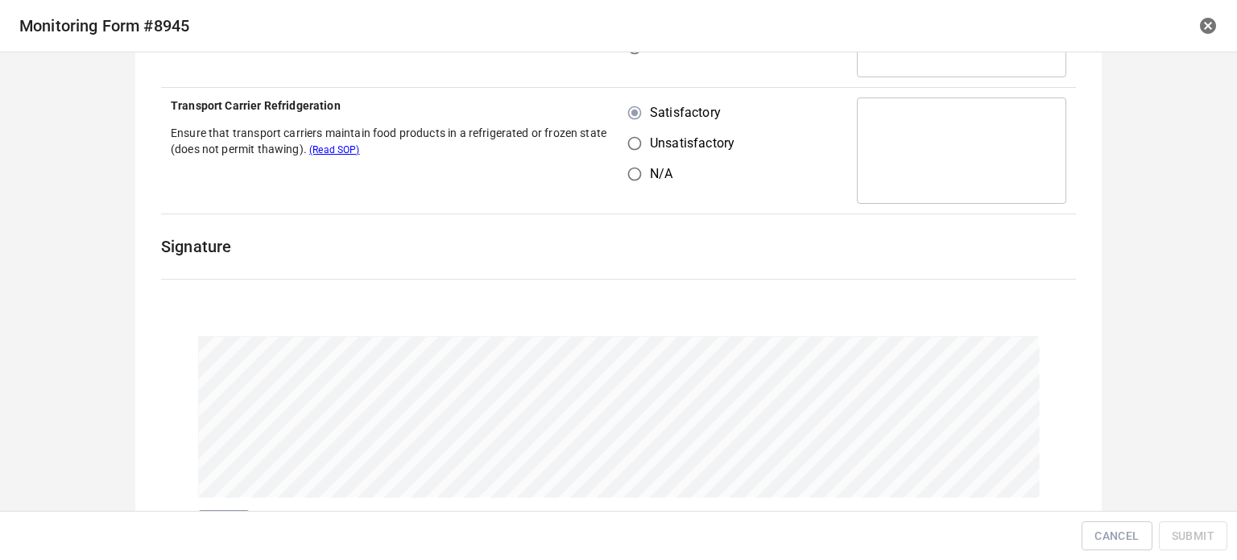
scroll to position [1003, 0]
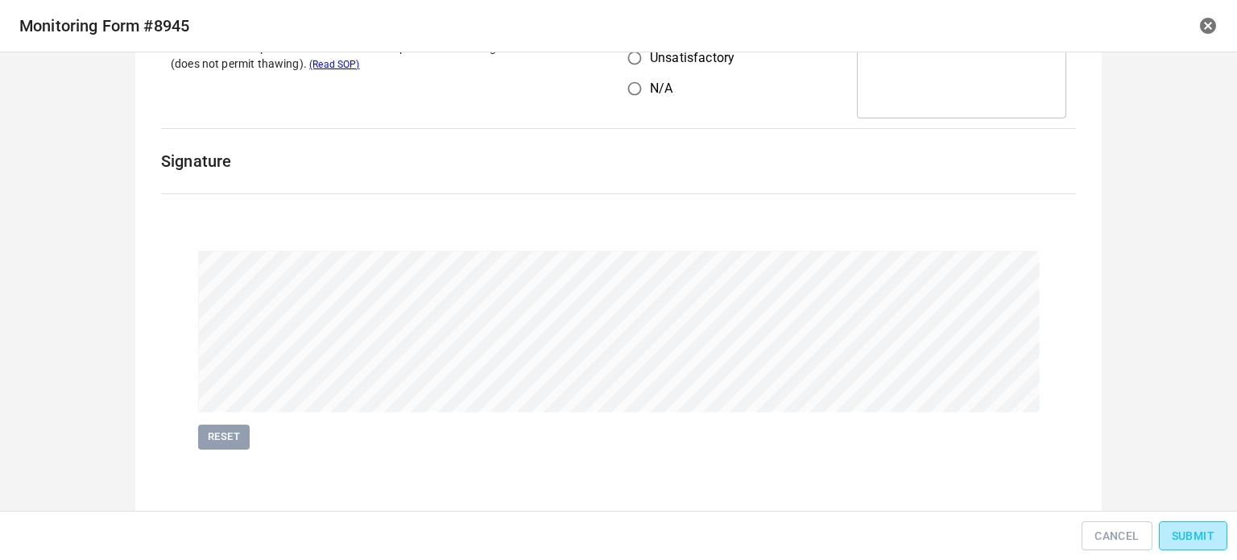
click at [1173, 531] on span "Submit" at bounding box center [1193, 536] width 43 height 20
